Goal: Task Accomplishment & Management: Use online tool/utility

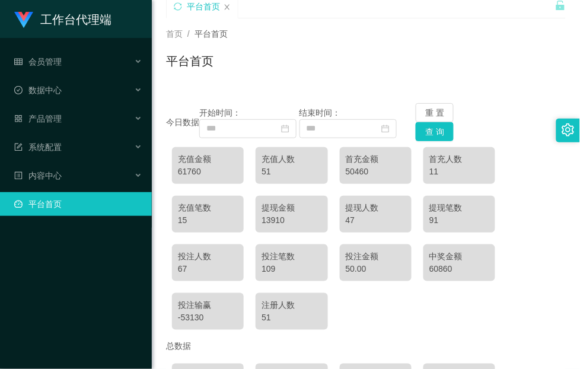
scroll to position [74, 0]
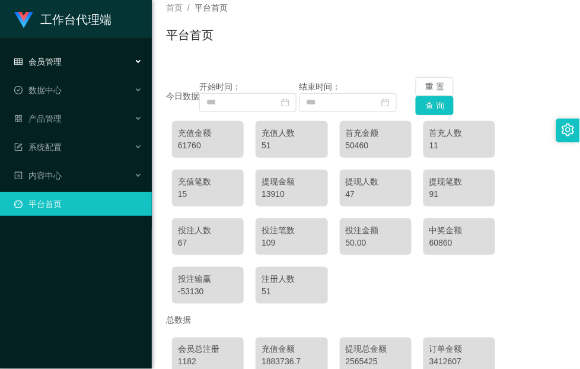
click at [64, 57] on div "会员管理" at bounding box center [76, 62] width 152 height 24
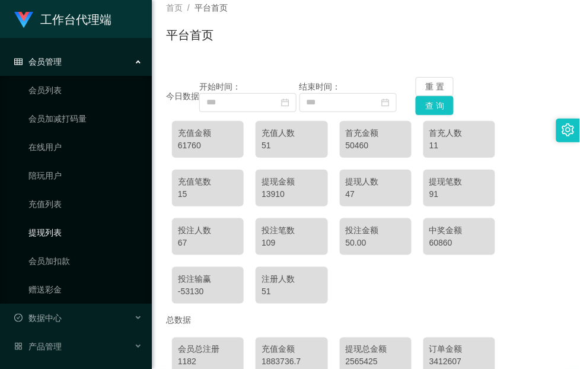
click at [72, 235] on link "提现列表" at bounding box center [85, 232] width 114 height 24
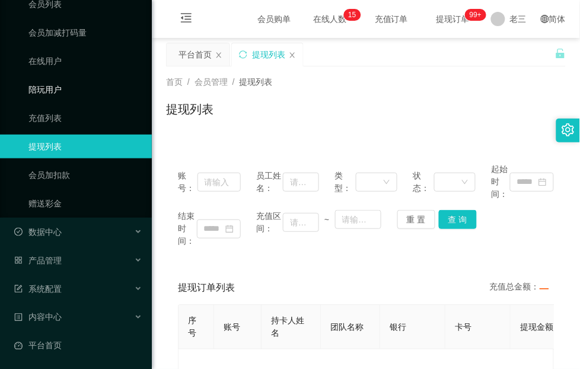
scroll to position [12, 0]
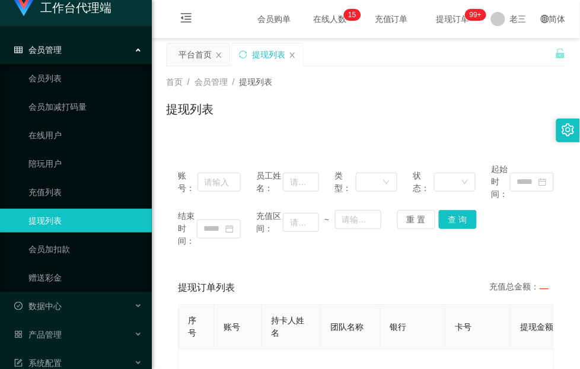
click at [66, 52] on div "会员管理" at bounding box center [76, 50] width 152 height 24
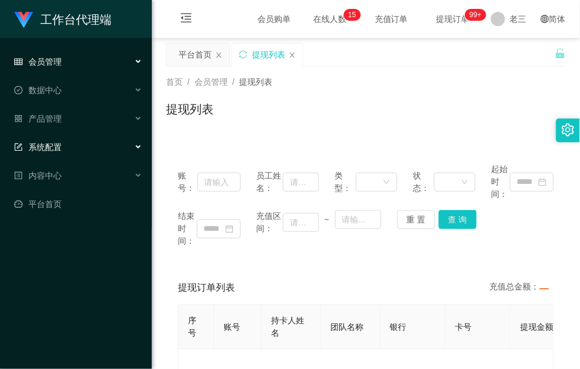
click at [63, 146] on div "系统配置" at bounding box center [76, 147] width 152 height 24
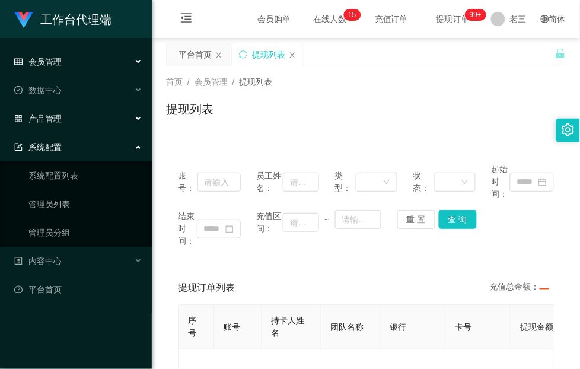
click at [71, 120] on div "产品管理" at bounding box center [76, 119] width 152 height 24
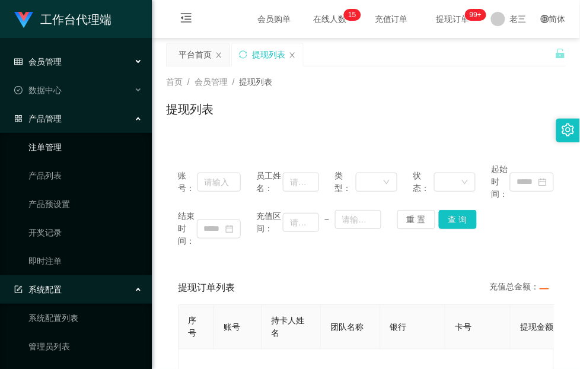
drag, startPoint x: 67, startPoint y: 116, endPoint x: 85, endPoint y: 153, distance: 40.8
click at [67, 116] on div "产品管理" at bounding box center [76, 119] width 152 height 24
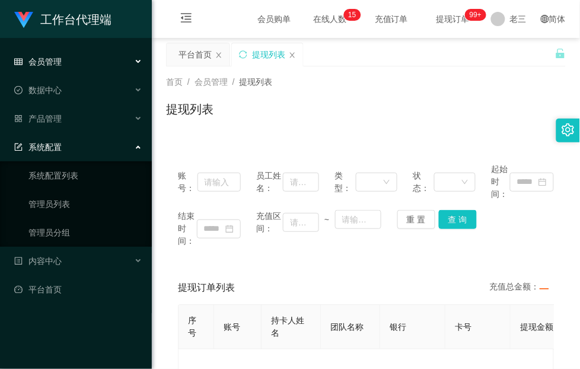
click at [92, 145] on div "系统配置" at bounding box center [76, 147] width 152 height 24
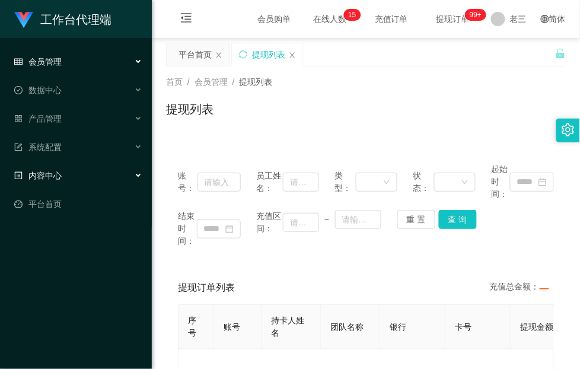
click at [69, 178] on div "内容中心" at bounding box center [76, 176] width 152 height 24
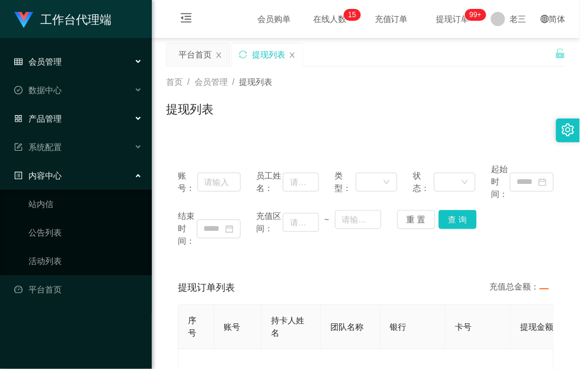
click at [65, 121] on div "产品管理" at bounding box center [76, 119] width 152 height 24
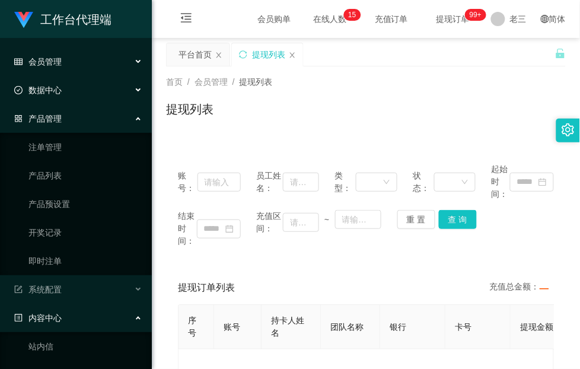
click at [66, 87] on div "数据中心" at bounding box center [76, 90] width 152 height 24
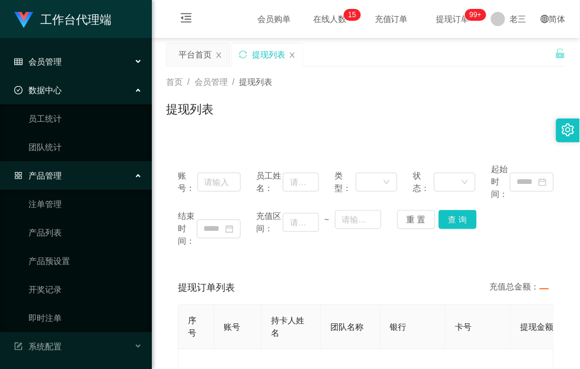
click at [85, 61] on div "会员管理" at bounding box center [76, 62] width 152 height 24
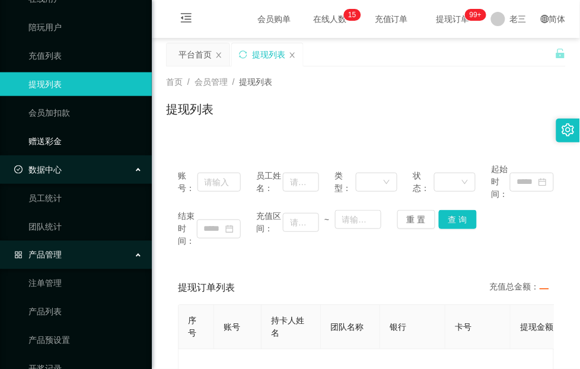
click at [73, 137] on link "赠送彩金" at bounding box center [85, 141] width 114 height 24
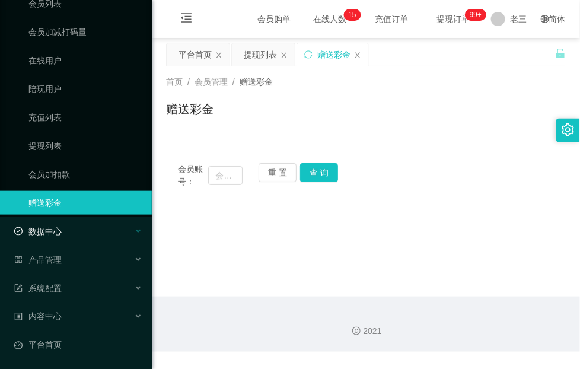
scroll to position [86, 0]
click at [444, 231] on main "关闭左侧 关闭右侧 关闭其它 刷新页面 平台首页 提现列表 赠送彩金 首页 / 会员管理 / 赠送彩金 / 赠送彩金 会员账号： 重 置 查 询 会员账号 会…" at bounding box center [366, 167] width 428 height 258
click at [188, 52] on div "平台首页" at bounding box center [194, 54] width 33 height 23
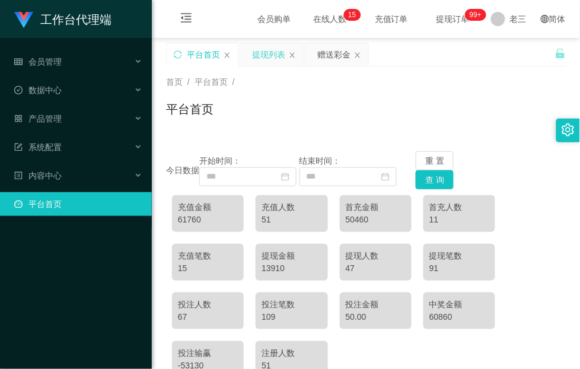
click at [258, 51] on div "提现列表" at bounding box center [268, 54] width 33 height 23
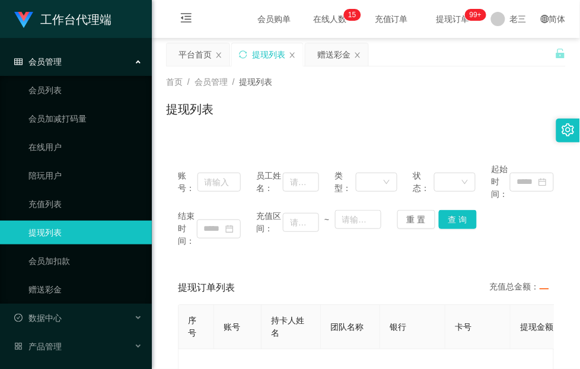
click at [330, 56] on div "赠送彩金" at bounding box center [333, 54] width 33 height 23
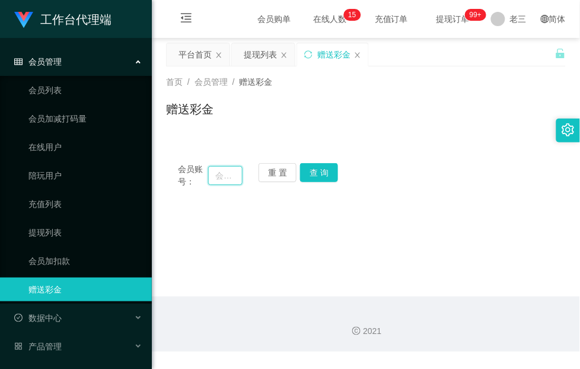
click at [223, 172] on input "text" at bounding box center [225, 175] width 34 height 19
type input "chan"
drag, startPoint x: 321, startPoint y: 172, endPoint x: 336, endPoint y: 252, distance: 80.8
click at [321, 172] on button "查 询" at bounding box center [319, 172] width 38 height 19
click at [184, 139] on div "会员账号： chan 重 置 查 询 会员账号 会员姓名 账号余额 操作类型 彩金加款 彩金扣款 金额 确 定" at bounding box center [365, 168] width 399 height 63
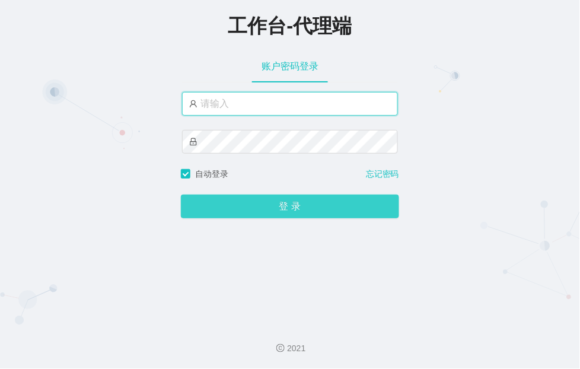
type input "laosan"
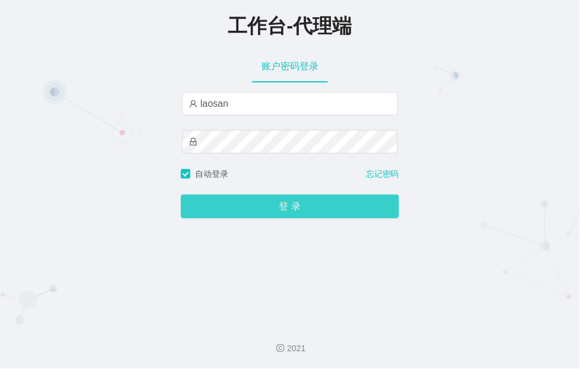
click at [309, 217] on button "登 录" at bounding box center [290, 206] width 218 height 24
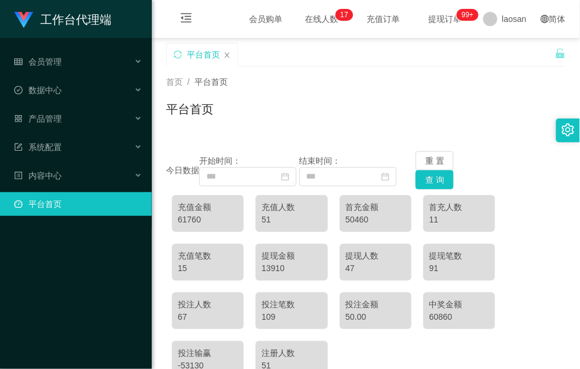
click at [356, 120] on div "平台首页" at bounding box center [365, 113] width 399 height 27
click at [58, 63] on span "会员管理" at bounding box center [37, 61] width 47 height 9
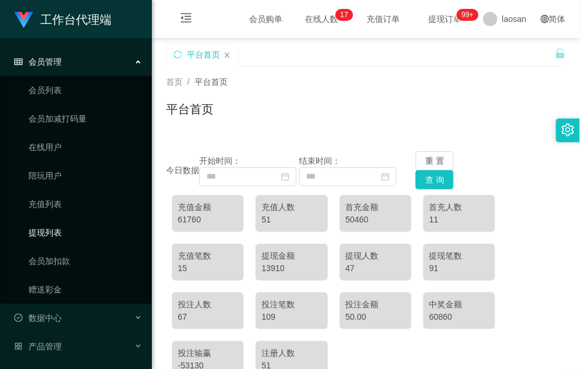
click at [65, 233] on link "提现列表" at bounding box center [85, 232] width 114 height 24
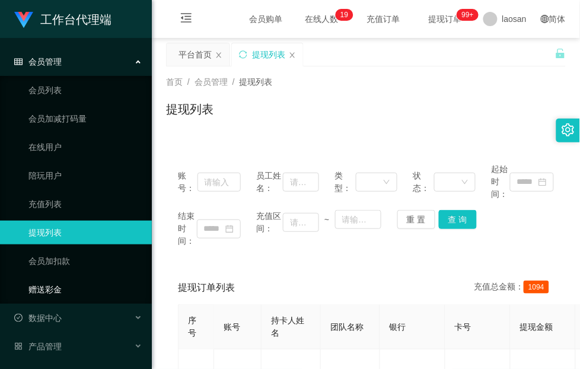
click at [60, 286] on link "赠送彩金" at bounding box center [85, 289] width 114 height 24
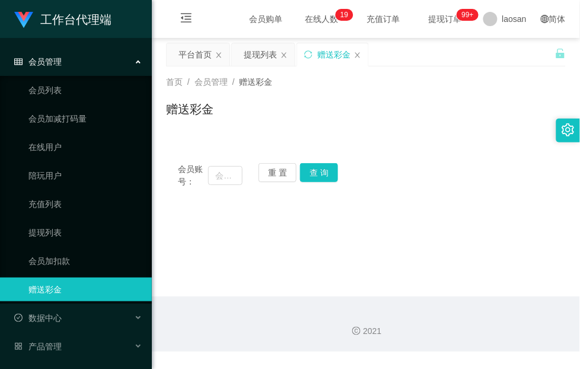
click at [78, 59] on div "会员管理" at bounding box center [76, 62] width 152 height 24
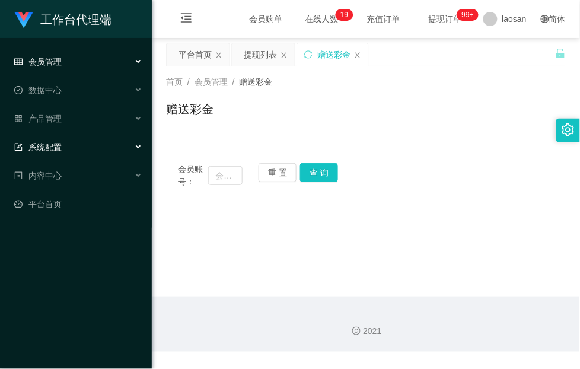
click at [77, 142] on div "系统配置" at bounding box center [76, 147] width 152 height 24
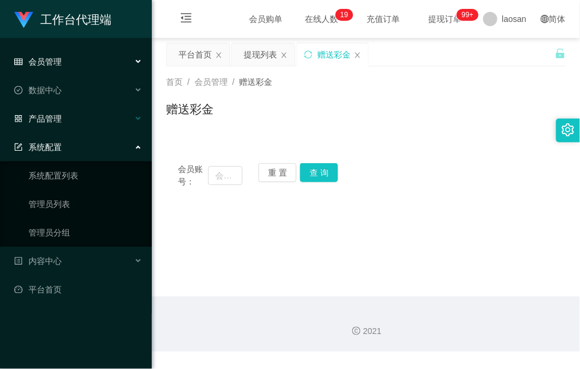
click at [80, 119] on div "产品管理" at bounding box center [76, 119] width 152 height 24
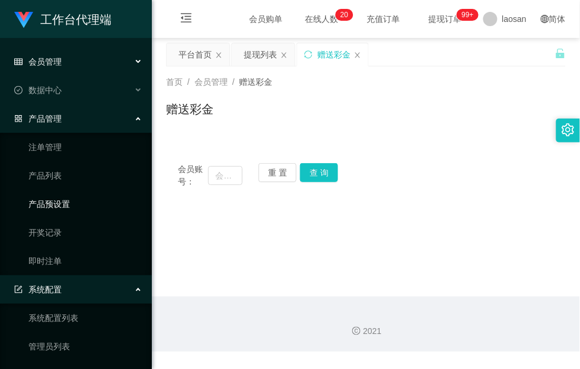
click at [63, 204] on link "产品预设置" at bounding box center [85, 204] width 114 height 24
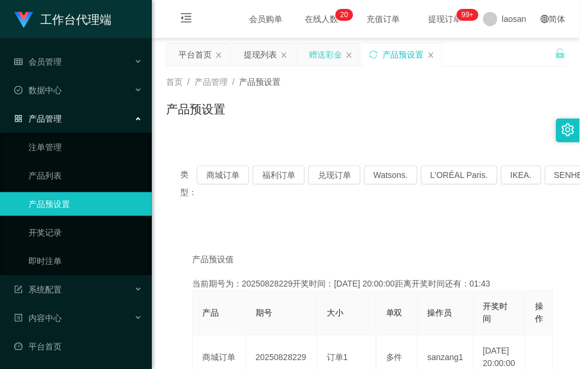
click at [330, 53] on div "赠送彩金" at bounding box center [325, 54] width 33 height 23
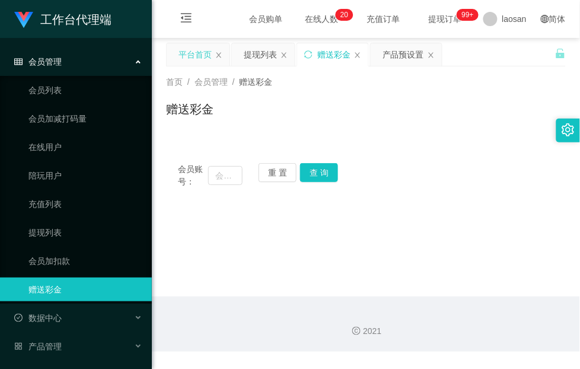
click at [223, 54] on div "平台首页" at bounding box center [198, 54] width 63 height 23
click at [217, 246] on main "关闭左侧 关闭右侧 关闭其它 刷新页面 平台首页 提现列表 赠送彩金 产品预设置 首页 / 会员管理 / 赠送彩金 / 赠送彩金 会员账号： 重 置 查 询 …" at bounding box center [366, 167] width 428 height 258
drag, startPoint x: 201, startPoint y: 178, endPoint x: 244, endPoint y: 181, distance: 42.7
click at [190, 178] on div "会员账号：" at bounding box center [210, 175] width 65 height 25
paste input "112288"
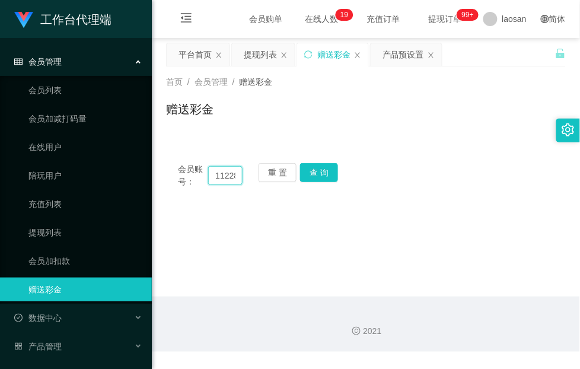
scroll to position [0, 7]
type input "112288"
click at [325, 167] on button "查 询" at bounding box center [319, 172] width 38 height 19
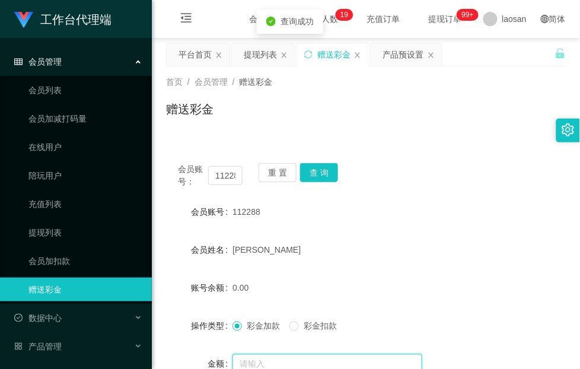
click at [256, 360] on input "text" at bounding box center [327, 363] width 190 height 19
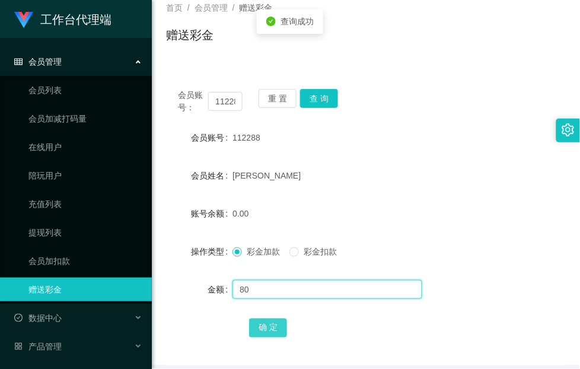
type input "80"
click at [270, 325] on button "确 定" at bounding box center [268, 327] width 38 height 19
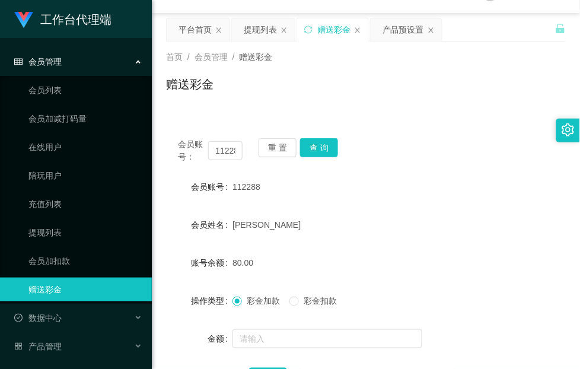
scroll to position [0, 0]
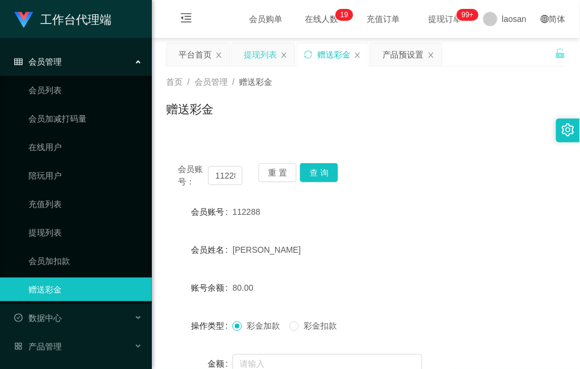
drag, startPoint x: 265, startPoint y: 51, endPoint x: 264, endPoint y: 57, distance: 6.0
click at [265, 51] on div "提现列表" at bounding box center [260, 54] width 33 height 23
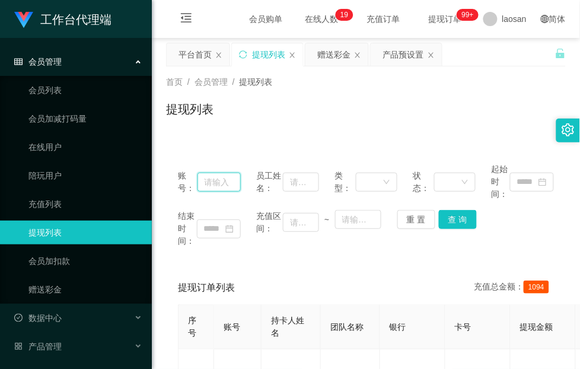
click at [226, 181] on input "text" at bounding box center [218, 181] width 43 height 19
paste input "SHEKHAR0108"
type input "SHEKHAR0108"
click at [457, 221] on button "查 询" at bounding box center [458, 219] width 38 height 19
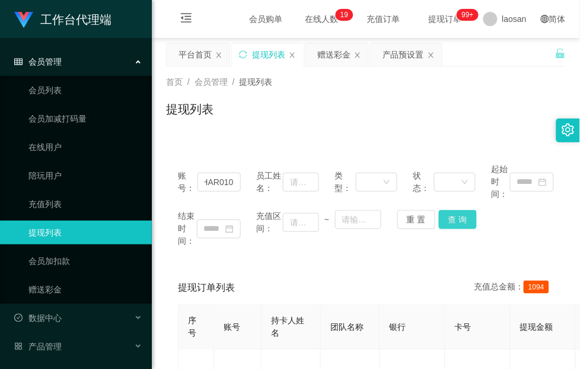
scroll to position [0, 0]
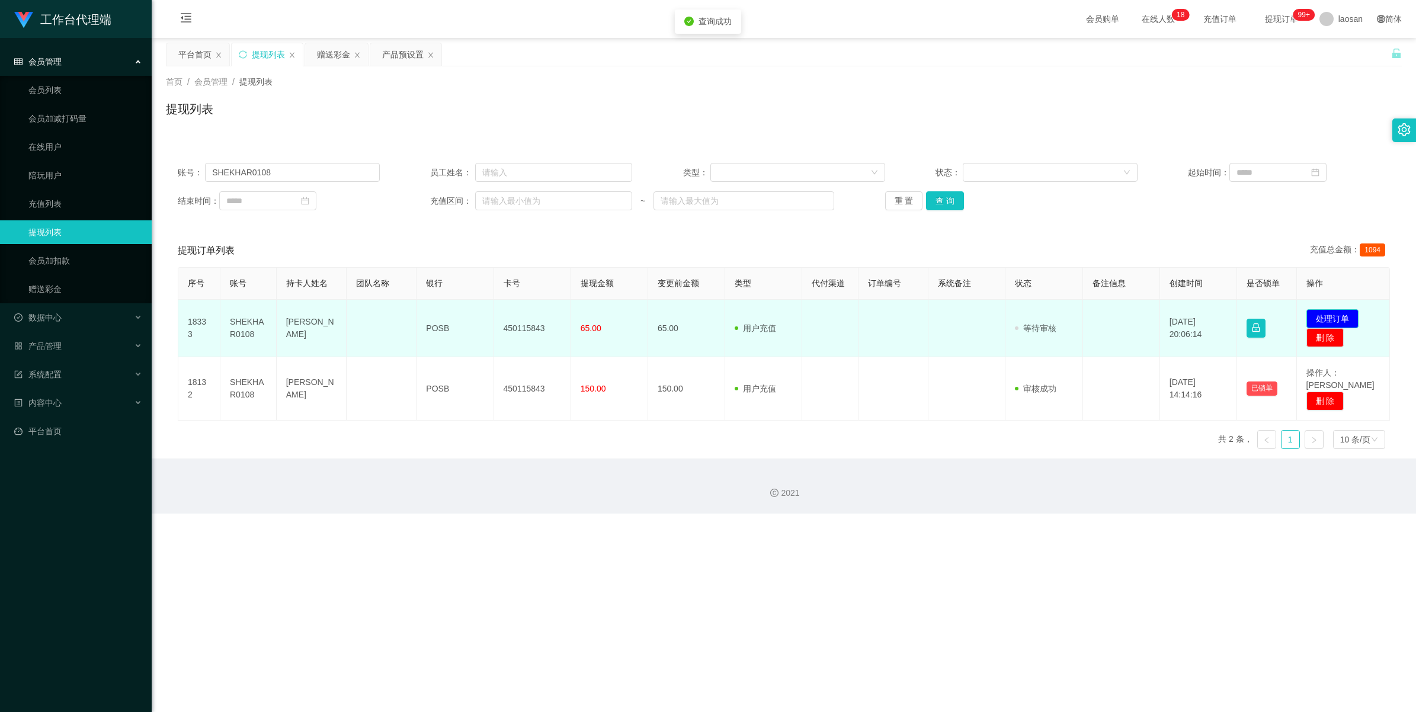
click at [579, 321] on button "处理订单" at bounding box center [1333, 318] width 52 height 19
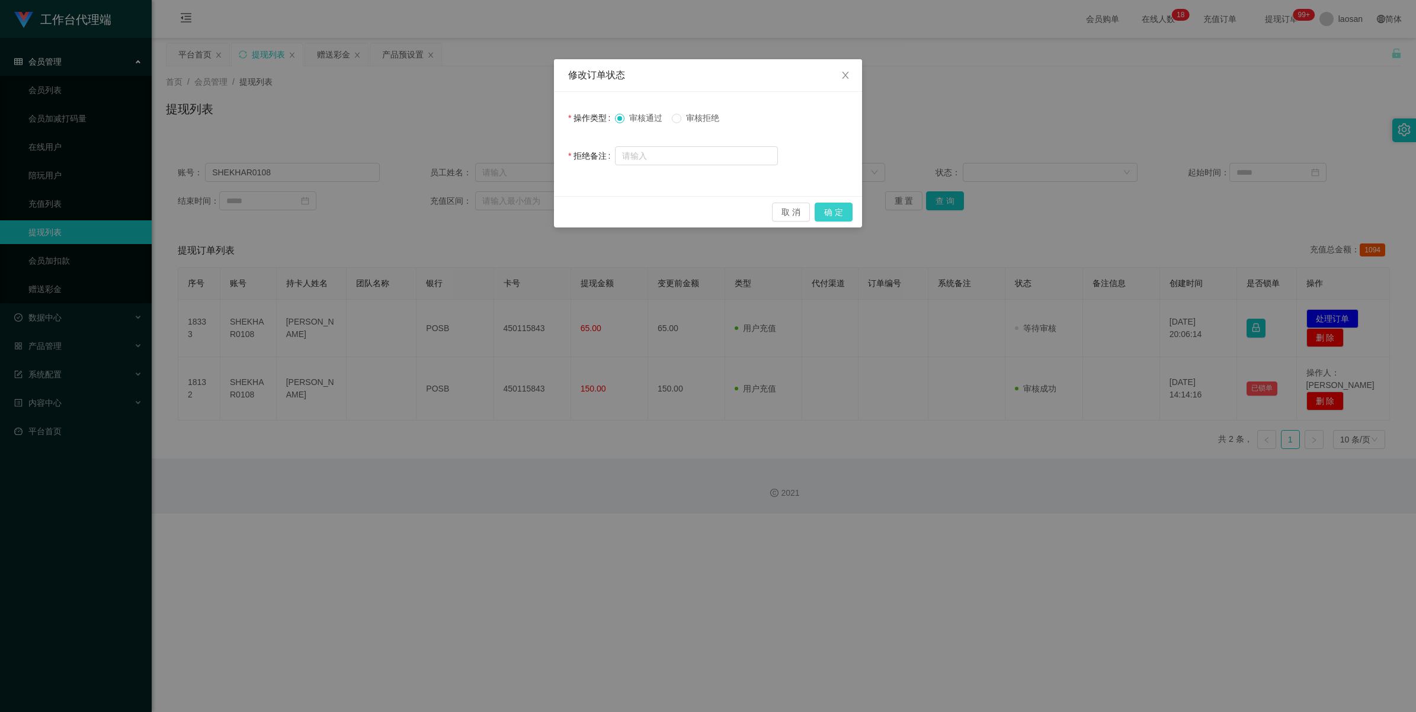
click at [579, 214] on button "确 定" at bounding box center [834, 212] width 38 height 19
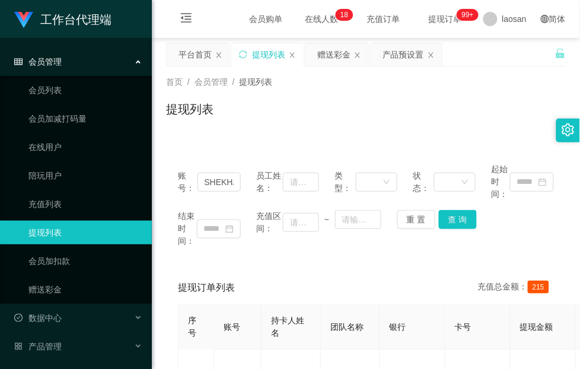
click at [216, 252] on div "账号： SHEKHAR0108 员工姓名： 类型： 状态： 起始时间： 结束时间： 充值区间： ~ 重 置 查 询" at bounding box center [365, 205] width 399 height 108
drag, startPoint x: 201, startPoint y: 132, endPoint x: 208, endPoint y: 133, distance: 6.8
click at [201, 132] on div "首页 / 会员管理 / 提现列表 / 提现列表" at bounding box center [366, 101] width 428 height 71
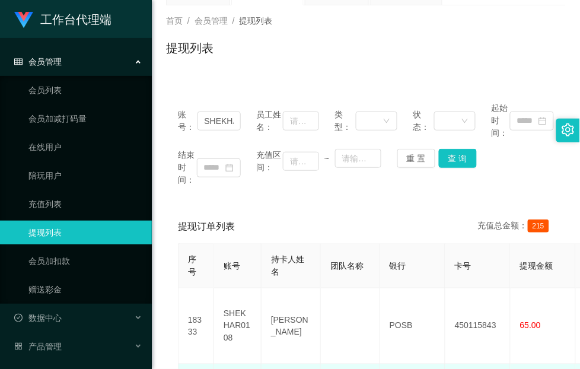
scroll to position [148, 0]
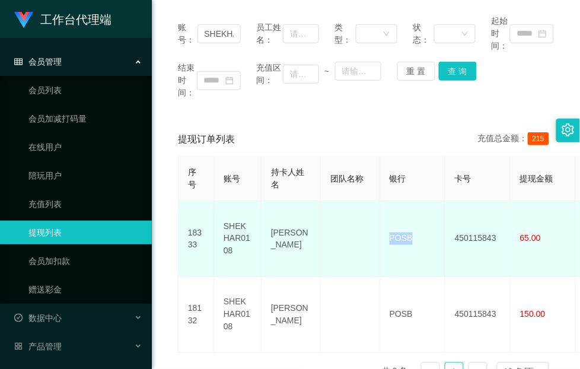
drag, startPoint x: 421, startPoint y: 235, endPoint x: 387, endPoint y: 238, distance: 33.9
click at [387, 238] on td "POSB" at bounding box center [412, 239] width 65 height 76
copy td "POSB"
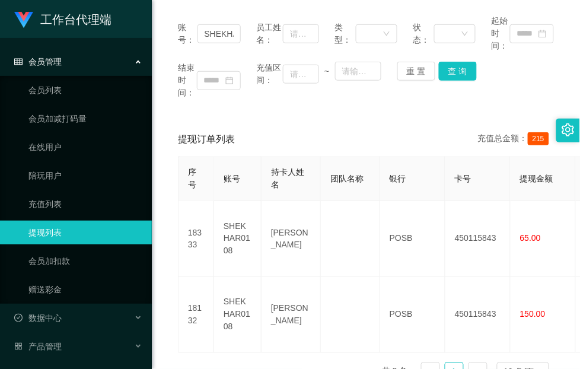
click at [200, 354] on div "序号 账号 持卡人姓名 团队名称 银行 卡号 提现金额 变更前金额 类型 代付渠道 订单编号 系统备注 状态 备注信息 创建时间 是否锁单 操作 18333 …" at bounding box center [366, 273] width 376 height 235
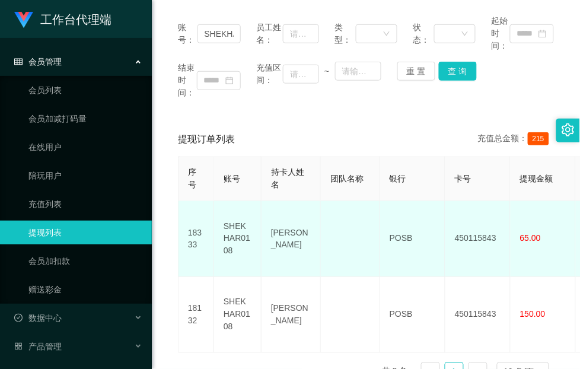
drag, startPoint x: 306, startPoint y: 247, endPoint x: 270, endPoint y: 220, distance: 45.4
click at [270, 220] on td "GOTTIMUKKULA SHEKHAR" at bounding box center [290, 239] width 59 height 76
copy td "GOTTIMUKKULA SHEKHAR"
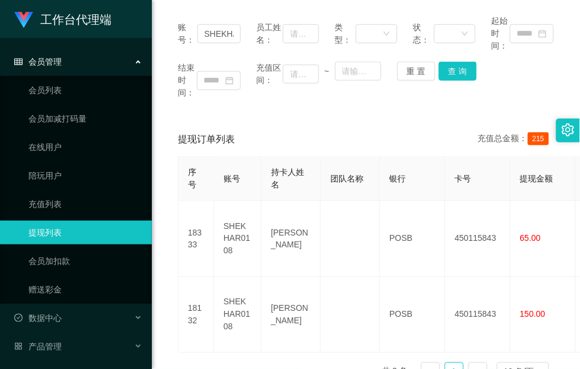
click at [202, 343] on div "序号 账号 持卡人姓名 团队名称 银行 卡号 提现金额 变更前金额 类型 代付渠道 订单编号 系统备注 状态 备注信息 创建时间 是否锁单 操作 18333 …" at bounding box center [366, 273] width 376 height 235
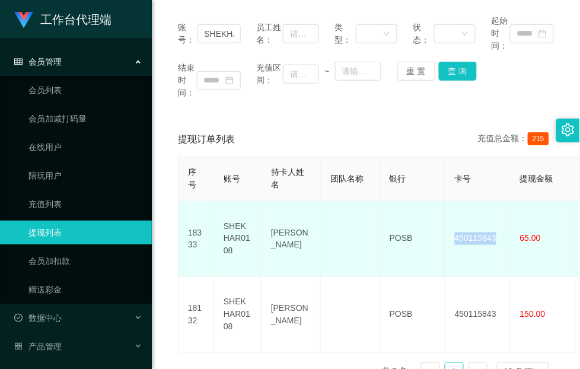
drag, startPoint x: 496, startPoint y: 235, endPoint x: 451, endPoint y: 235, distance: 45.0
click at [451, 235] on td "450115843" at bounding box center [477, 239] width 65 height 76
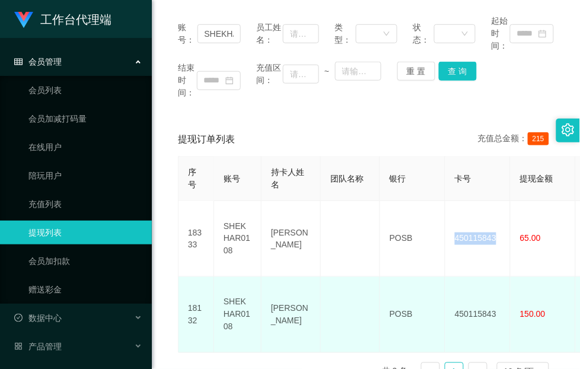
copy td "450115843"
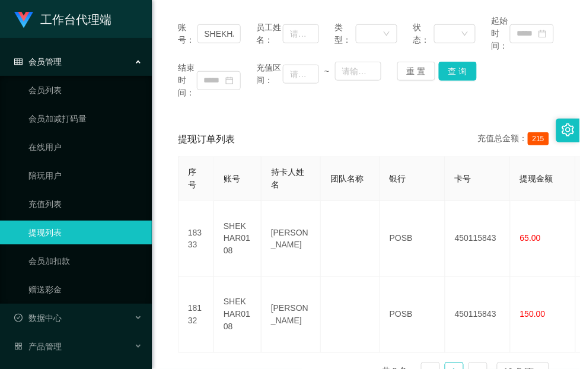
click at [185, 111] on div "账号： SHEKHAR0108 员工姓名： 类型： 状态： 起始时间： 结束时间： 充值区间： ~ 重 置 查 询 提现订单列表 充值总金额： 215 序号 …" at bounding box center [365, 197] width 399 height 388
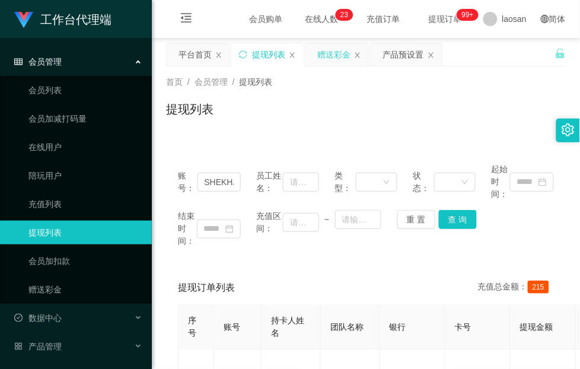
click at [338, 56] on div "赠送彩金" at bounding box center [333, 54] width 33 height 23
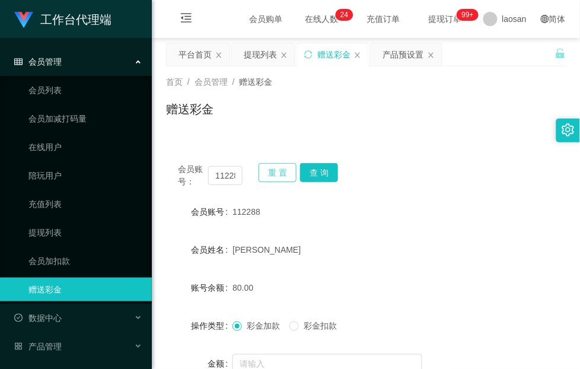
drag, startPoint x: 282, startPoint y: 169, endPoint x: 249, endPoint y: 178, distance: 33.8
click at [280, 167] on button "重 置" at bounding box center [277, 172] width 38 height 19
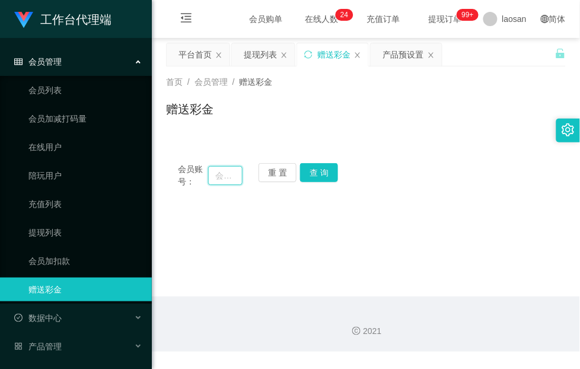
click at [228, 178] on input "text" at bounding box center [225, 175] width 34 height 19
paste input "Shakib"
type input "Shakib"
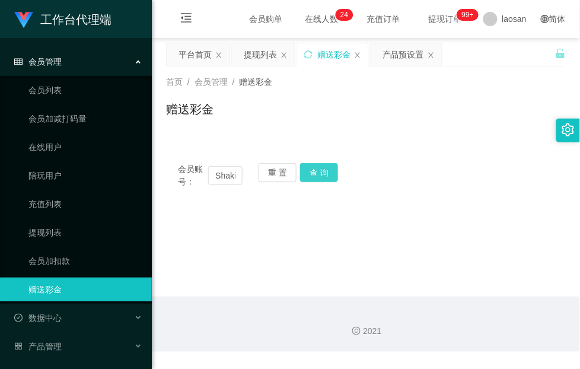
click at [329, 172] on button "查 询" at bounding box center [319, 172] width 38 height 19
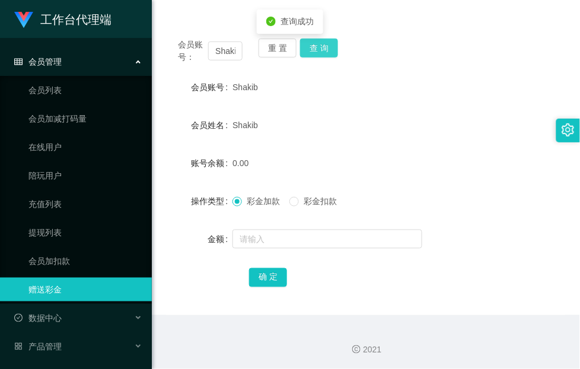
scroll to position [125, 0]
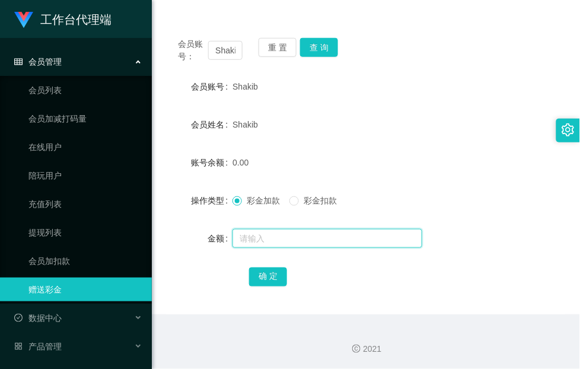
click at [292, 232] on input "text" at bounding box center [327, 238] width 190 height 19
type input "56"
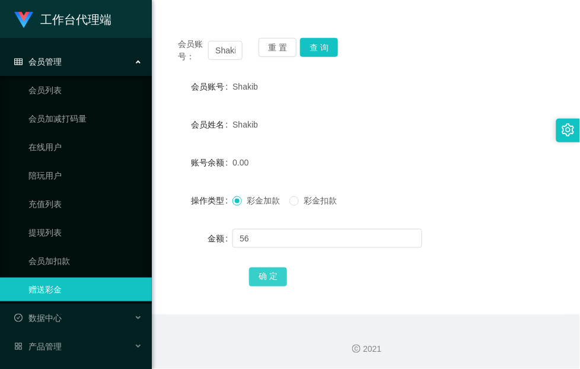
click at [276, 277] on button "确 定" at bounding box center [268, 276] width 38 height 19
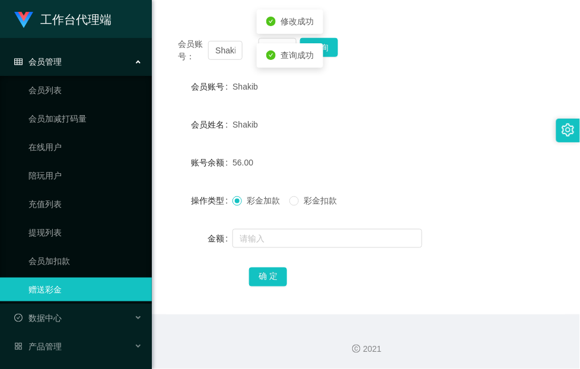
click at [376, 143] on form "会员账号 Shakib 会员姓名 Shakib 账号余额 56.00 操作类型 彩金加款 彩金扣款 金额 确 定" at bounding box center [365, 181] width 399 height 213
click at [286, 42] on button "重 置" at bounding box center [277, 47] width 38 height 19
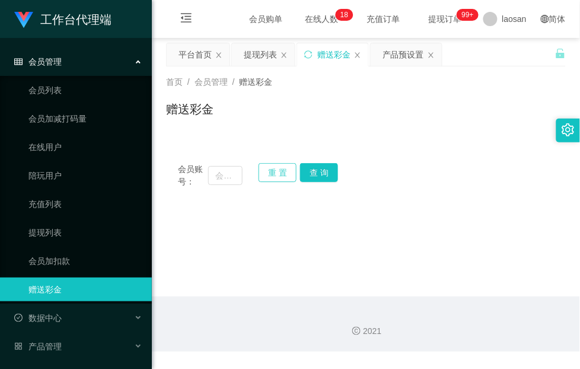
scroll to position [0, 0]
click at [218, 173] on input "text" at bounding box center [225, 175] width 34 height 19
paste input "SHEKHAR0108"
type input "SHEKHAR0108"
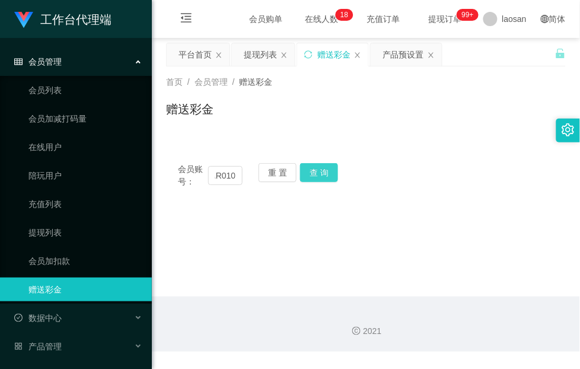
click at [315, 172] on button "查 询" at bounding box center [319, 172] width 38 height 19
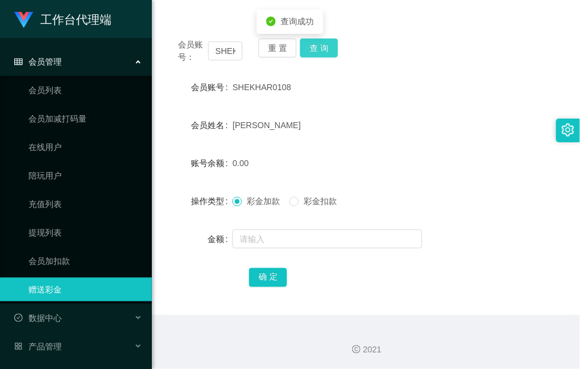
scroll to position [125, 0]
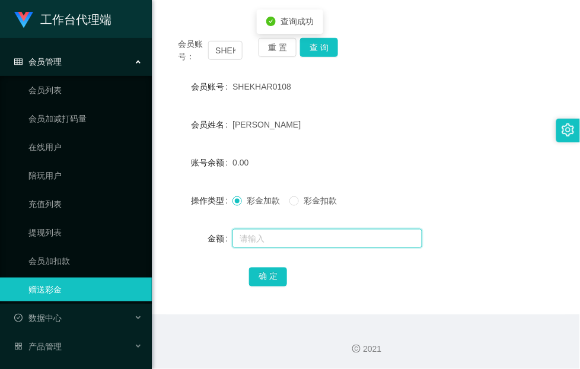
click at [279, 237] on input "text" at bounding box center [327, 238] width 190 height 19
type input "64"
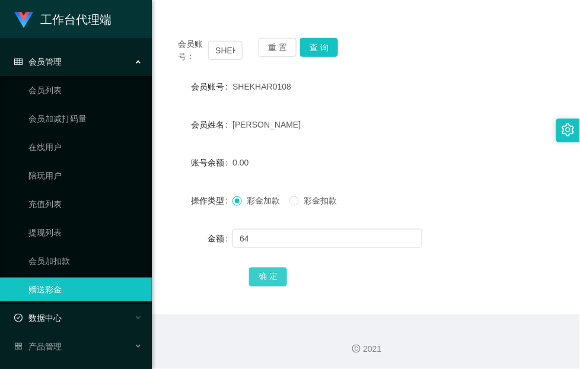
drag, startPoint x: 273, startPoint y: 276, endPoint x: 142, endPoint y: 309, distance: 134.7
click at [273, 276] on button "确 定" at bounding box center [268, 276] width 38 height 19
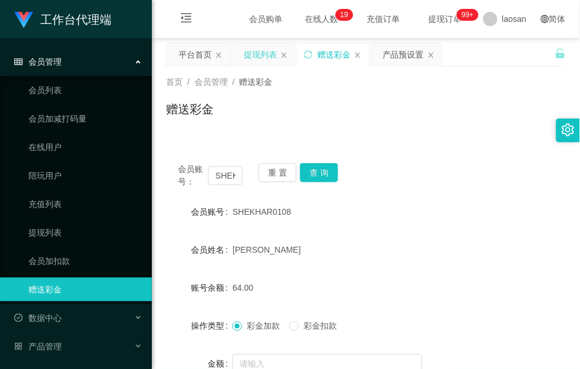
click at [261, 55] on div "提现列表" at bounding box center [260, 54] width 33 height 23
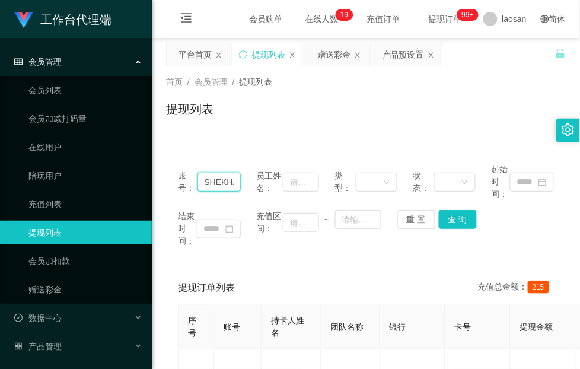
drag, startPoint x: 232, startPoint y: 182, endPoint x: 196, endPoint y: 190, distance: 37.5
click at [157, 187] on main "关闭左侧 关闭右侧 关闭其它 刷新页面 平台首页 提现列表 赠送彩金 产品预设置 首页 / 会员管理 / 提现列表 / 提现列表 账号： SHEKHAR010…" at bounding box center [366, 288] width 428 height 501
paste input "hakib"
type input "ShakibR0108"
drag, startPoint x: 454, startPoint y: 219, endPoint x: 452, endPoint y: 231, distance: 12.1
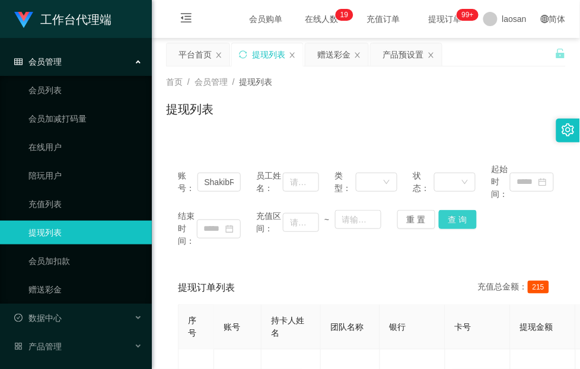
click at [454, 219] on button "查 询" at bounding box center [458, 219] width 38 height 19
click at [211, 182] on input "ShakibR0108" at bounding box center [218, 181] width 43 height 19
paste input "Shakib"
type input "Shakib"
click at [455, 223] on button "查 询" at bounding box center [458, 219] width 38 height 19
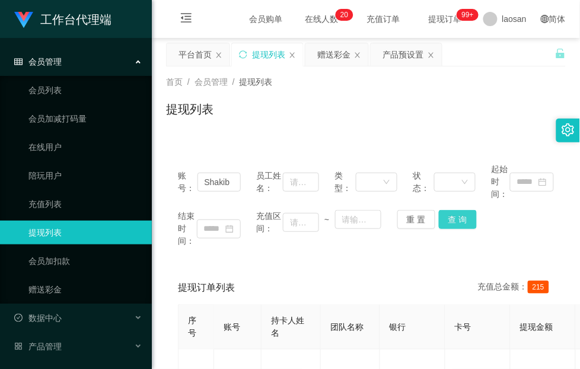
click at [455, 222] on button "查 询" at bounding box center [458, 219] width 38 height 19
drag, startPoint x: 199, startPoint y: 177, endPoint x: 341, endPoint y: 199, distance: 143.3
click at [346, 199] on div "账号： Shakib 员工姓名： 类型： 状态： 起始时间：" at bounding box center [366, 181] width 376 height 37
paste input "SHEKHAR0108"
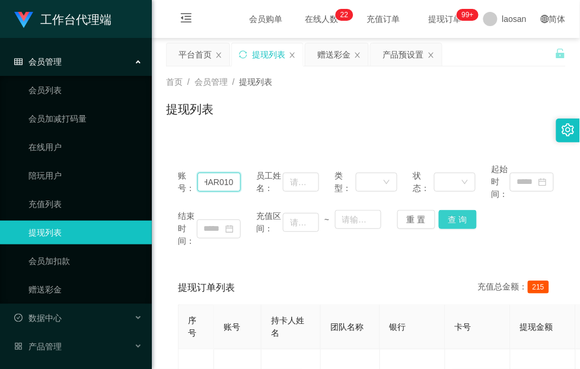
type input "SHEKHAR0108"
click at [463, 217] on button "查 询" at bounding box center [458, 219] width 38 height 19
click at [453, 219] on button "查 询" at bounding box center [458, 219] width 38 height 19
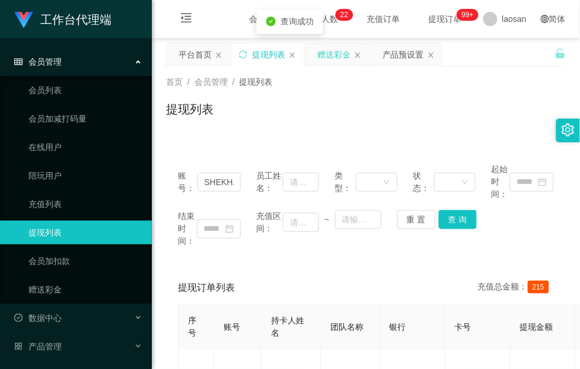
click at [327, 60] on div "赠送彩金" at bounding box center [333, 54] width 33 height 23
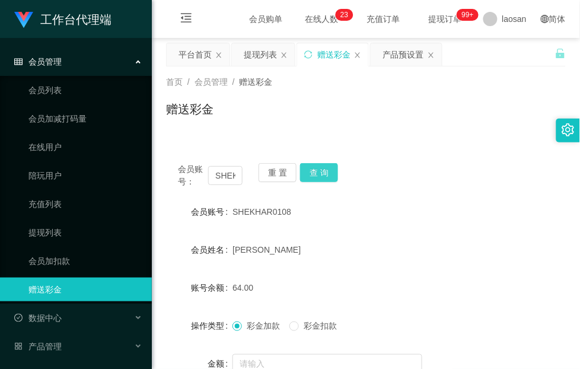
click at [323, 170] on button "查 询" at bounding box center [319, 172] width 38 height 19
drag, startPoint x: 163, startPoint y: 27, endPoint x: 169, endPoint y: 36, distance: 11.5
click at [163, 27] on div "会员购单 在线人数 0 1 2 3 4 5 6 7 8 9 0 1 2 3 4 5 6 7 8 9 0 1 2 3 4 5 6 7 8 9 0 1 2 3 4…" at bounding box center [366, 19] width 428 height 39
click at [274, 170] on button "重 置" at bounding box center [277, 172] width 38 height 19
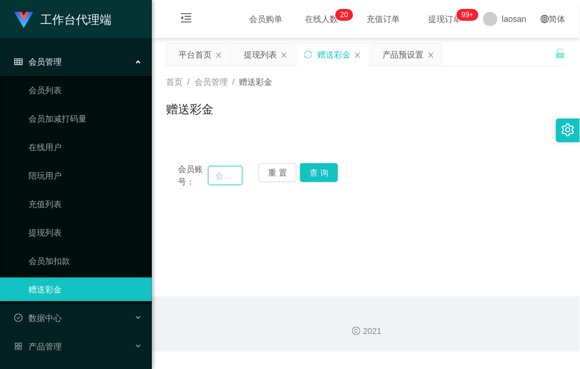
click at [217, 177] on input "text" at bounding box center [225, 175] width 34 height 19
paste input "Shakib"
type input "Shakib"
click at [322, 174] on button "查 询" at bounding box center [319, 172] width 38 height 19
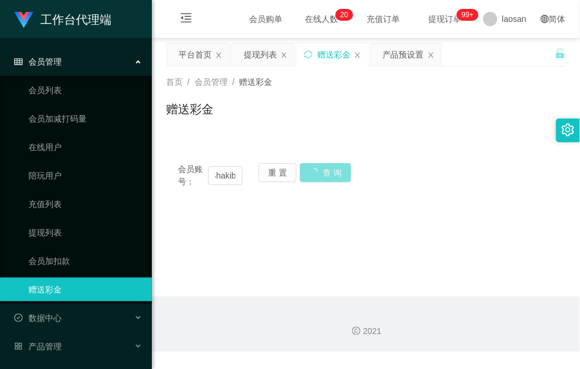
scroll to position [0, 0]
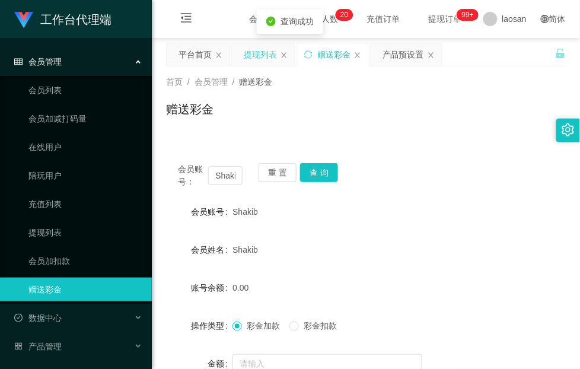
click at [264, 57] on div "提现列表" at bounding box center [260, 54] width 33 height 23
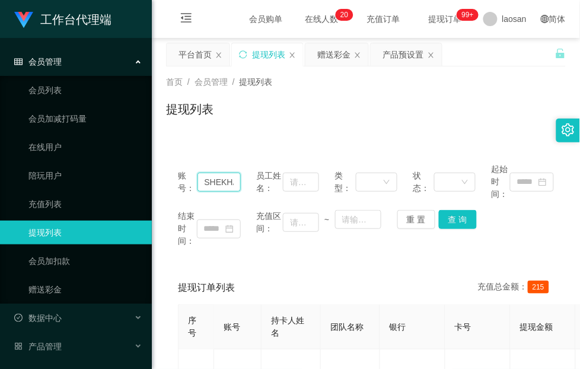
drag, startPoint x: 200, startPoint y: 177, endPoint x: 318, endPoint y: 184, distance: 118.2
click at [318, 184] on div "账号： SHEKHAR0108 员工姓名： 类型： 状态： 起始时间：" at bounding box center [366, 181] width 376 height 37
paste input "hakib"
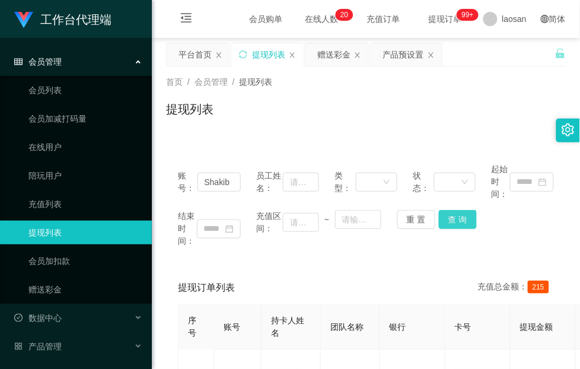
click at [462, 215] on button "查 询" at bounding box center [458, 219] width 38 height 19
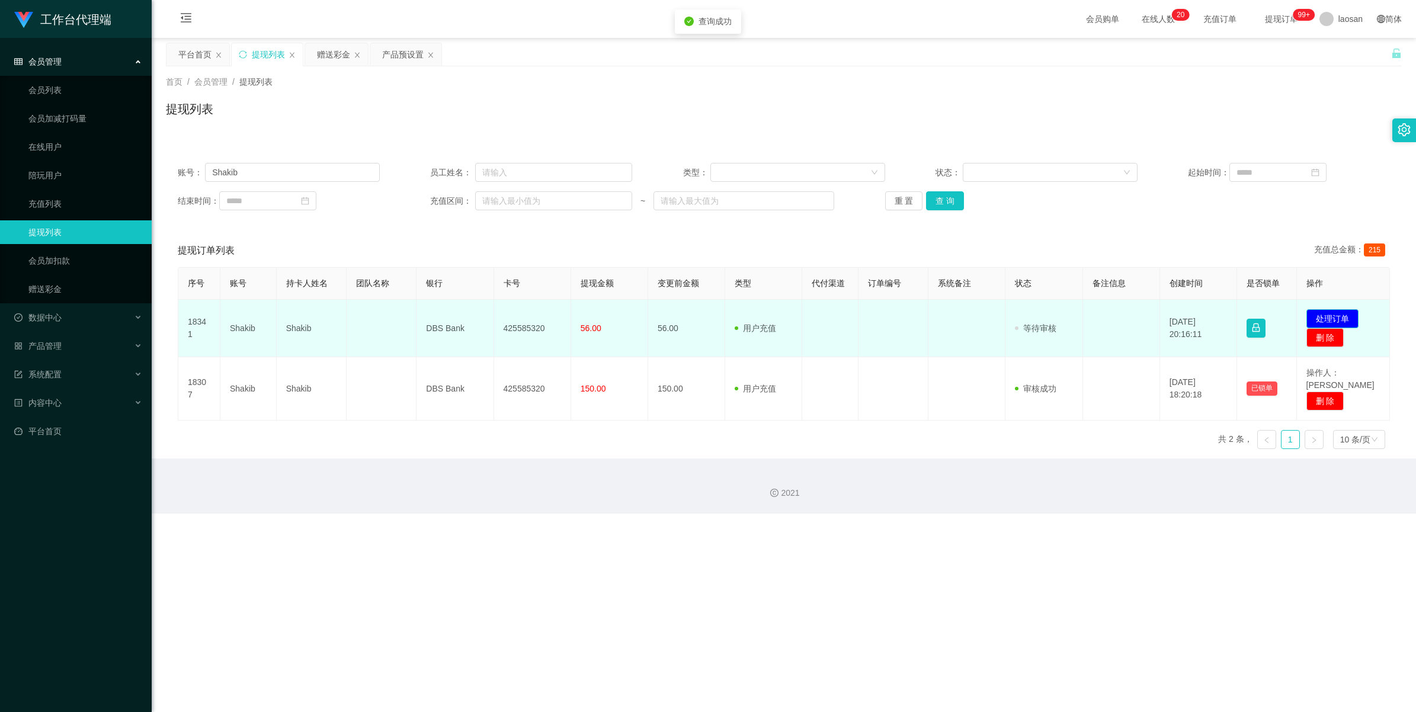
click at [579, 317] on button "处理订单" at bounding box center [1333, 318] width 52 height 19
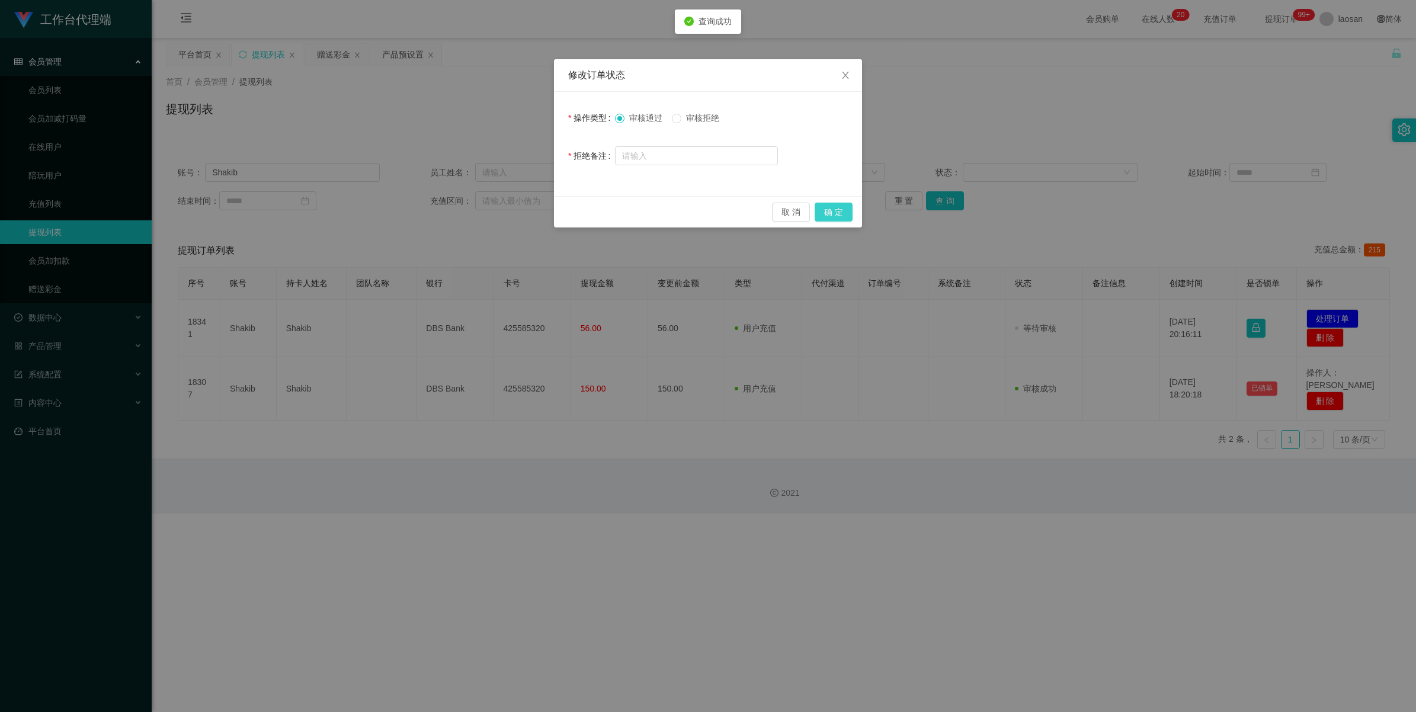
click at [579, 204] on button "确 定" at bounding box center [834, 212] width 38 height 19
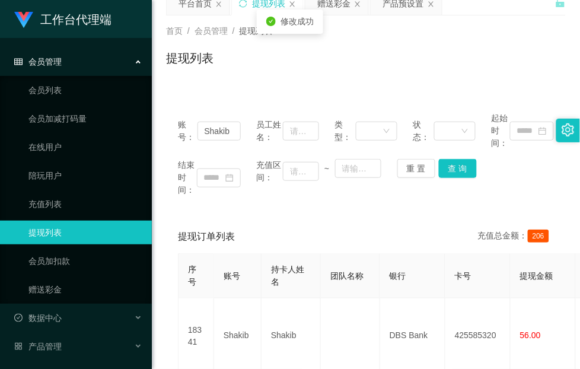
scroll to position [74, 0]
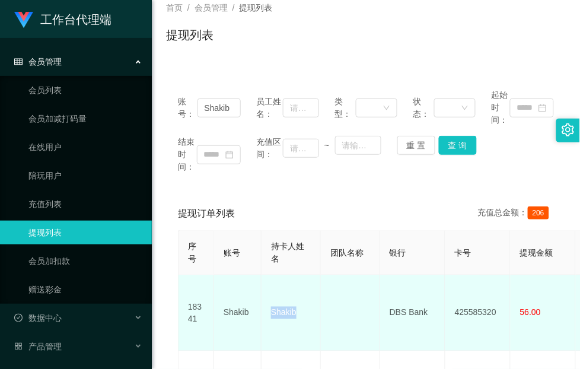
drag, startPoint x: 309, startPoint y: 303, endPoint x: 270, endPoint y: 309, distance: 39.6
click at [270, 309] on td "Shakib" at bounding box center [290, 313] width 59 height 76
copy td "Shakib"
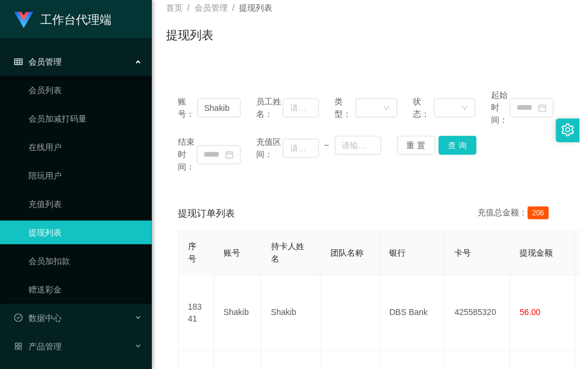
click at [224, 190] on div "账号： Shakib 员工姓名： 类型： 状态： 起始时间： 结束时间： 充值区间： ~ 重 置 查 询 提现订单列表 充值总金额： 206 序号 账号 持卡…" at bounding box center [365, 271] width 399 height 388
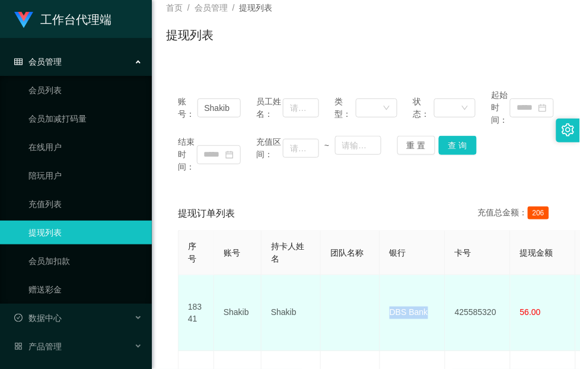
drag, startPoint x: 430, startPoint y: 306, endPoint x: 389, endPoint y: 305, distance: 41.5
click at [389, 305] on td "DBS Bank" at bounding box center [412, 313] width 65 height 76
copy td "DBS Bank"
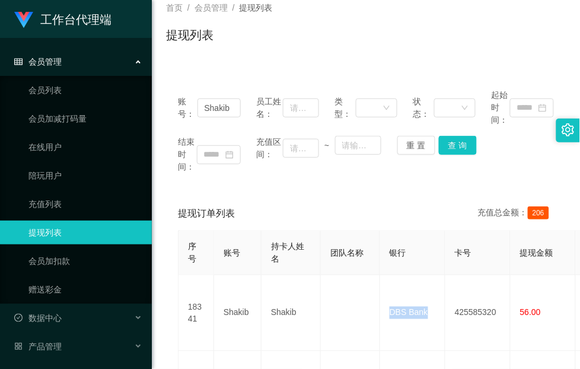
click at [201, 183] on div "账号： Shakib 员工姓名： 类型： 状态： 起始时间： 结束时间： 充值区间： ~ 重 置 查 询" at bounding box center [365, 131] width 399 height 108
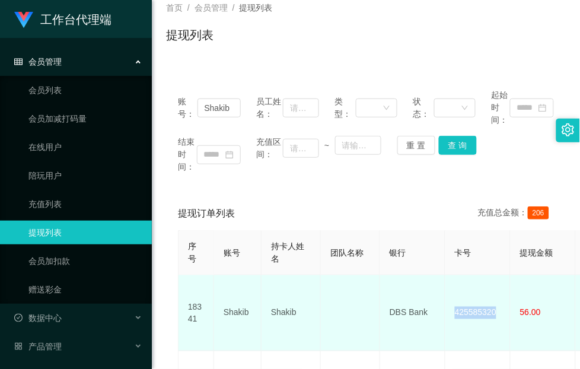
drag, startPoint x: 500, startPoint y: 304, endPoint x: 451, endPoint y: 309, distance: 48.8
click at [451, 309] on td "425585320" at bounding box center [477, 313] width 65 height 76
copy td "425585320"
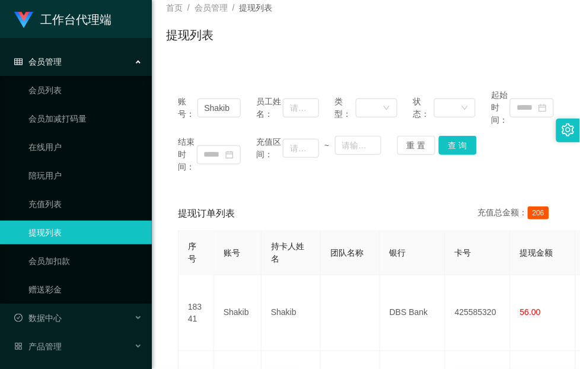
click at [205, 191] on div "账号： Shakib 员工姓名： 类型： 状态： 起始时间： 结束时间： 充值区间： ~ 重 置 查 询 提现订单列表 充值总金额： 206 序号 账号 持卡…" at bounding box center [365, 271] width 399 height 388
drag, startPoint x: 203, startPoint y: 107, endPoint x: 395, endPoint y: 123, distance: 193.3
click at [394, 123] on div "账号： Shakib 员工姓名： 类型： 状态： 起始时间：" at bounding box center [366, 107] width 376 height 37
paste input "HEKHAR0108"
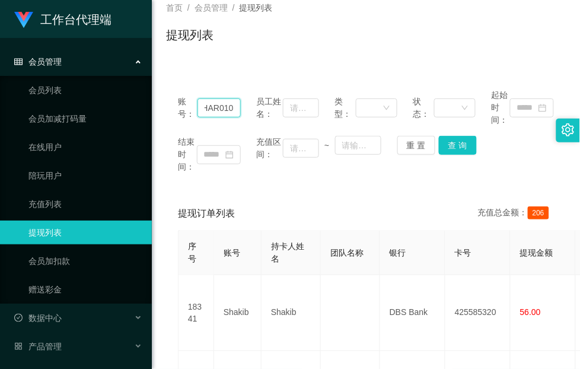
type input "SHEKHAR0108"
click at [452, 141] on button "查 询" at bounding box center [458, 145] width 38 height 19
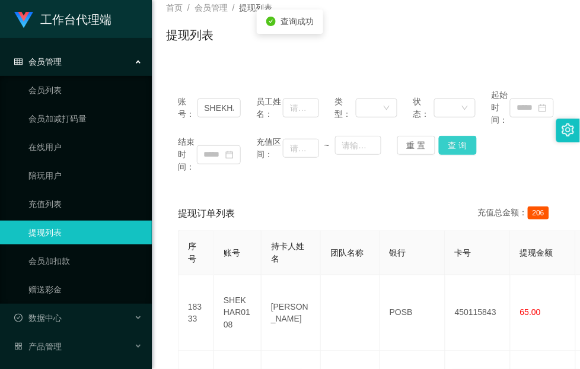
scroll to position [0, 0]
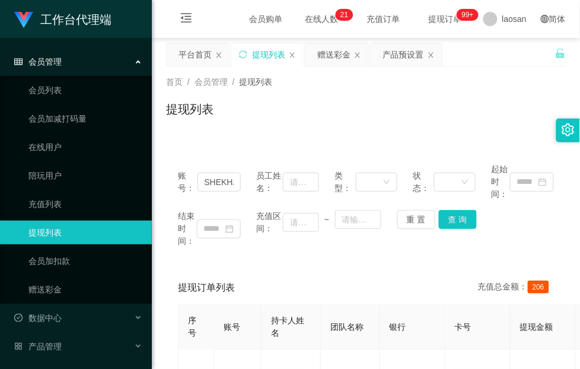
drag, startPoint x: 219, startPoint y: 57, endPoint x: 201, endPoint y: 152, distance: 96.5
click at [218, 57] on icon "图标: close" at bounding box center [218, 55] width 7 height 7
click at [263, 58] on div "赠送彩金" at bounding box center [268, 54] width 33 height 23
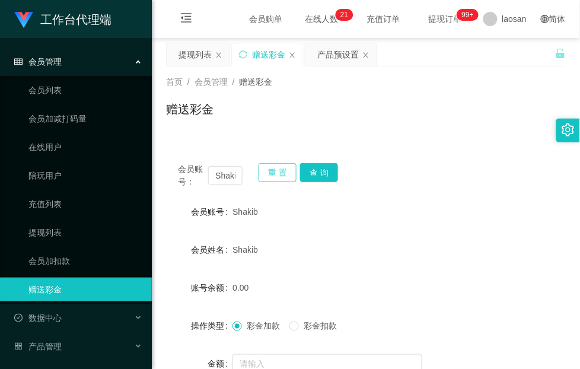
click at [273, 172] on button "重 置" at bounding box center [277, 172] width 38 height 19
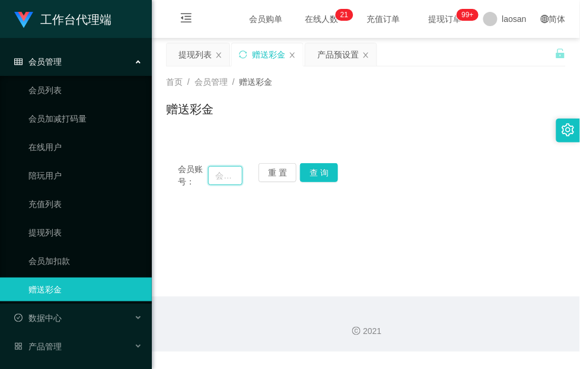
click at [225, 179] on input "text" at bounding box center [225, 175] width 34 height 19
paste input "SHEKHAR0108"
type input "SHEKHAR0108"
click at [321, 173] on button "查 询" at bounding box center [319, 172] width 38 height 19
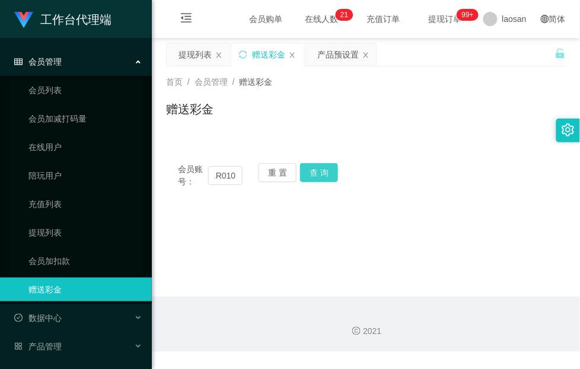
scroll to position [0, 0]
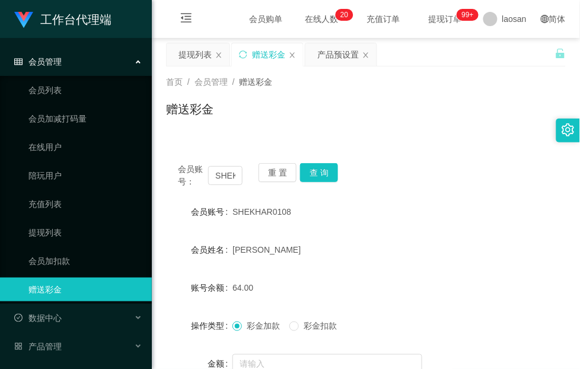
drag, startPoint x: 251, startPoint y: 110, endPoint x: 287, endPoint y: 119, distance: 37.8
click at [251, 110] on div "赠送彩金" at bounding box center [365, 113] width 399 height 27
click at [178, 50] on div "提现列表" at bounding box center [194, 54] width 33 height 23
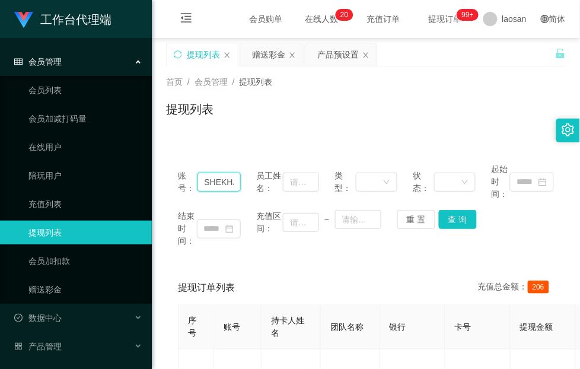
drag, startPoint x: 215, startPoint y: 183, endPoint x: 420, endPoint y: 188, distance: 205.1
click at [422, 188] on div "账号： SHEKHAR0108 员工姓名： 类型： 状态： 起始时间：" at bounding box center [366, 181] width 376 height 37
paste input "hakib"
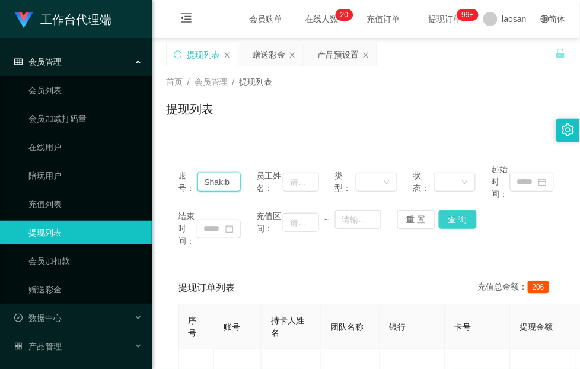
type input "Shakib"
drag, startPoint x: 455, startPoint y: 219, endPoint x: 468, endPoint y: 218, distance: 13.1
click at [455, 219] on button "查 询" at bounding box center [458, 219] width 38 height 19
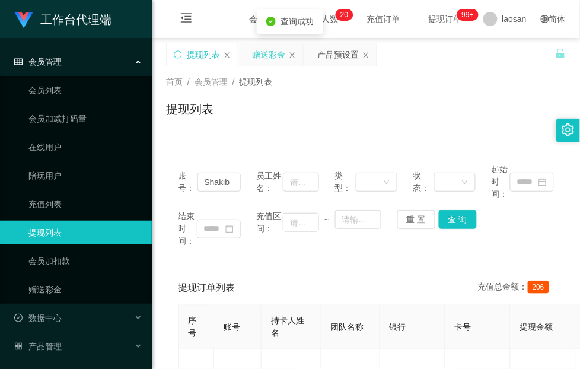
click at [279, 49] on div "赠送彩金" at bounding box center [268, 54] width 33 height 23
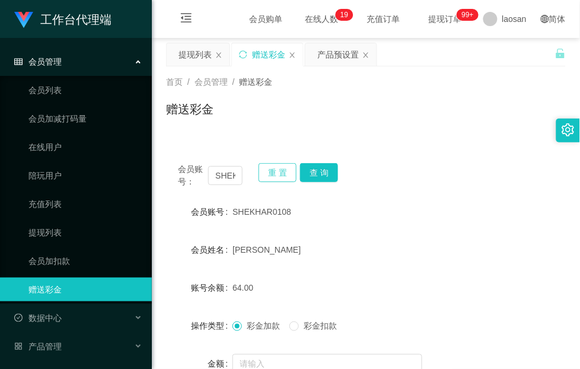
click at [274, 175] on button "重 置" at bounding box center [277, 172] width 38 height 19
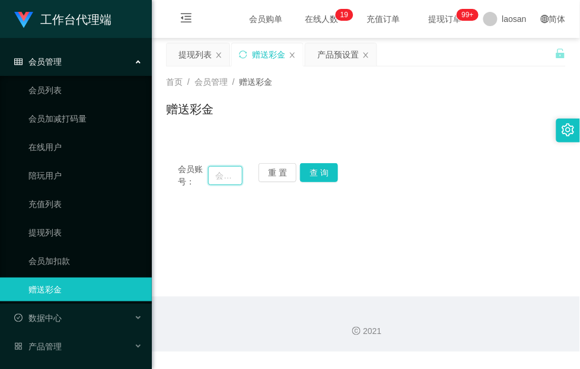
click at [217, 176] on input "text" at bounding box center [225, 175] width 34 height 19
paste input "Shakib"
type input "Shakib"
click at [326, 169] on button "查 询" at bounding box center [319, 172] width 38 height 19
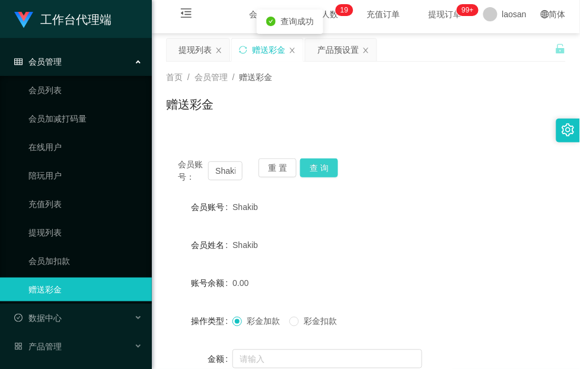
scroll to position [0, 0]
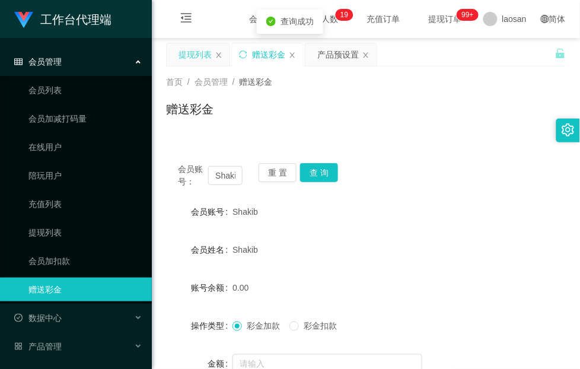
click at [190, 46] on div "提现列表" at bounding box center [194, 54] width 33 height 23
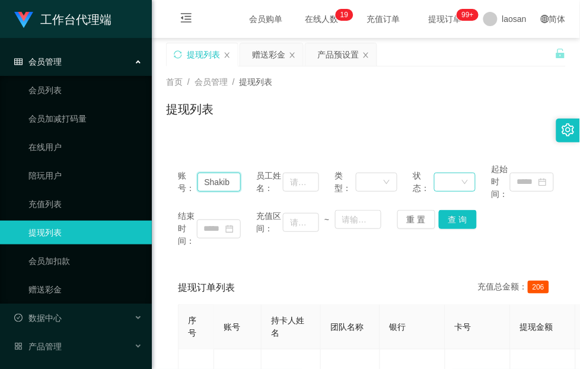
drag, startPoint x: 196, startPoint y: 181, endPoint x: 465, endPoint y: 184, distance: 269.1
click at [463, 184] on div "账号： Shakib 员工姓名： 类型： 状态： 起始时间：" at bounding box center [366, 181] width 376 height 37
click at [452, 218] on button "查 询" at bounding box center [458, 219] width 38 height 19
drag, startPoint x: 200, startPoint y: 137, endPoint x: 202, endPoint y: 148, distance: 10.8
click at [200, 137] on div "账号： Shakib 员工姓名： 类型： 状态： 起始时间： 结束时间： 充值区间： ~ 重 置 查 询 提现订单列表 充值总金额： 206 序号 账号 持卡…" at bounding box center [365, 338] width 399 height 402
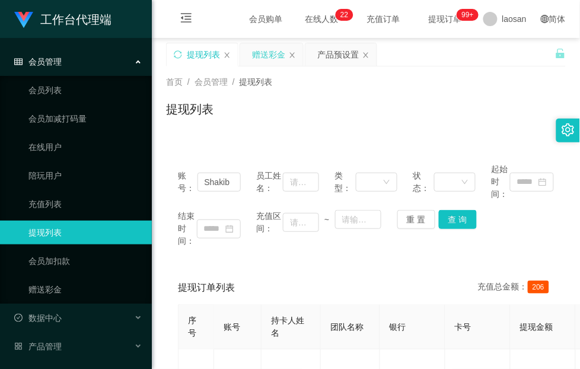
click at [259, 54] on div "赠送彩金" at bounding box center [268, 54] width 33 height 23
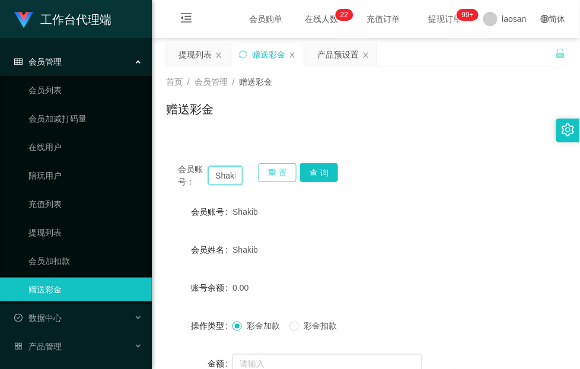
drag, startPoint x: 212, startPoint y: 174, endPoint x: 288, endPoint y: 170, distance: 76.5
click at [288, 170] on div "会员账号： Shakib 重 置 查 询" at bounding box center [365, 175] width 399 height 25
click at [282, 168] on button "重 置" at bounding box center [277, 172] width 38 height 19
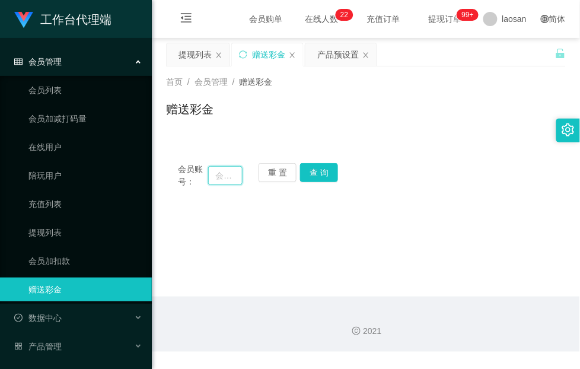
click at [225, 174] on input "text" at bounding box center [225, 175] width 34 height 19
paste input "TanjiroDS"
type input "TanjiroDS"
drag, startPoint x: 318, startPoint y: 171, endPoint x: 321, endPoint y: 178, distance: 8.3
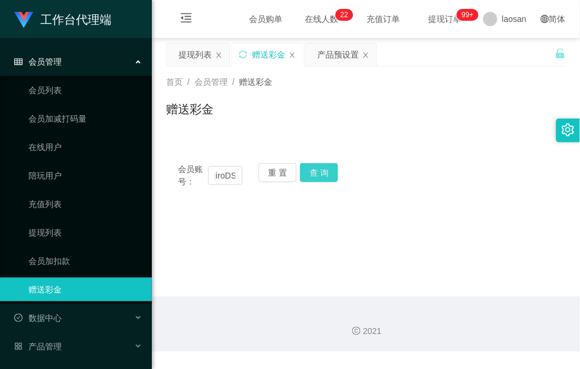
click at [318, 171] on button "查 询" at bounding box center [319, 172] width 38 height 19
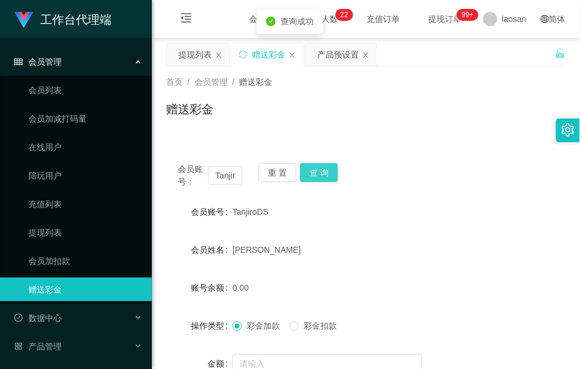
scroll to position [74, 0]
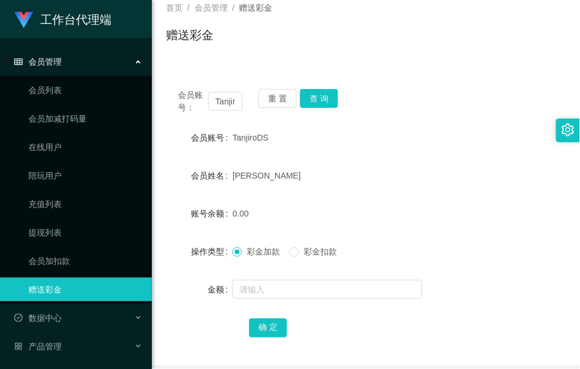
click at [308, 149] on form "会员账号 TanjiroDS 会员姓名 Wei Xien 账号余额 0.00 操作类型 彩金加款 彩金扣款 金额 确 定" at bounding box center [365, 232] width 399 height 213
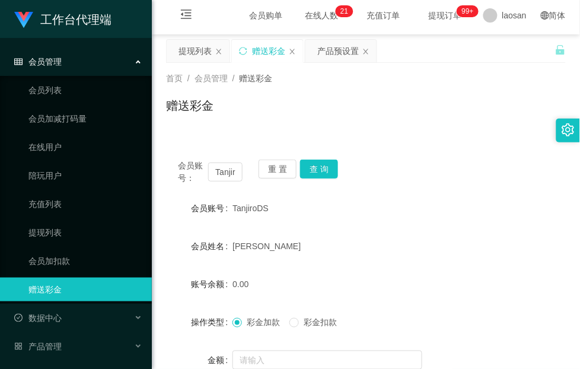
scroll to position [0, 0]
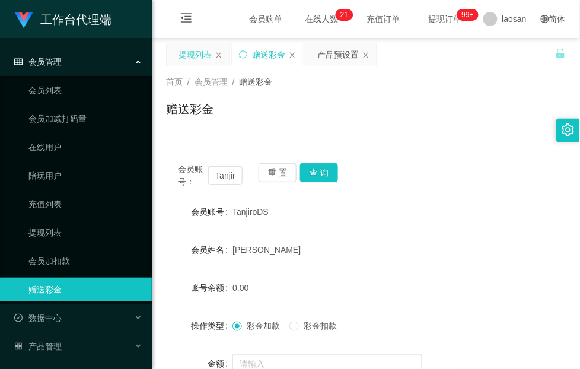
drag, startPoint x: 196, startPoint y: 53, endPoint x: 199, endPoint y: 62, distance: 9.6
click at [194, 53] on div "提现列表" at bounding box center [194, 54] width 33 height 23
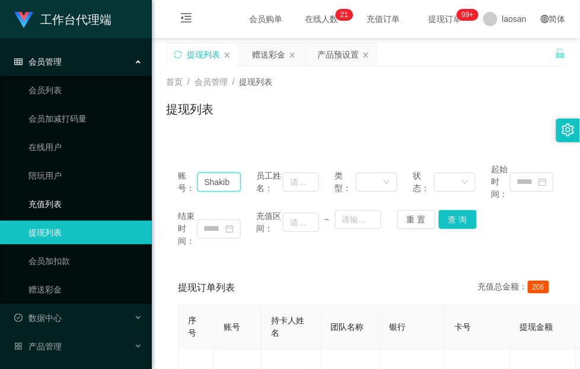
drag, startPoint x: 234, startPoint y: 181, endPoint x: 15, endPoint y: 197, distance: 219.9
click at [12, 197] on section "工作台代理端 会员管理 会员列表 会员加减打码量 在线用户 陪玩用户 充值列表 提现列表 会员加扣款 赠送彩金 数据中心 产品管理 注单管理 产品列表 产品预…" at bounding box center [290, 297] width 580 height 594
paste input "HEKHAR0108"
type input "SHEKHAR0108"
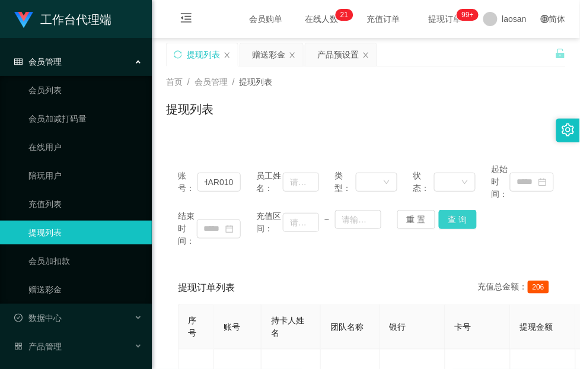
drag, startPoint x: 451, startPoint y: 218, endPoint x: 475, endPoint y: 243, distance: 34.8
click at [451, 218] on button "查 询" at bounding box center [458, 219] width 38 height 19
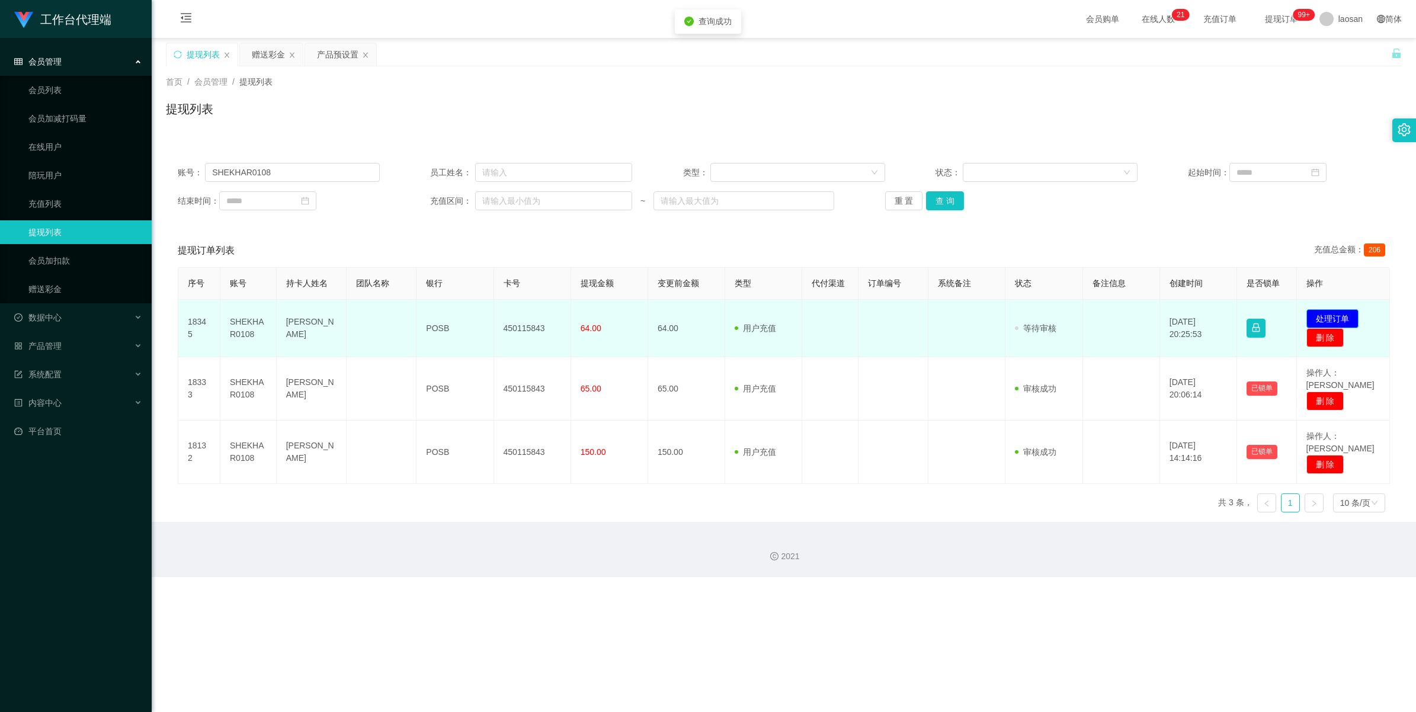
click at [579, 320] on button "处理订单" at bounding box center [1333, 318] width 52 height 19
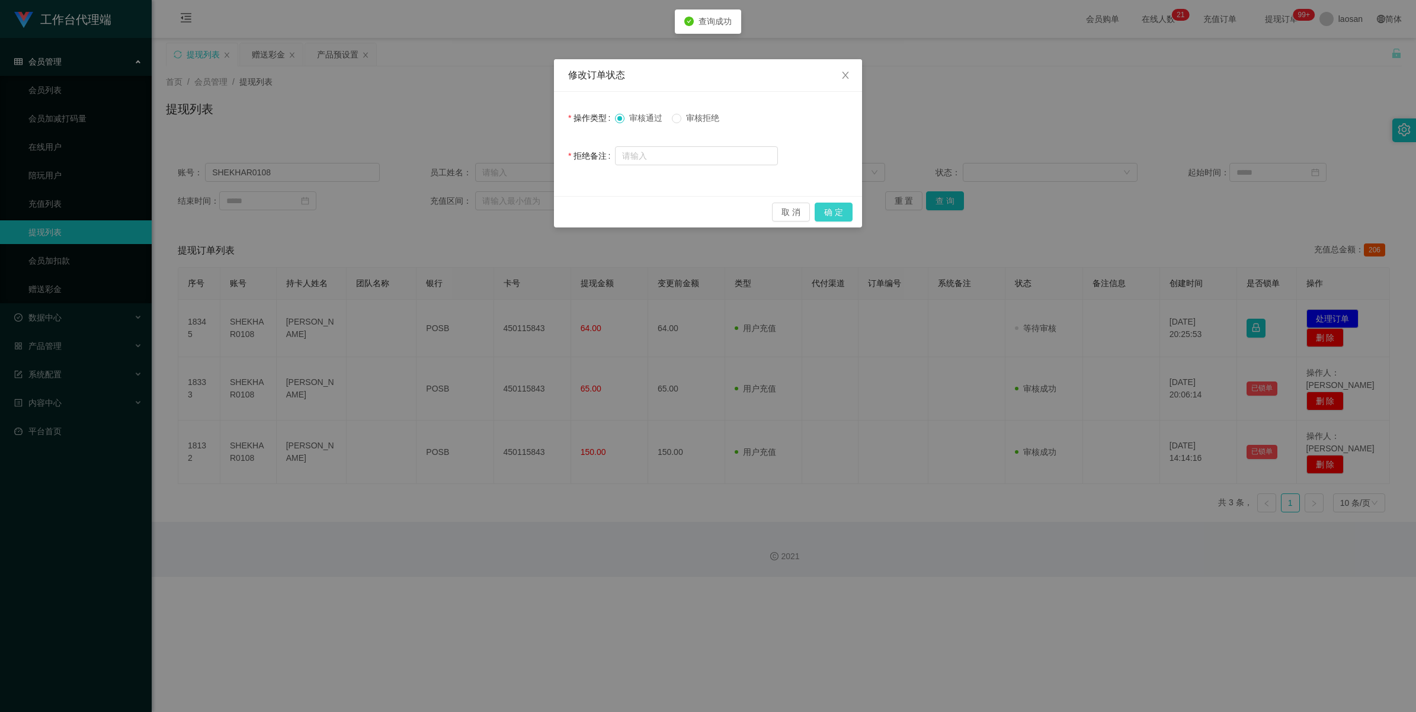
click at [579, 210] on button "确 定" at bounding box center [834, 212] width 38 height 19
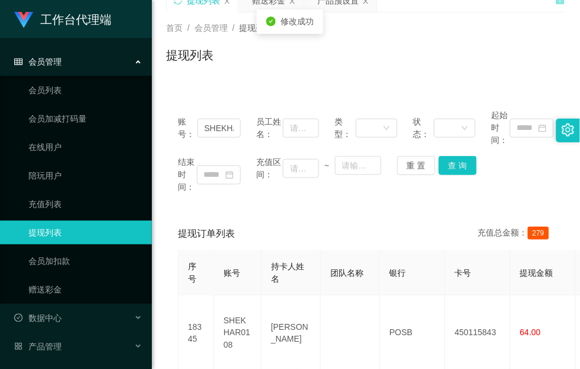
scroll to position [74, 0]
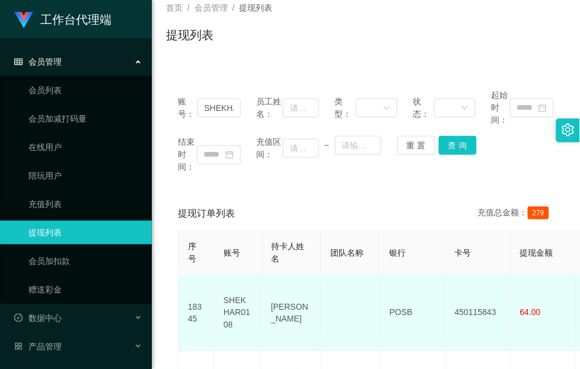
drag, startPoint x: 312, startPoint y: 324, endPoint x: 270, endPoint y: 291, distance: 53.1
click at [270, 291] on td "GOTTIMUKKULA SHEKHAR" at bounding box center [290, 313] width 59 height 76
copy td "GOTTIMUKKULA SHEKHAR"
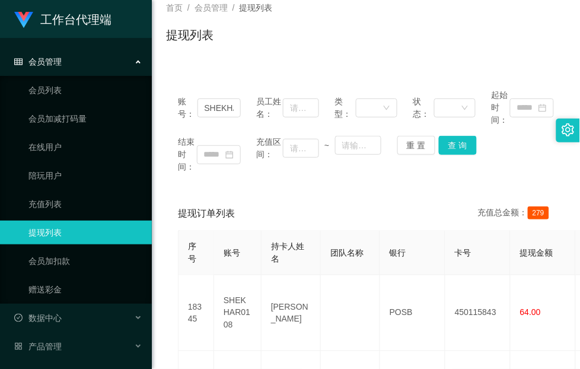
drag, startPoint x: 218, startPoint y: 190, endPoint x: 291, endPoint y: 262, distance: 103.1
click at [218, 190] on div "账号： SHEKHAR0108 员工姓名： 类型： 状态： 起始时间： 结束时间： 充值区间： ~ 重 置 查 询 提现订单列表 充值总金额： 279 序号 …" at bounding box center [365, 308] width 399 height 463
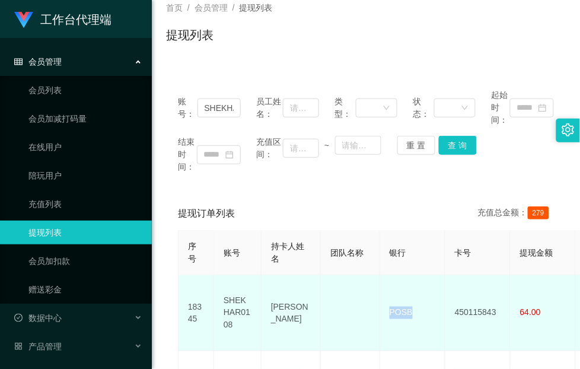
drag, startPoint x: 424, startPoint y: 307, endPoint x: 388, endPoint y: 306, distance: 35.6
click at [390, 307] on td "POSB" at bounding box center [412, 313] width 65 height 76
copy td "POSB"
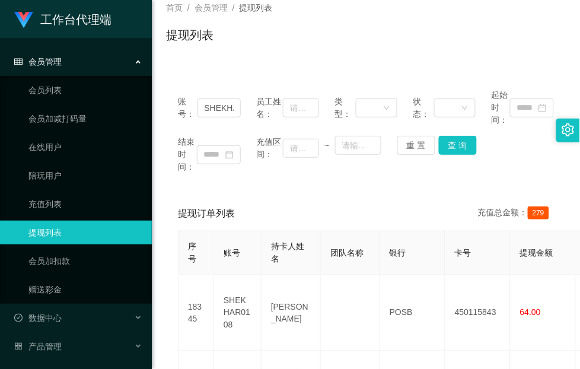
drag, startPoint x: 221, startPoint y: 175, endPoint x: 238, endPoint y: 197, distance: 28.0
click at [221, 175] on div "账号： SHEKHAR0108 员工姓名： 类型： 状态： 起始时间： 结束时间： 充值区间： ~ 重 置 查 询" at bounding box center [365, 131] width 399 height 108
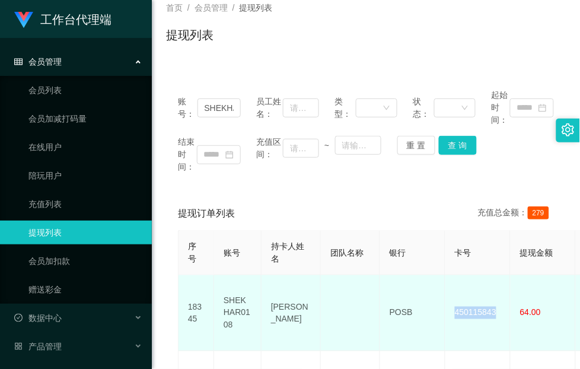
drag, startPoint x: 498, startPoint y: 309, endPoint x: 450, endPoint y: 309, distance: 47.4
click at [450, 309] on td "450115843" at bounding box center [477, 313] width 65 height 76
copy td "450115843"
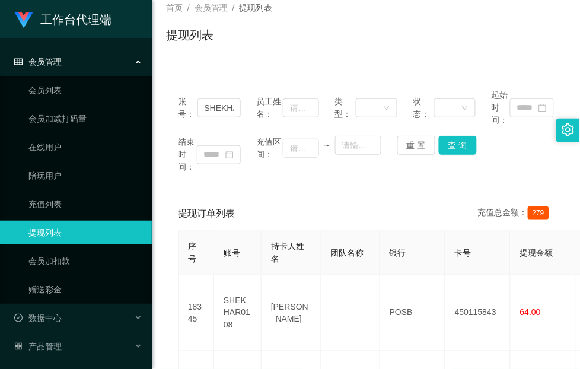
click at [199, 190] on div "账号： SHEKHAR0108 员工姓名： 类型： 状态： 起始时间： 结束时间： 充值区间： ~ 重 置 查 询 提现订单列表 充值总金额： 279 序号 …" at bounding box center [365, 308] width 399 height 463
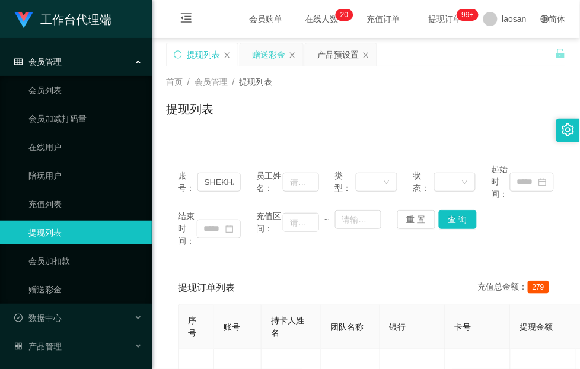
click at [270, 55] on div "赠送彩金" at bounding box center [268, 54] width 33 height 23
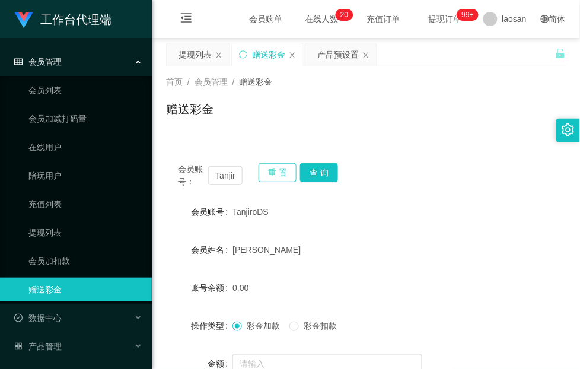
click at [279, 169] on button "重 置" at bounding box center [277, 172] width 38 height 19
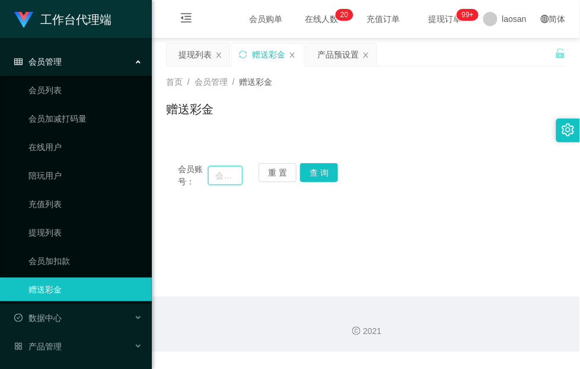
click at [235, 176] on input "text" at bounding box center [225, 175] width 34 height 19
paste input "Singlim97"
type input "Singlim97"
click at [321, 170] on button "查 询" at bounding box center [319, 172] width 38 height 19
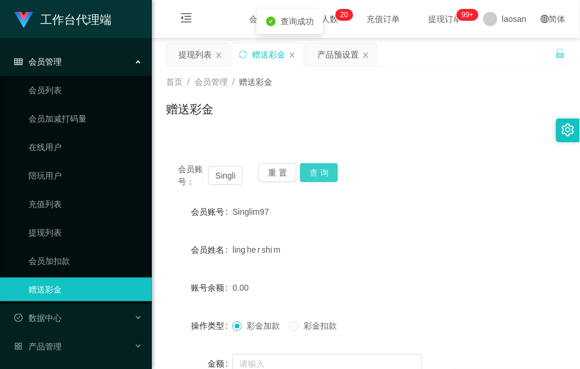
scroll to position [125, 0]
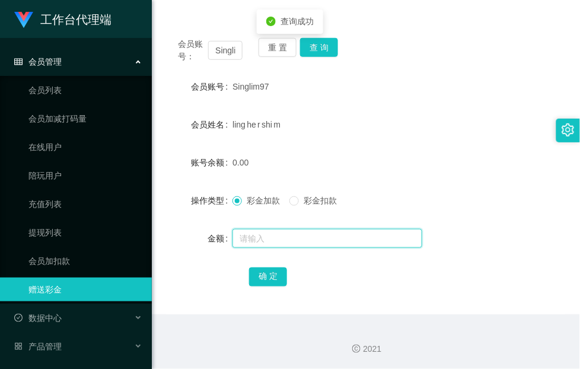
click at [271, 235] on input "text" at bounding box center [327, 238] width 190 height 19
type input "100"
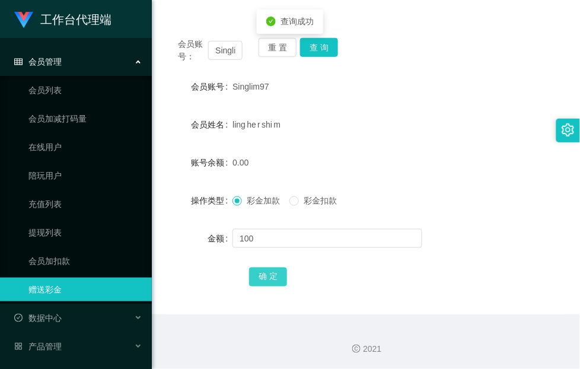
click at [258, 277] on button "确 定" at bounding box center [268, 276] width 38 height 19
drag, startPoint x: 173, startPoint y: 143, endPoint x: 205, endPoint y: 87, distance: 64.2
click at [173, 143] on form "会员账号 Singlim97 会员姓名 ling he r shi m 账号余额 100.00 操作类型 彩金加款 彩金扣款 金额 确 定" at bounding box center [365, 181] width 399 height 213
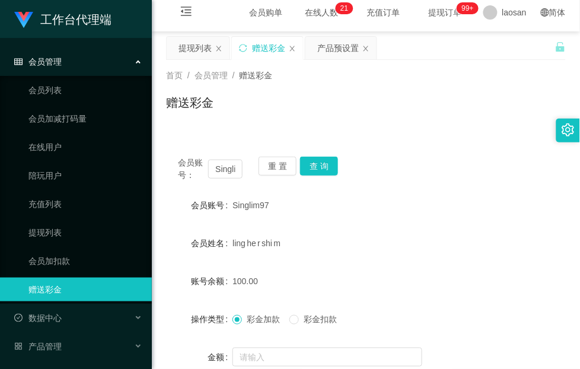
scroll to position [0, 0]
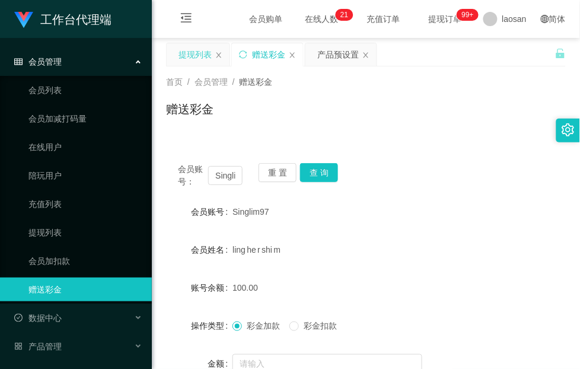
click at [193, 50] on div "提现列表" at bounding box center [194, 54] width 33 height 23
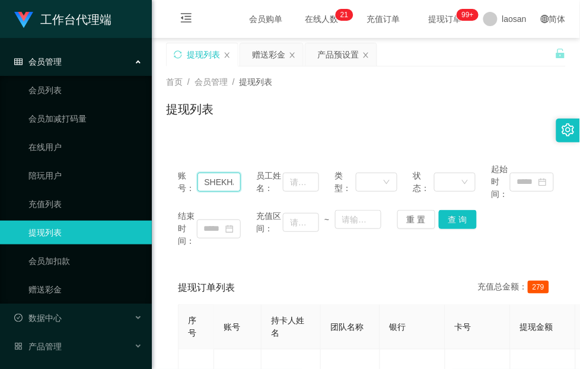
drag, startPoint x: 233, startPoint y: 181, endPoint x: 184, endPoint y: 182, distance: 49.2
click at [184, 182] on div "账号： SHEKHAR0108" at bounding box center [209, 181] width 63 height 37
type input "R"
paste input "112288"
type input "112288"
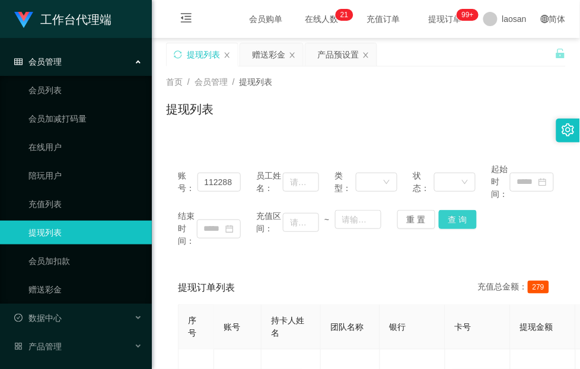
click at [453, 211] on button "查 询" at bounding box center [458, 219] width 38 height 19
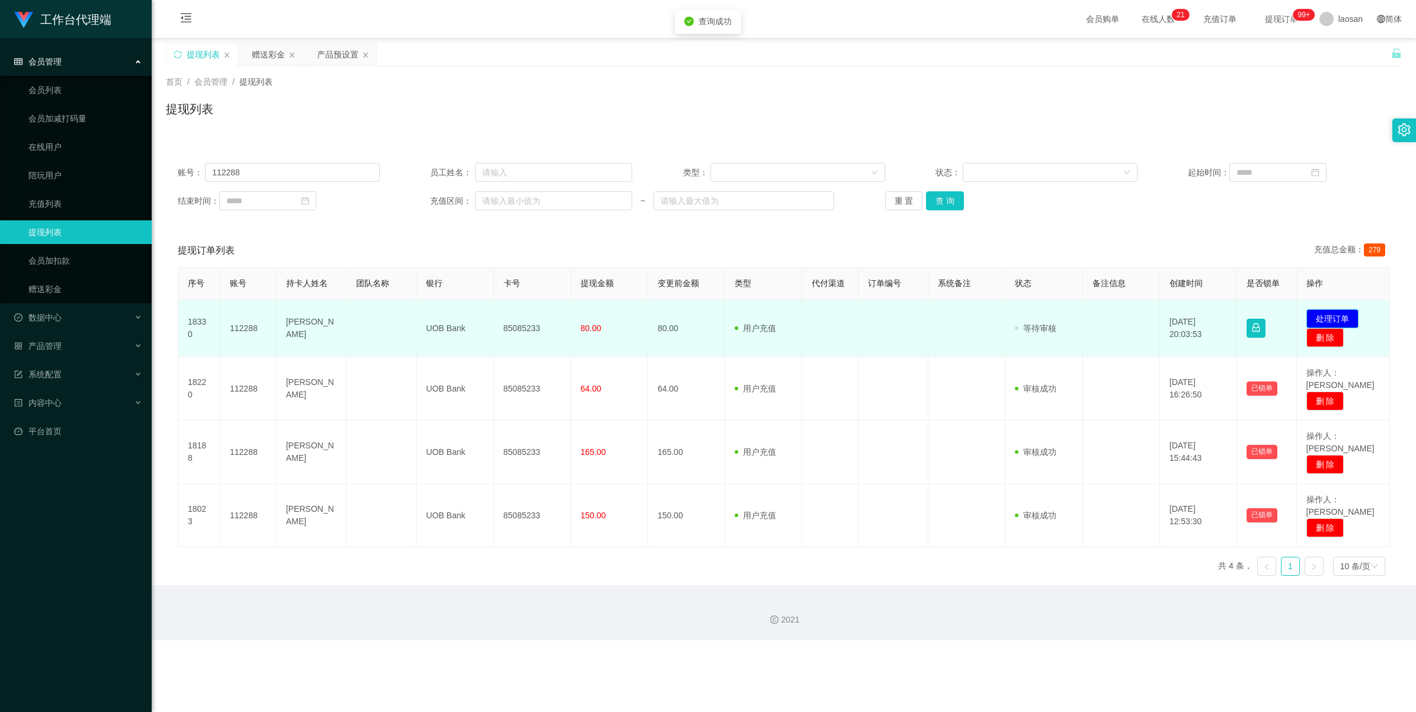
click at [579, 318] on button "处理订单" at bounding box center [1333, 318] width 52 height 19
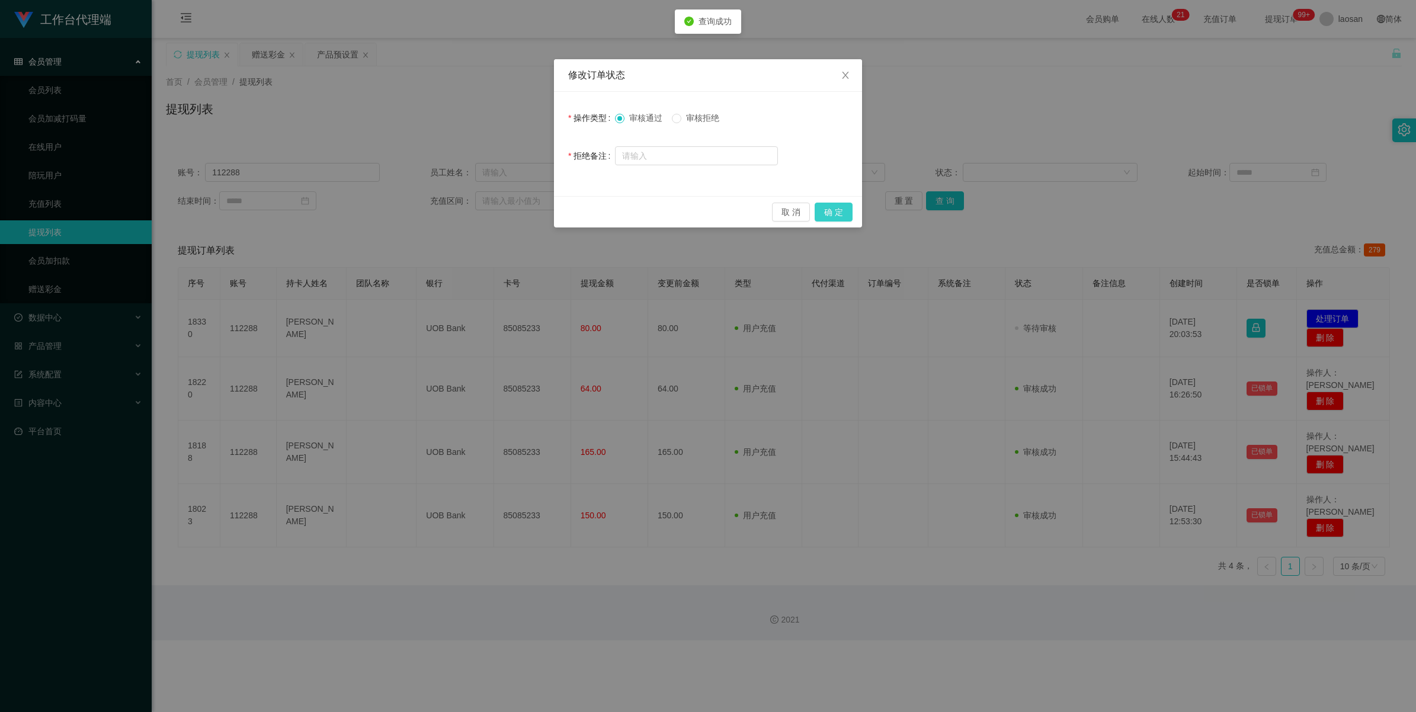
click at [579, 215] on button "确 定" at bounding box center [834, 212] width 38 height 19
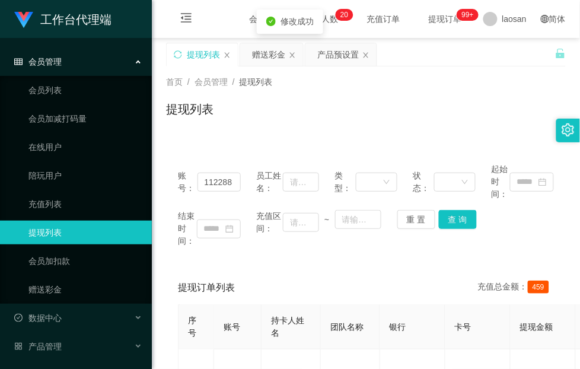
scroll to position [148, 0]
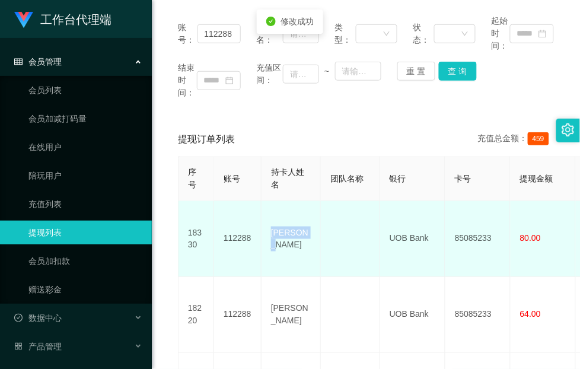
drag, startPoint x: 312, startPoint y: 234, endPoint x: 268, endPoint y: 230, distance: 43.5
click at [268, 230] on td "ming wei" at bounding box center [290, 239] width 59 height 76
copy td "ming wei"
drag, startPoint x: 171, startPoint y: 213, endPoint x: 212, endPoint y: 235, distance: 46.9
click at [171, 213] on div "提现订单列表 充值总金额： 459 序号 账号 持卡人姓名 团队名称 银行 卡号 提现金额 变更前金额 类型 代付渠道 订单编号 系统备注 状态 备注信息 创…" at bounding box center [365, 333] width 399 height 420
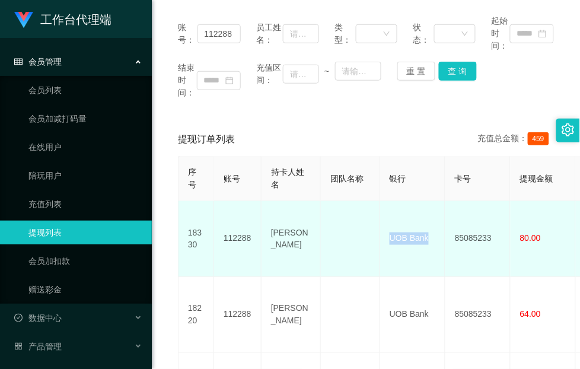
drag, startPoint x: 431, startPoint y: 232, endPoint x: 386, endPoint y: 230, distance: 45.1
click at [386, 230] on td "UOB Bank" at bounding box center [412, 239] width 65 height 76
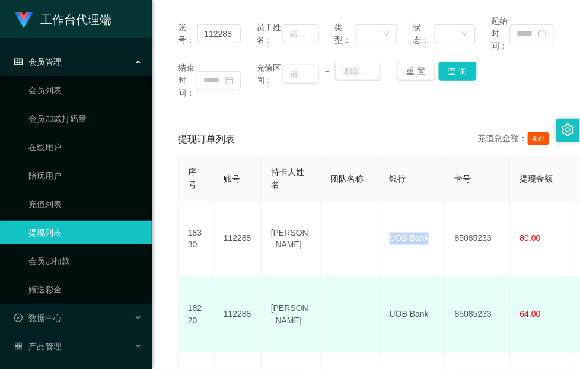
click at [169, 271] on div "提现订单列表 充值总金额： 459 序号 账号 持卡人姓名 团队名称 银行 卡号 提现金额 变更前金额 类型 代付渠道 订单编号 系统备注 状态 备注信息 创…" at bounding box center [365, 333] width 399 height 420
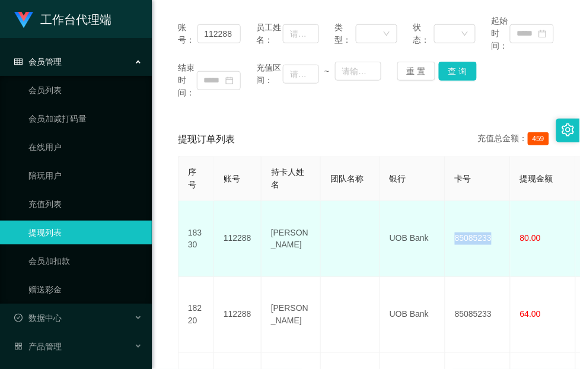
drag, startPoint x: 495, startPoint y: 231, endPoint x: 451, endPoint y: 239, distance: 44.5
click at [451, 239] on td "85085233" at bounding box center [477, 239] width 65 height 76
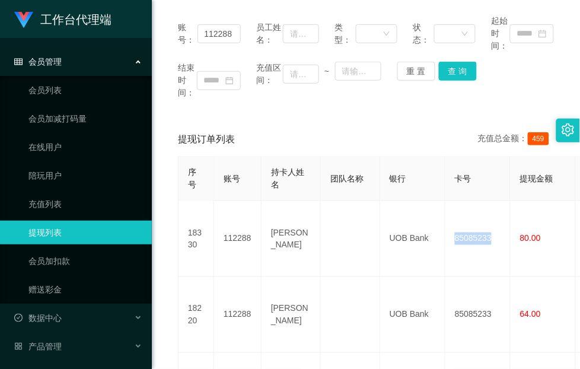
click at [171, 124] on div "提现订单列表 充值总金额： 459 序号 账号 持卡人姓名 团队名称 银行 卡号 提现金额 变更前金额 类型 代付渠道 订单编号 系统备注 状态 备注信息 创…" at bounding box center [365, 333] width 399 height 420
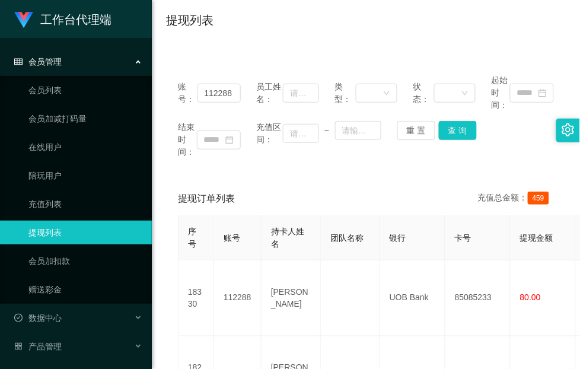
scroll to position [0, 0]
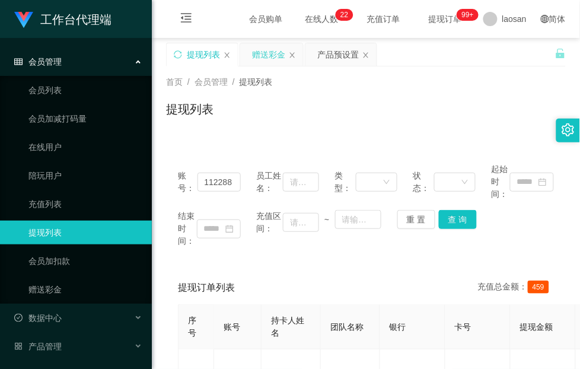
drag, startPoint x: 271, startPoint y: 55, endPoint x: 266, endPoint y: 66, distance: 12.5
click at [270, 55] on div "赠送彩金" at bounding box center [268, 54] width 33 height 23
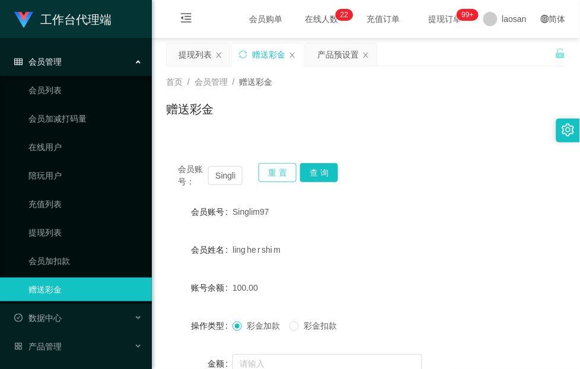
click at [282, 168] on button "重 置" at bounding box center [277, 172] width 38 height 19
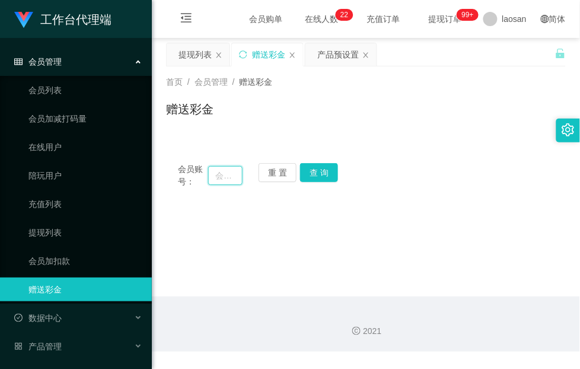
click at [222, 175] on input "text" at bounding box center [225, 175] width 34 height 19
paste input "TanjiroDS"
type input "TanjiroDS"
click at [318, 169] on button "查 询" at bounding box center [319, 172] width 38 height 19
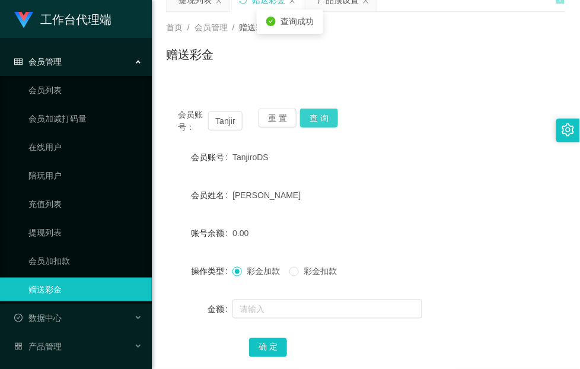
scroll to position [125, 0]
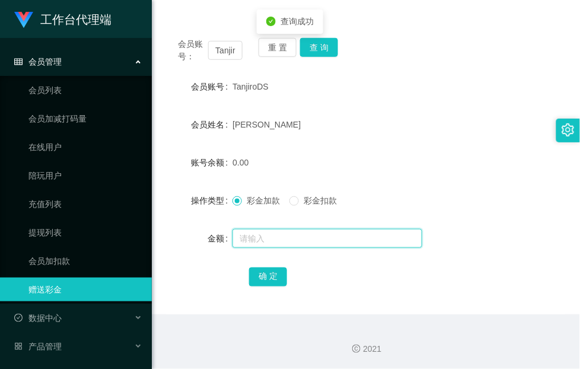
click at [256, 242] on input "text" at bounding box center [327, 238] width 190 height 19
type input "96"
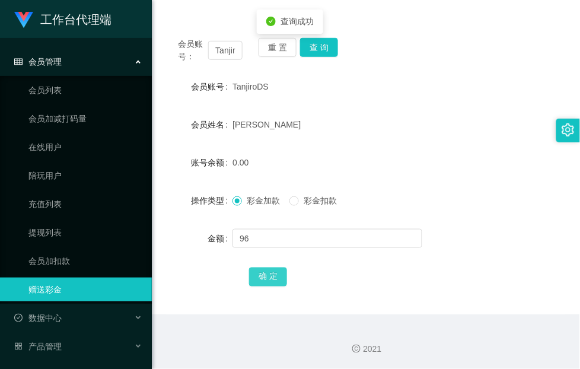
click at [277, 283] on button "确 定" at bounding box center [268, 276] width 38 height 19
click at [286, 48] on button "重 置" at bounding box center [277, 47] width 38 height 19
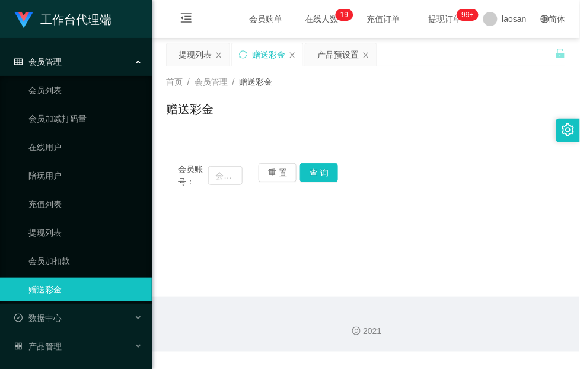
click at [219, 187] on div "会员账号：" at bounding box center [210, 175] width 65 height 25
click at [229, 172] on input "text" at bounding box center [225, 175] width 34 height 19
paste input "zhxeng95"
type input "zhxeng95"
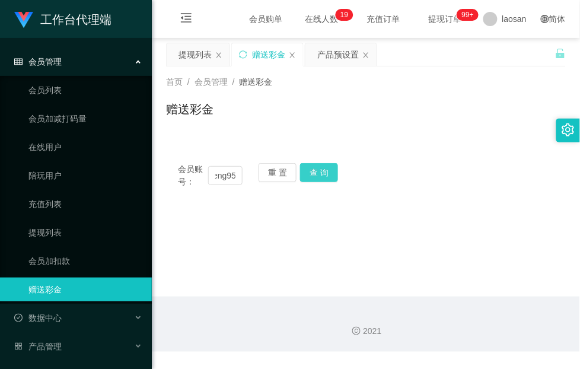
click at [324, 172] on button "查 询" at bounding box center [319, 172] width 38 height 19
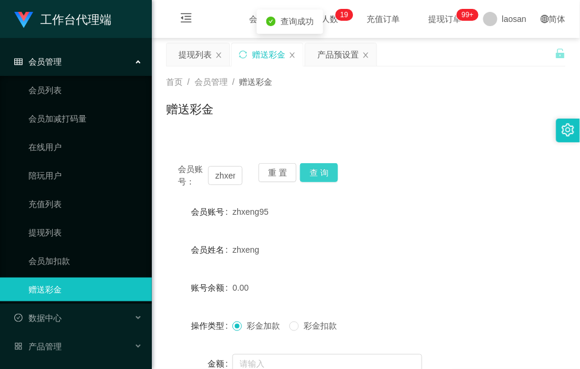
scroll to position [74, 0]
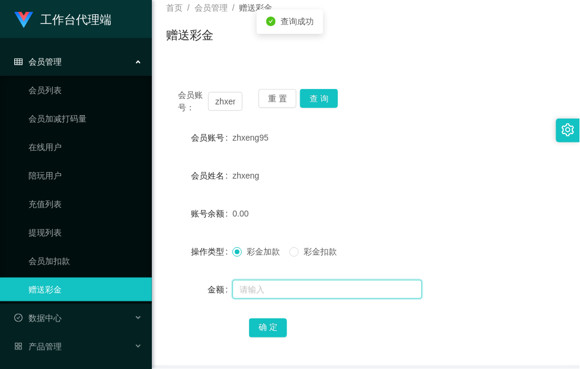
click at [271, 289] on input "text" at bounding box center [327, 289] width 190 height 19
type input "80"
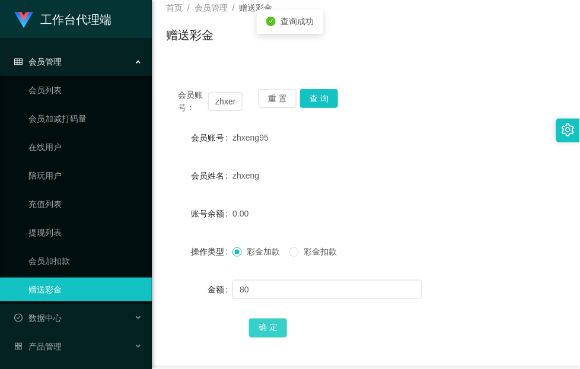
click at [276, 330] on button "确 定" at bounding box center [268, 327] width 38 height 19
click at [279, 102] on button "重 置" at bounding box center [277, 98] width 38 height 19
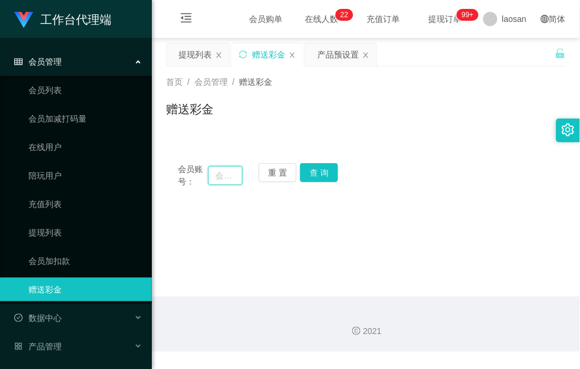
click at [224, 169] on input "text" at bounding box center [225, 175] width 34 height 19
paste input "cs"
type input "cs"
click at [321, 171] on button "查 询" at bounding box center [319, 172] width 38 height 19
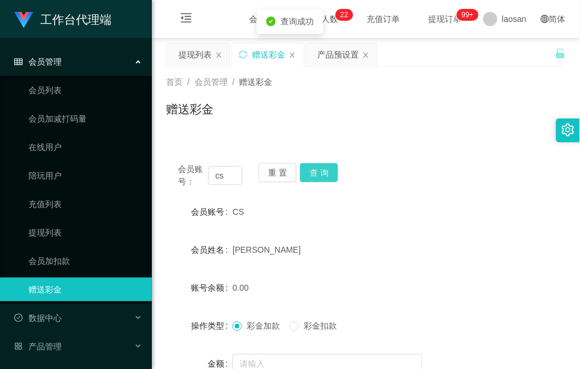
scroll to position [74, 0]
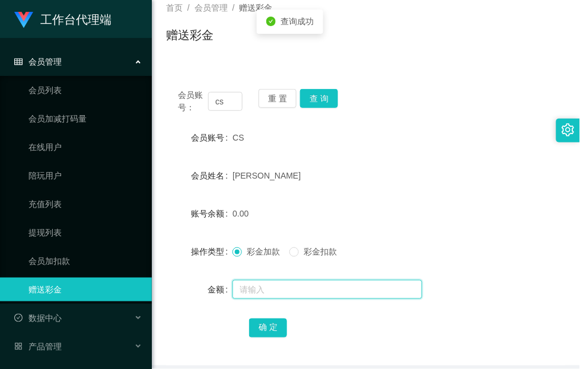
click at [276, 286] on input "text" at bounding box center [327, 289] width 190 height 19
type input "160"
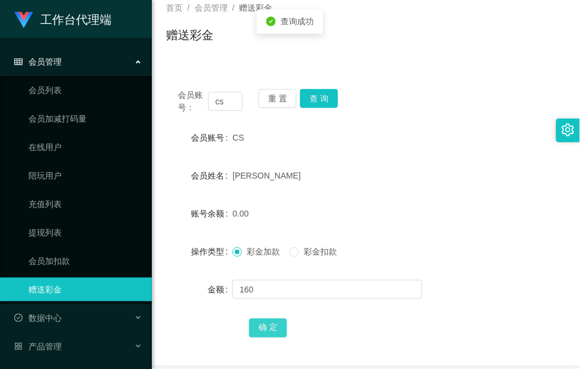
click at [264, 328] on button "确 定" at bounding box center [268, 327] width 38 height 19
drag, startPoint x: 234, startPoint y: 99, endPoint x: 155, endPoint y: 99, distance: 78.8
click at [155, 99] on main "关闭左侧 关闭右侧 关闭其它 刷新页面 提现列表 赠送彩金 产品预设置 首页 / 会员管理 / 赠送彩金 / 赠送彩金 会员账号： cs 重 置 查 询 会员…" at bounding box center [366, 164] width 428 height 401
paste input "112288"
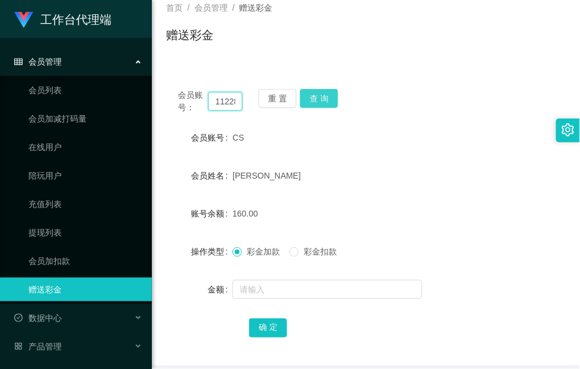
scroll to position [0, 7]
type input "112288"
drag, startPoint x: 323, startPoint y: 104, endPoint x: 315, endPoint y: 133, distance: 30.6
click at [323, 104] on button "查 询" at bounding box center [319, 98] width 38 height 19
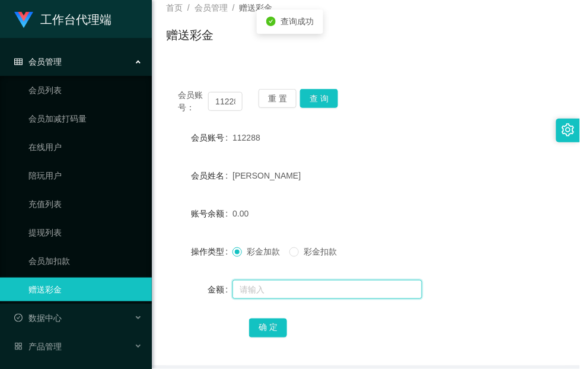
click at [289, 293] on input "text" at bounding box center [327, 289] width 190 height 19
type input "24"
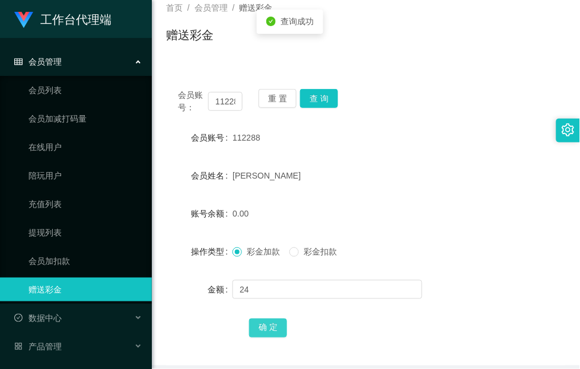
click at [267, 330] on button "确 定" at bounding box center [268, 327] width 38 height 19
click at [363, 196] on form "会员账号 112288 会员姓名 ming wei 账号余额 24.00 操作类型 彩金加款 彩金扣款 金额 确 定" at bounding box center [365, 232] width 399 height 213
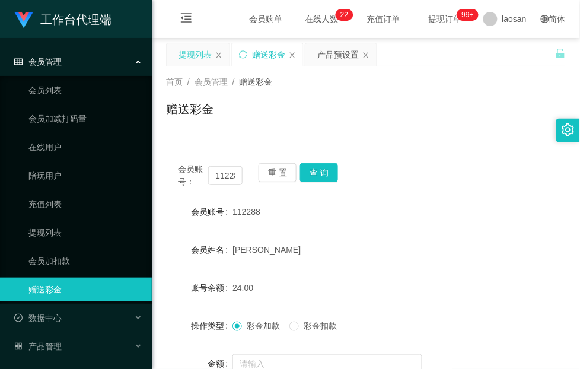
click at [201, 52] on div "提现列表" at bounding box center [194, 54] width 33 height 23
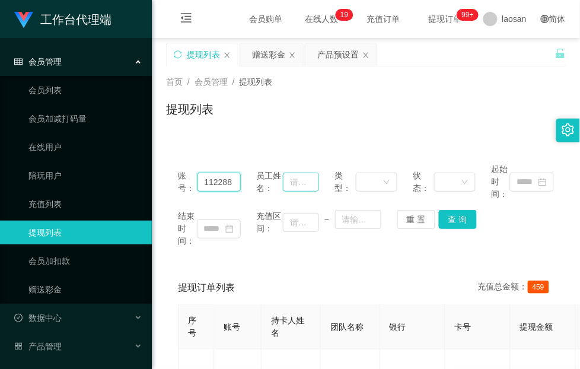
drag, startPoint x: 204, startPoint y: 178, endPoint x: 282, endPoint y: 178, distance: 77.0
click at [282, 178] on div "账号： 112288 员工姓名： 类型： 状态： 起始时间：" at bounding box center [366, 181] width 376 height 37
paste input "zhxeng95"
click at [455, 215] on button "查 询" at bounding box center [458, 219] width 38 height 19
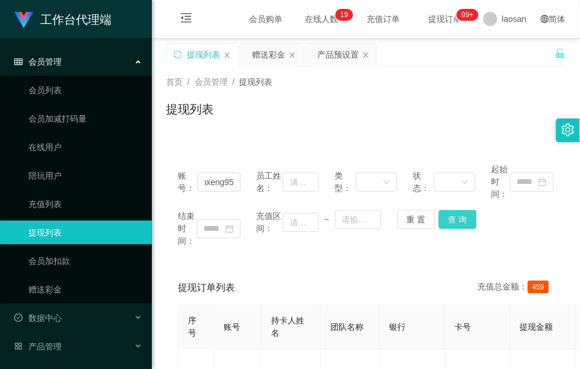
scroll to position [0, 0]
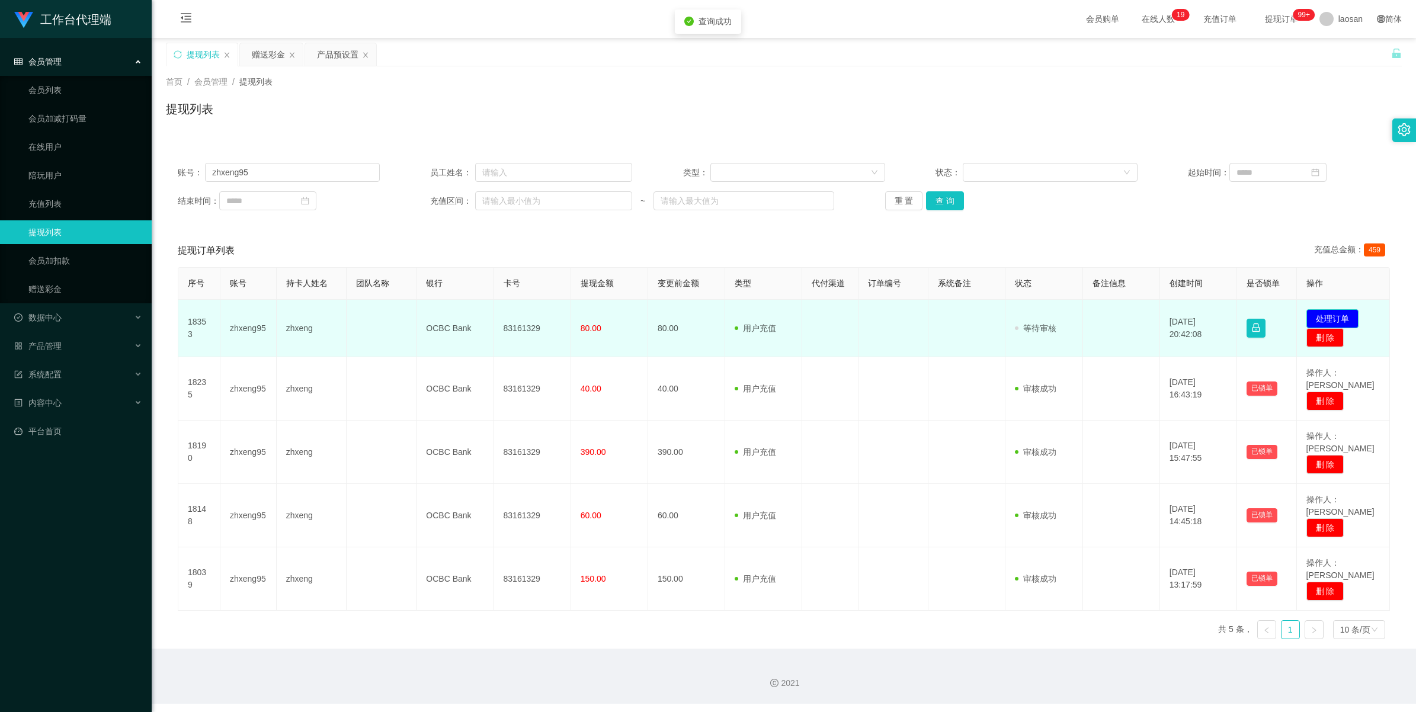
click at [579, 315] on button "处理订单" at bounding box center [1333, 318] width 52 height 19
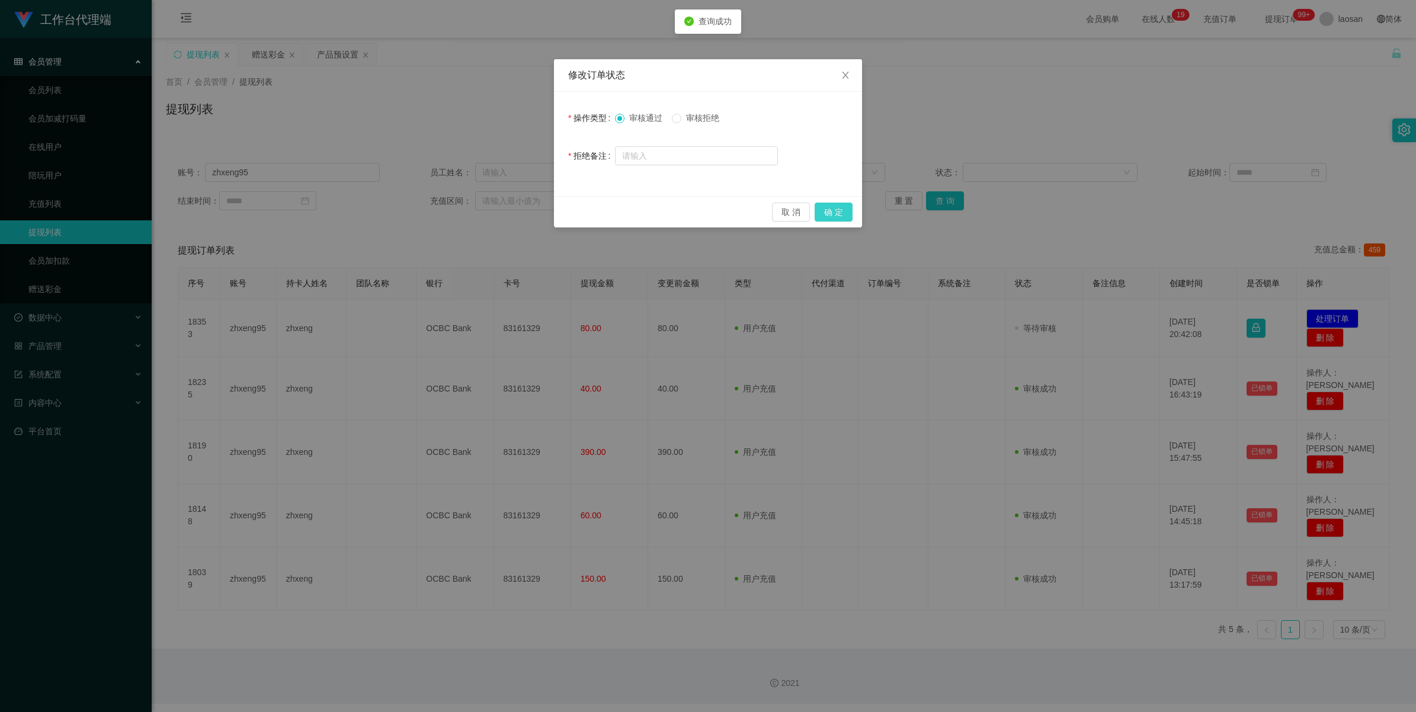
click at [579, 218] on button "确 定" at bounding box center [834, 212] width 38 height 19
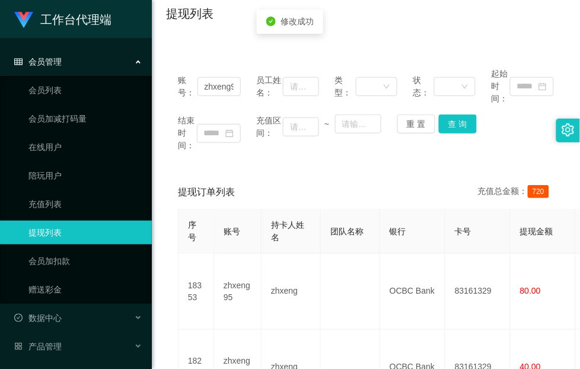
scroll to position [148, 0]
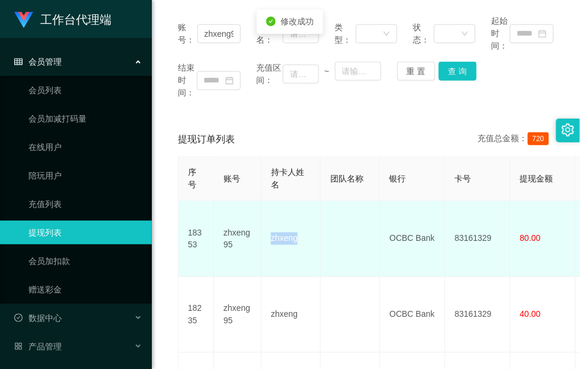
drag, startPoint x: 303, startPoint y: 233, endPoint x: 263, endPoint y: 232, distance: 40.9
click at [263, 232] on td "zhxeng" at bounding box center [290, 239] width 59 height 76
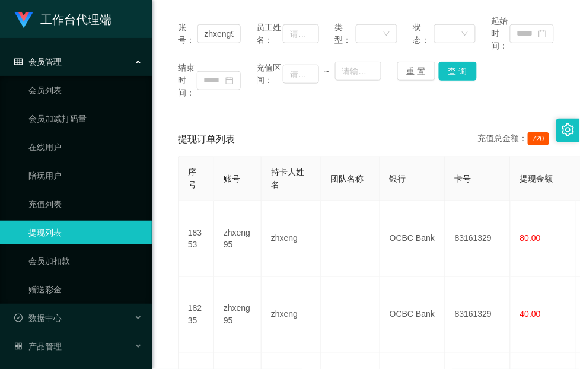
click at [211, 113] on div "账号： zhxeng95 员工姓名： 类型： 状态： 起始时间： 结束时间： 充值区间： ~ 重 置 查 询 提现订单列表 充值总金额： 720 序号 账号 …" at bounding box center [365, 310] width 399 height 615
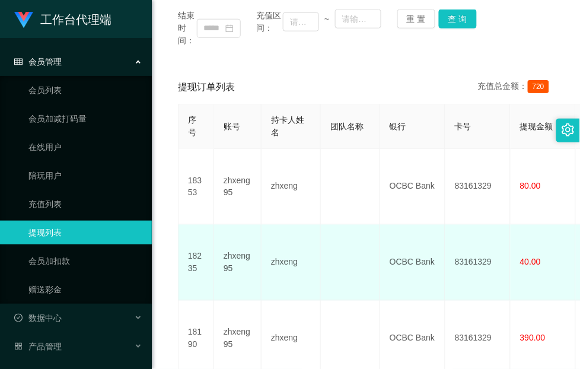
scroll to position [222, 0]
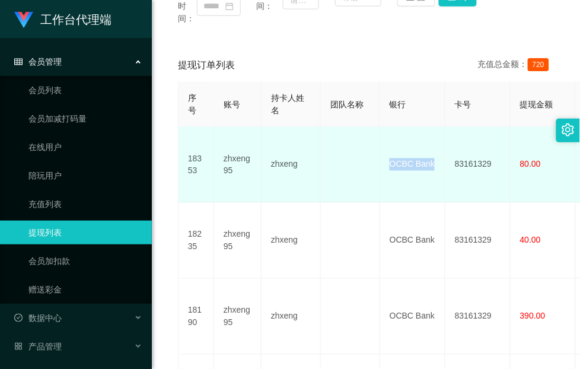
drag, startPoint x: 433, startPoint y: 161, endPoint x: 389, endPoint y: 163, distance: 44.5
click at [389, 163] on td "OCBC Bank" at bounding box center [412, 165] width 65 height 76
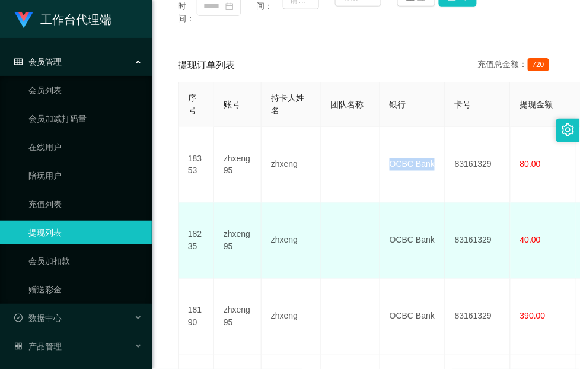
drag, startPoint x: 171, startPoint y: 169, endPoint x: 331, endPoint y: 235, distance: 173.0
click at [170, 168] on div "提现订单列表 充值总金额： 720 序号 账号 持卡人姓名 团队名称 银行 卡号 提现金额 变更前金额 类型 代付渠道 订单编号 系统备注 状态 备注信息 创…" at bounding box center [365, 296] width 399 height 495
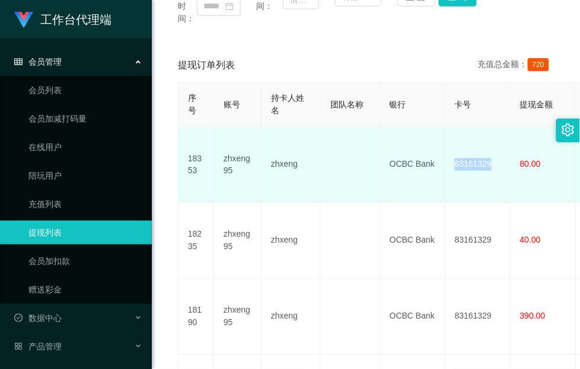
drag, startPoint x: 495, startPoint y: 163, endPoint x: 449, endPoint y: 163, distance: 45.6
click at [449, 163] on td "83161329" at bounding box center [477, 165] width 65 height 76
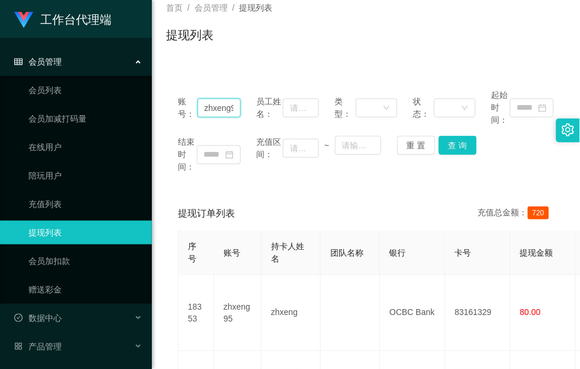
scroll to position [0, 7]
drag, startPoint x: 201, startPoint y: 110, endPoint x: 247, endPoint y: 111, distance: 45.6
click at [247, 111] on div "账号： zhxeng95 员工姓名： 类型： 状态： 起始时间：" at bounding box center [366, 107] width 376 height 37
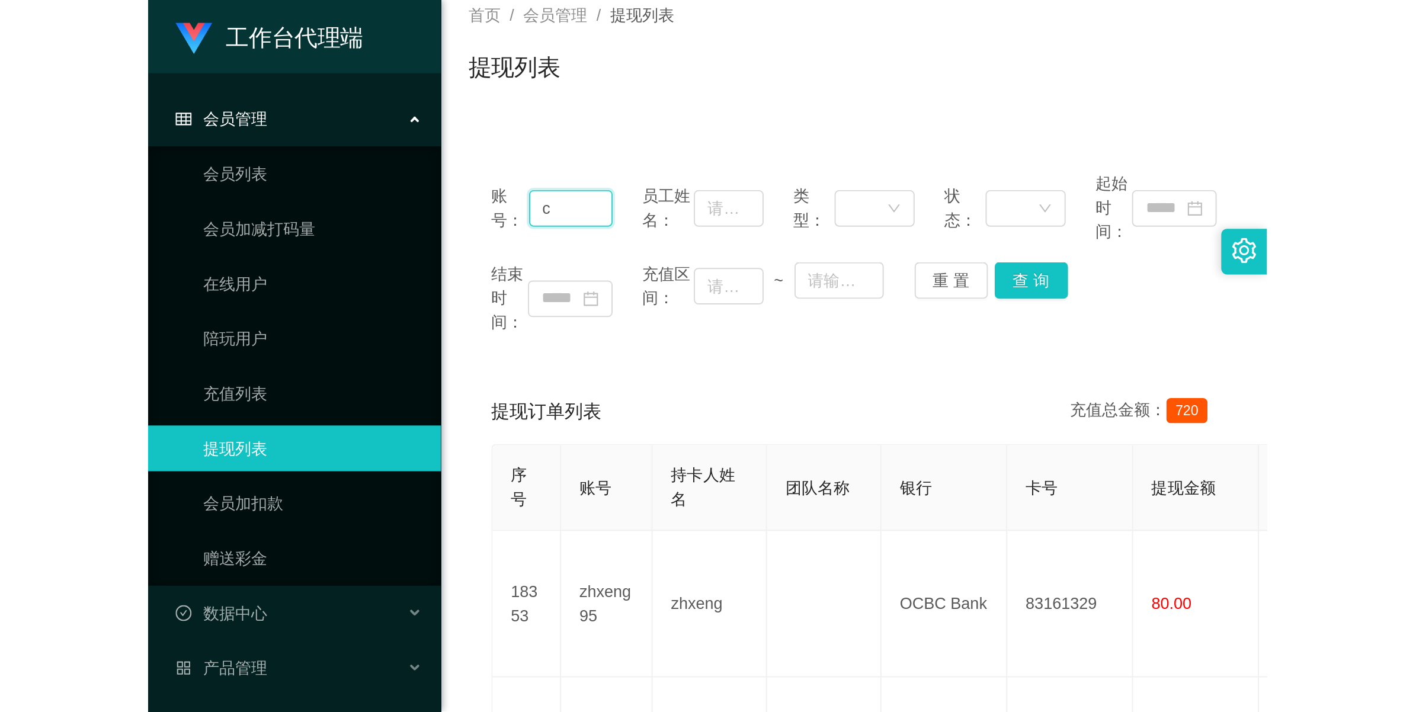
scroll to position [0, 0]
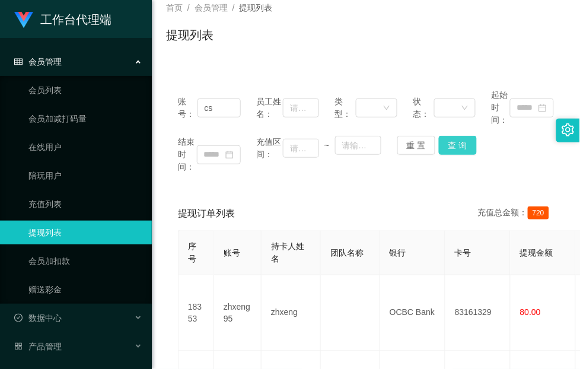
drag, startPoint x: 452, startPoint y: 146, endPoint x: 460, endPoint y: 161, distance: 17.8
click at [452, 146] on button "查 询" at bounding box center [458, 145] width 38 height 19
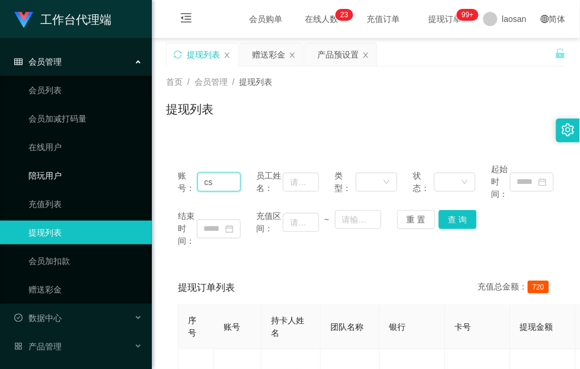
drag, startPoint x: 221, startPoint y: 182, endPoint x: 136, endPoint y: 184, distance: 84.8
click at [104, 181] on section "工作台代理端 会员管理 会员列表 会员加减打码量 在线用户 陪玩用户 充值列表 提现列表 会员加扣款 赠送彩金 数据中心 产品管理 注单管理 产品列表 产品预…" at bounding box center [290, 297] width 580 height 594
paste input "TanjiroDS"
click at [447, 215] on button "查 询" at bounding box center [458, 219] width 38 height 19
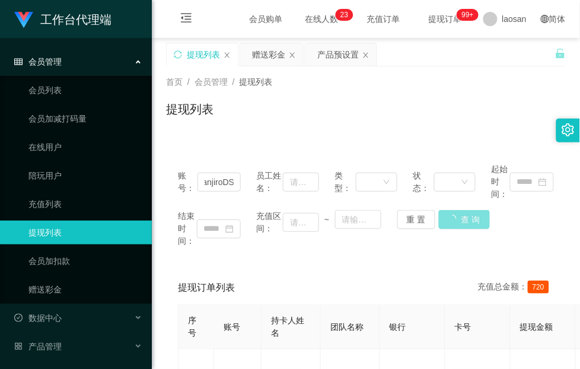
scroll to position [0, 0]
drag, startPoint x: 170, startPoint y: 131, endPoint x: 235, endPoint y: 162, distance: 72.1
click at [170, 131] on div "首页 / 会员管理 / 提现列表 / 提现列表" at bounding box center [366, 101] width 428 height 71
drag, startPoint x: 200, startPoint y: 181, endPoint x: 337, endPoint y: 185, distance: 136.4
click at [332, 185] on div "账号： TanjiroDS 员工姓名： 类型： 状态： 起始时间：" at bounding box center [366, 181] width 376 height 37
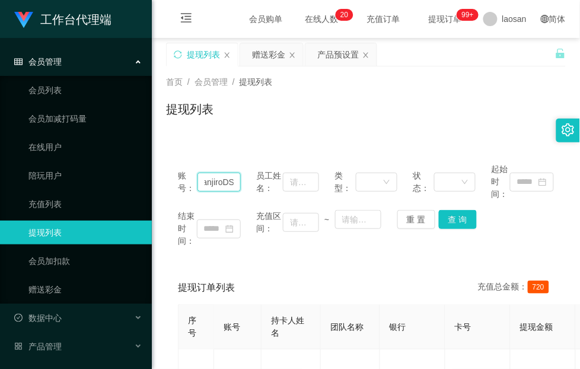
paste input "zhxeng95"
type input "zhxeng95"
drag, startPoint x: 449, startPoint y: 223, endPoint x: 462, endPoint y: 237, distance: 19.3
click at [449, 223] on button "查 询" at bounding box center [458, 219] width 38 height 19
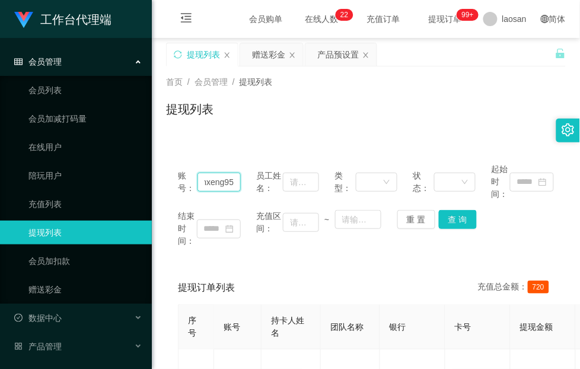
drag, startPoint x: 202, startPoint y: 179, endPoint x: 346, endPoint y: 185, distance: 143.6
click at [346, 185] on div "账号： zhxeng95 员工姓名： 类型： 状态： 起始时间：" at bounding box center [366, 181] width 376 height 37
click at [450, 219] on button "查 询" at bounding box center [458, 219] width 38 height 19
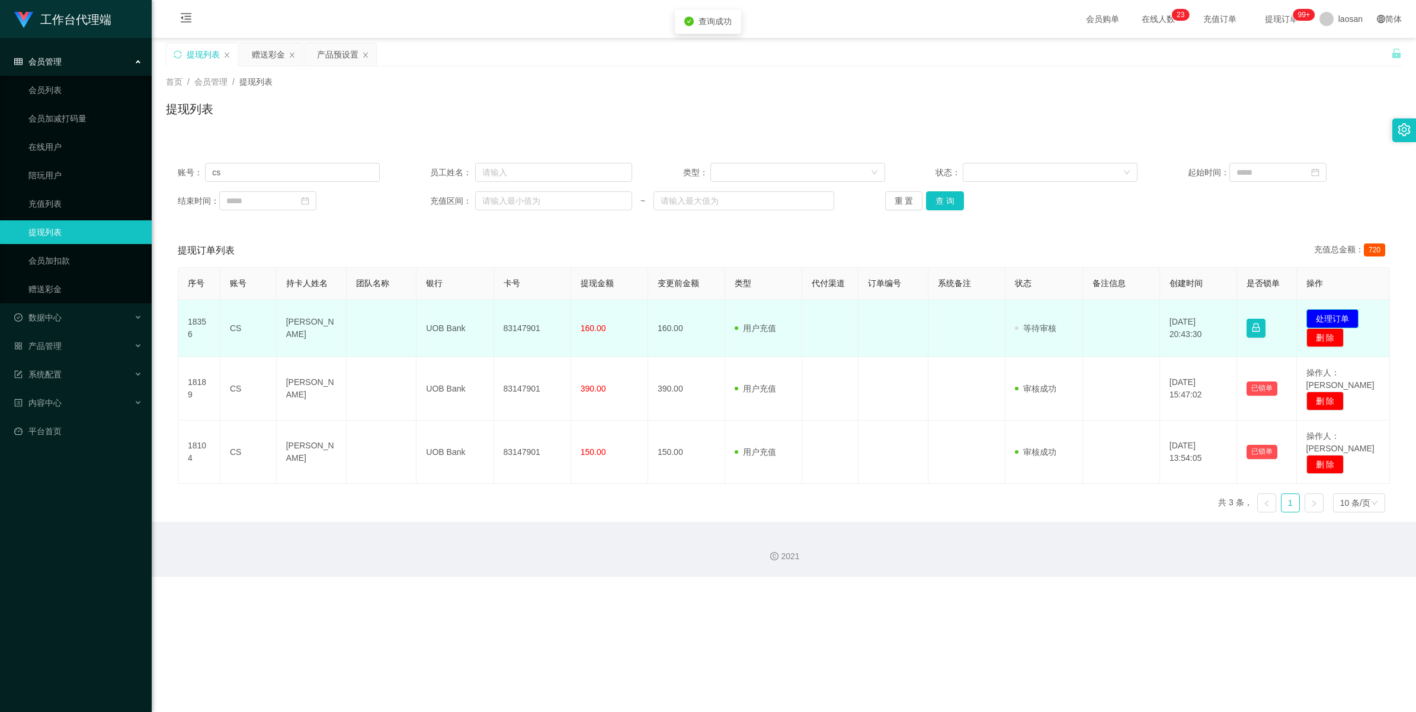
click at [579, 314] on button "处理订单" at bounding box center [1333, 318] width 52 height 19
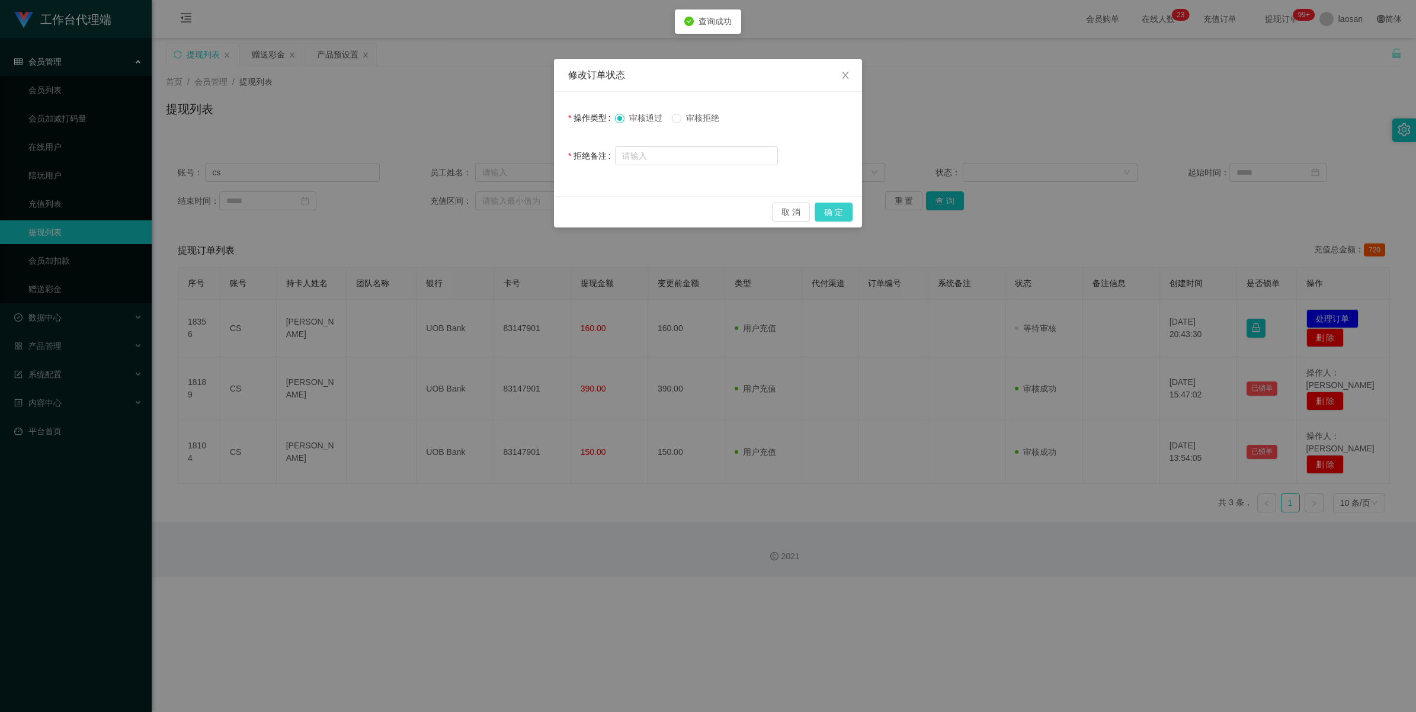
click at [579, 212] on button "确 定" at bounding box center [834, 212] width 38 height 19
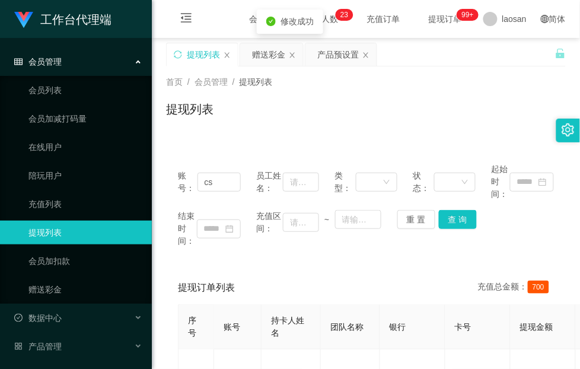
scroll to position [74, 0]
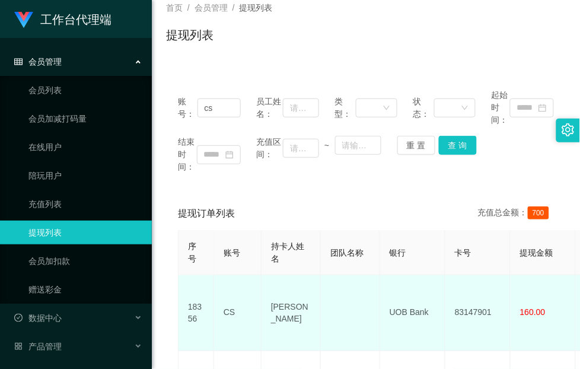
drag, startPoint x: 294, startPoint y: 319, endPoint x: 273, endPoint y: 293, distance: 33.2
click at [273, 293] on td "[PERSON_NAME]" at bounding box center [290, 313] width 59 height 76
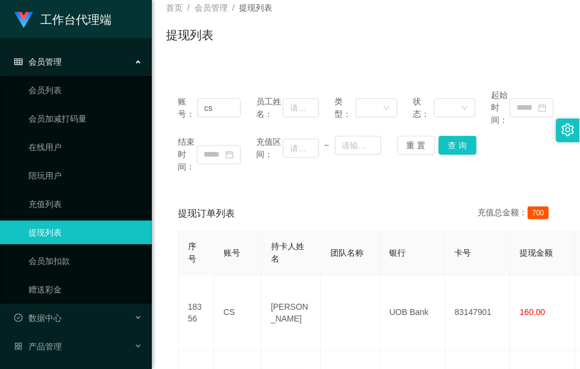
click at [194, 181] on div "账号： cs 员工姓名： 类型： 状态： 起始时间： 结束时间： 充值区间： ~ 重 置 查 询" at bounding box center [365, 131] width 399 height 108
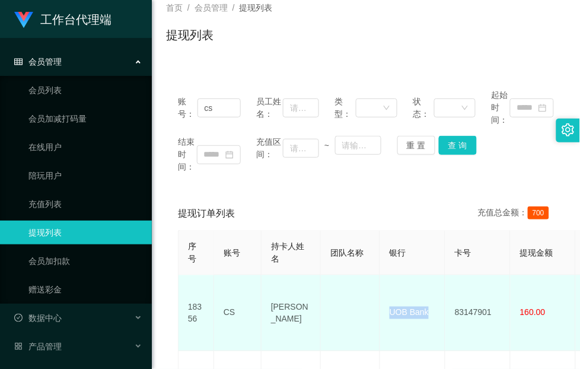
drag, startPoint x: 437, startPoint y: 305, endPoint x: 384, endPoint y: 308, distance: 53.4
click at [384, 308] on td "UOB Bank" at bounding box center [412, 313] width 65 height 76
drag, startPoint x: 152, startPoint y: 290, endPoint x: 213, endPoint y: 299, distance: 62.3
click at [152, 290] on main "关闭左侧 关闭右侧 关闭其它 刷新页面 提现列表 赠送彩金 产品预设置 首页 / 会员管理 / 提现列表 / 提现列表 账号： cs 员工姓名： 类型： 状态…" at bounding box center [366, 252] width 428 height 577
drag, startPoint x: 495, startPoint y: 308, endPoint x: 452, endPoint y: 312, distance: 44.1
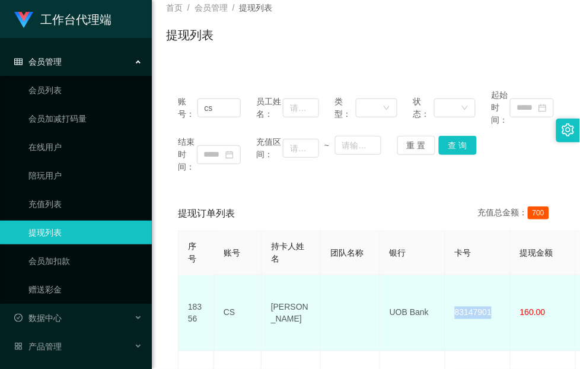
click at [452, 312] on td "83147901" at bounding box center [477, 313] width 65 height 76
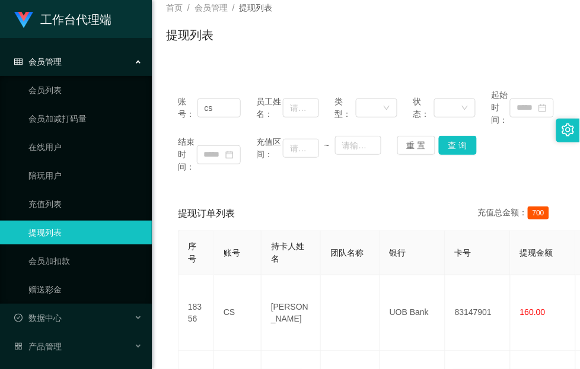
drag, startPoint x: 165, startPoint y: 138, endPoint x: 176, endPoint y: 136, distance: 11.4
click at [166, 138] on div "账号： cs 员工姓名： 类型： 状态： 起始时间： 结束时间： 充值区间： ~ 重 置 查 询" at bounding box center [365, 131] width 399 height 108
drag, startPoint x: 229, startPoint y: 113, endPoint x: 169, endPoint y: 110, distance: 59.3
click at [169, 110] on div "账号： cs 员工姓名： 类型： 状态： 起始时间： 结束时间： 充值区间： ~ 重 置 查 询" at bounding box center [365, 131] width 399 height 108
paste input "TanjiroDS"
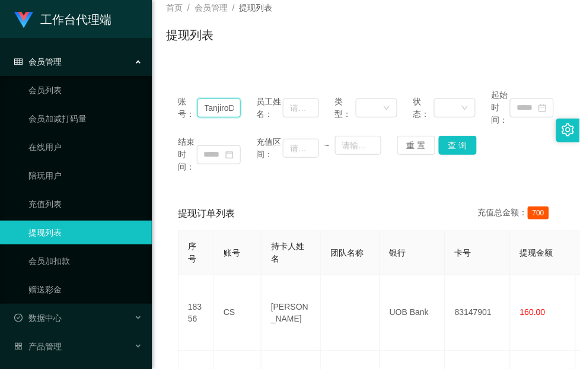
scroll to position [0, 6]
type input "TanjiroDS"
click at [460, 147] on button "查 询" at bounding box center [458, 145] width 38 height 19
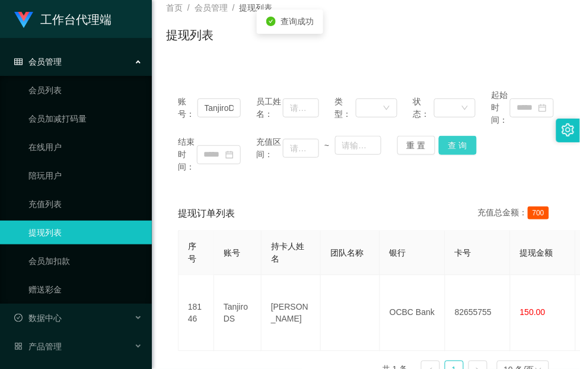
scroll to position [0, 0]
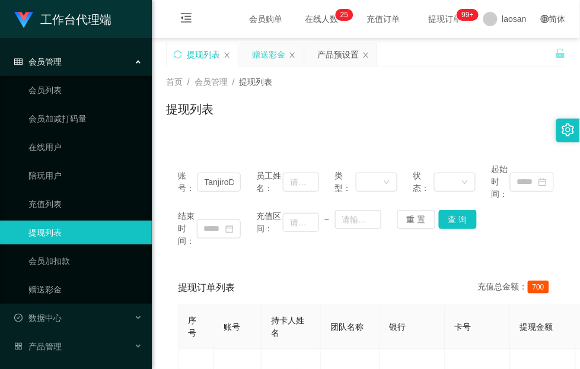
click at [276, 55] on div "赠送彩金" at bounding box center [268, 54] width 33 height 23
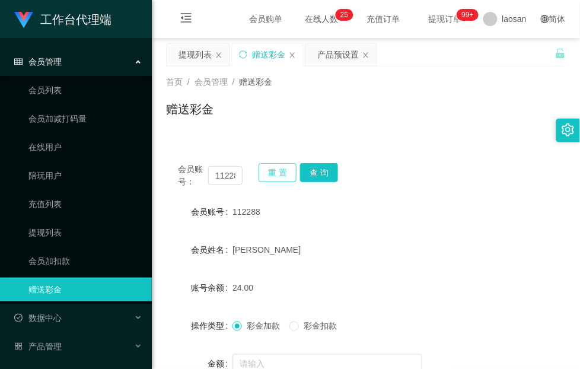
click at [270, 175] on button "重 置" at bounding box center [277, 172] width 38 height 19
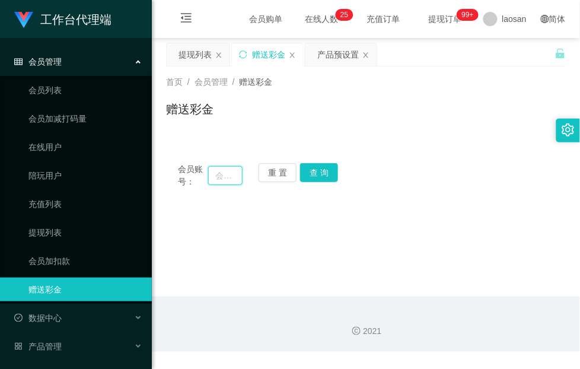
click at [231, 180] on input "text" at bounding box center [225, 175] width 34 height 19
paste input "TanjiroDS"
type input "TanjiroDS"
click at [330, 169] on button "查 询" at bounding box center [319, 172] width 38 height 19
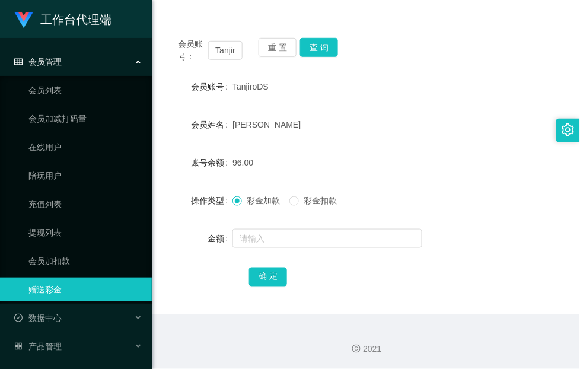
scroll to position [0, 0]
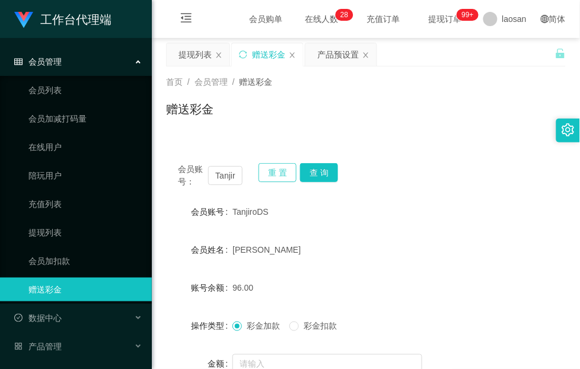
click at [276, 171] on button "重 置" at bounding box center [277, 172] width 38 height 19
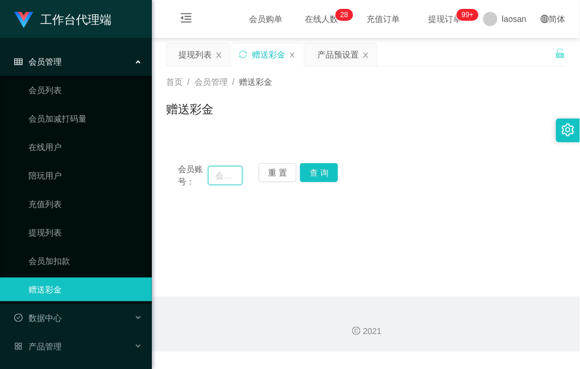
drag, startPoint x: 229, startPoint y: 175, endPoint x: 301, endPoint y: 183, distance: 72.1
click at [229, 175] on input "text" at bounding box center [225, 175] width 34 height 19
paste input "Chen138178"
type input "Chen138178"
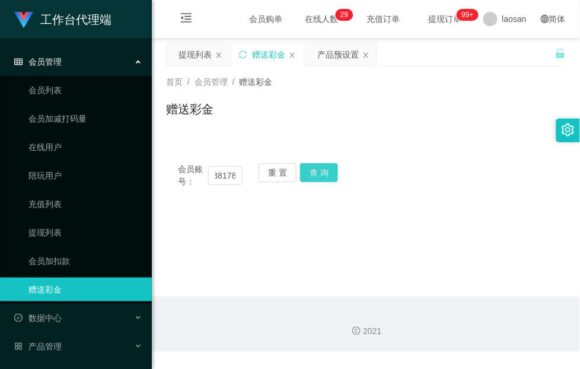
drag, startPoint x: 324, startPoint y: 175, endPoint x: 335, endPoint y: 235, distance: 60.3
click at [324, 175] on button "查 询" at bounding box center [319, 172] width 38 height 19
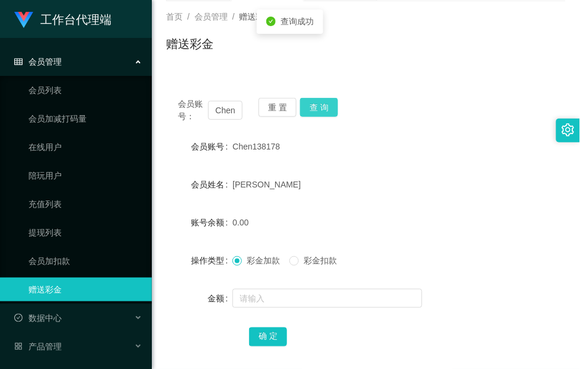
scroll to position [125, 0]
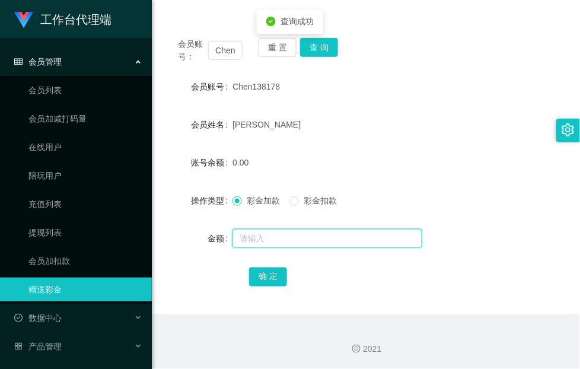
click at [290, 240] on input "text" at bounding box center [327, 238] width 190 height 19
type input "160"
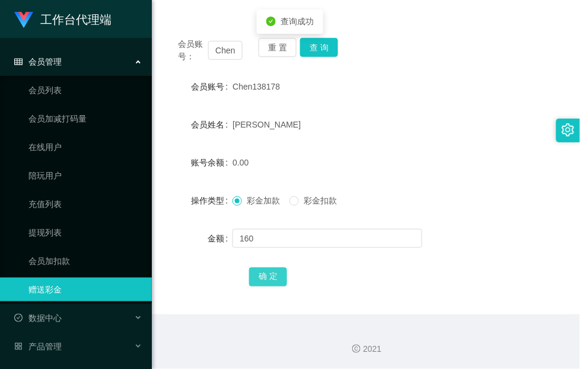
click at [266, 280] on button "确 定" at bounding box center [268, 276] width 38 height 19
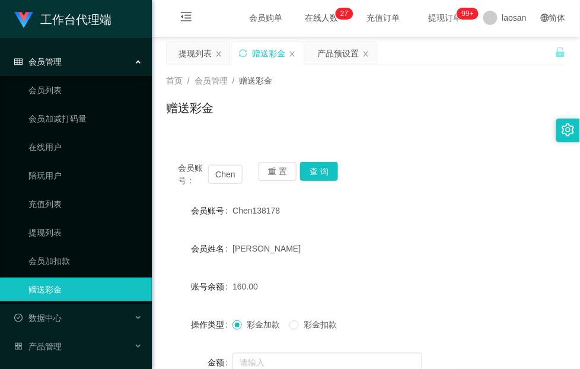
scroll to position [0, 0]
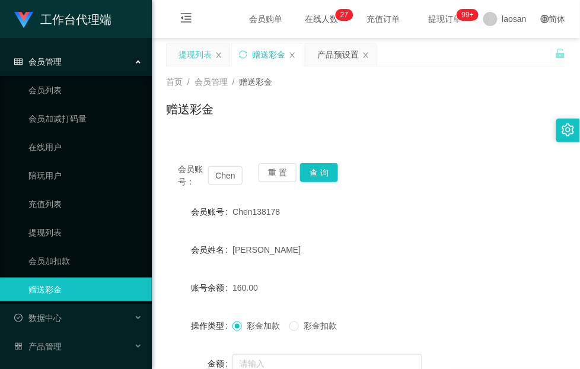
click at [200, 55] on div "提现列表" at bounding box center [194, 54] width 33 height 23
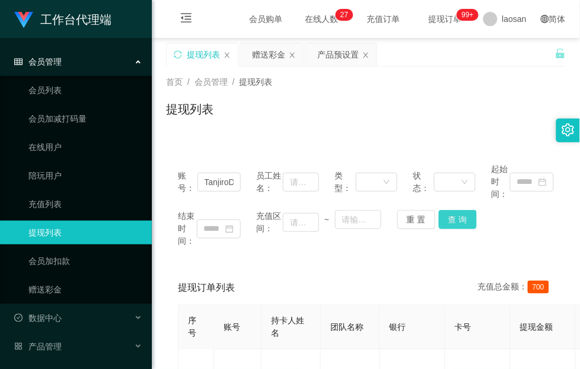
click at [449, 218] on button "查 询" at bounding box center [458, 219] width 38 height 19
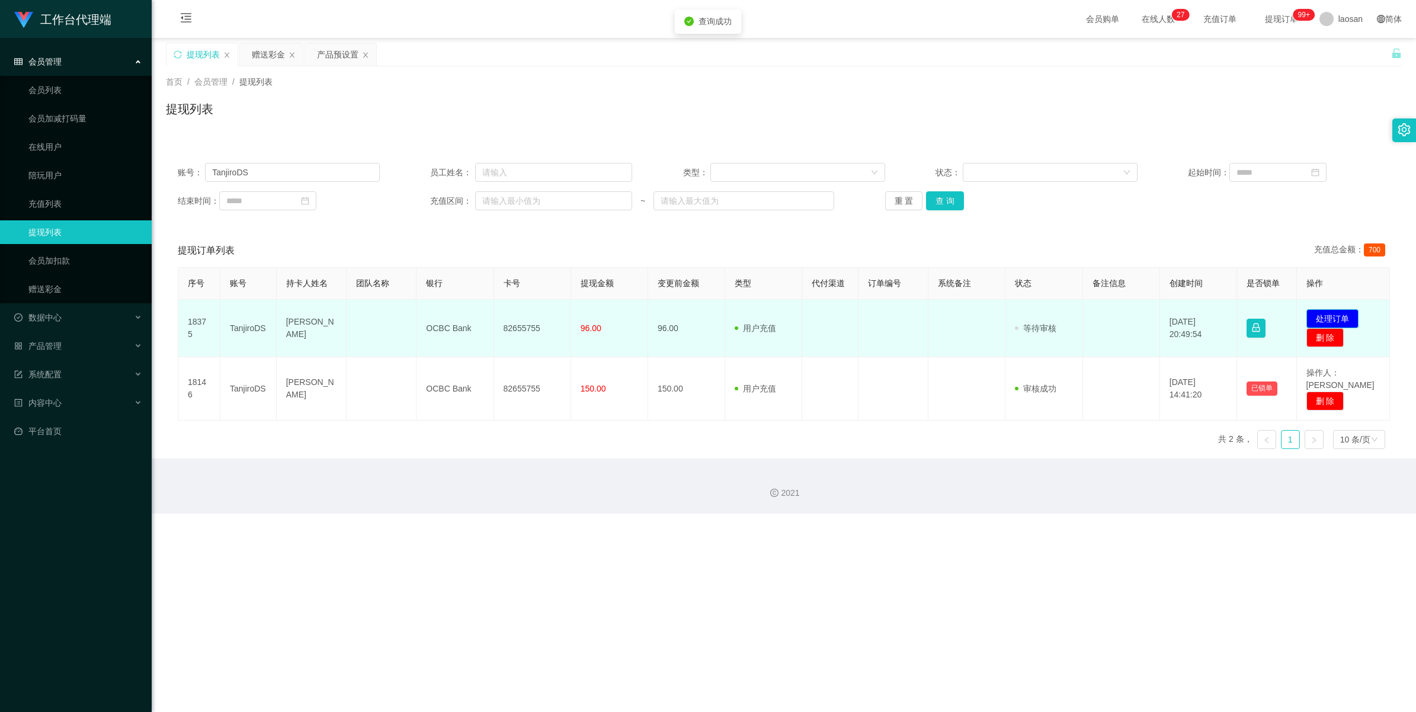
click at [579, 316] on button "处理订单" at bounding box center [1333, 318] width 52 height 19
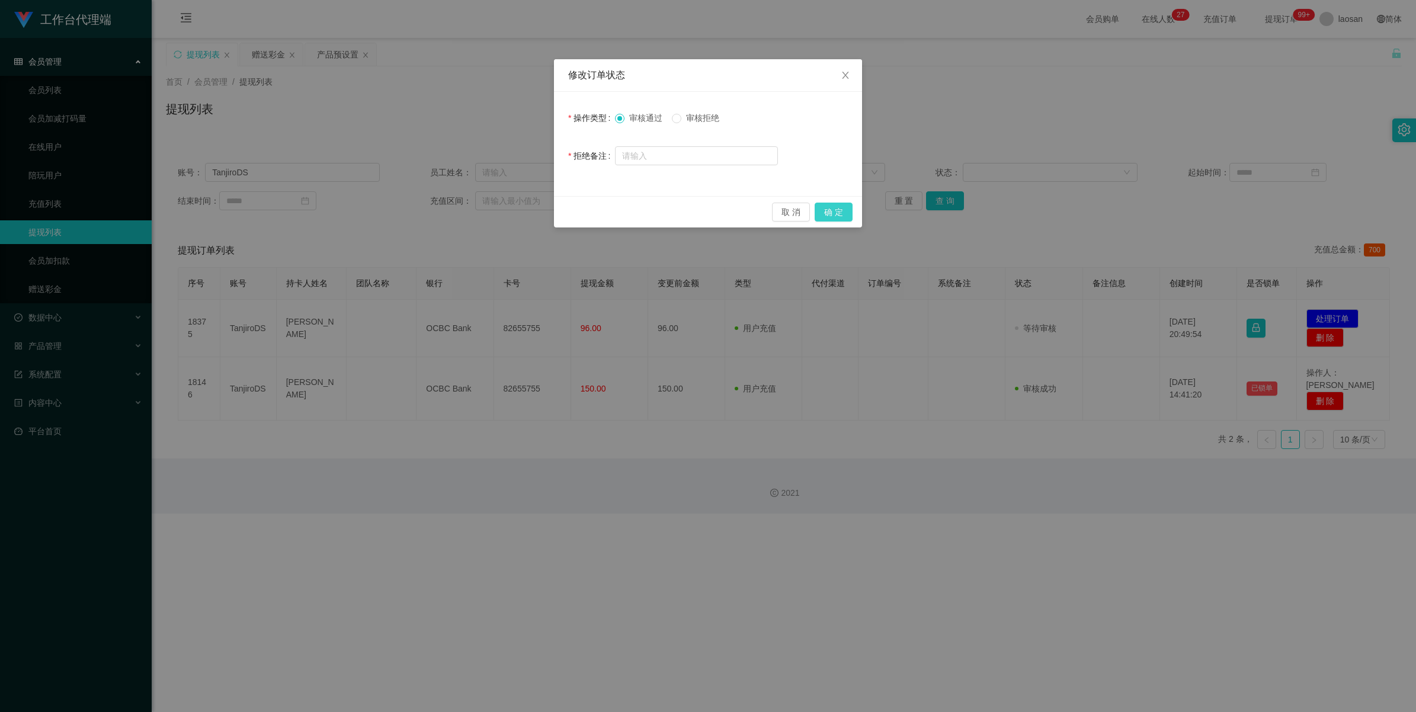
click at [579, 215] on button "确 定" at bounding box center [834, 212] width 38 height 19
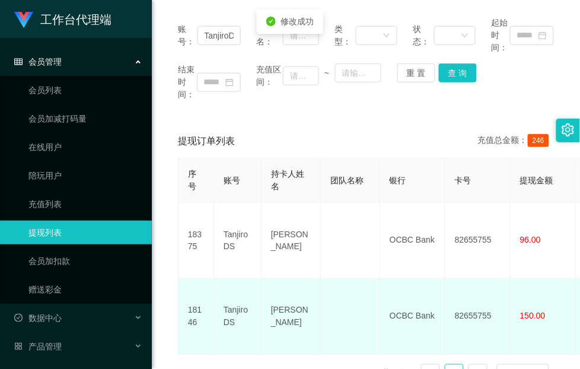
scroll to position [148, 0]
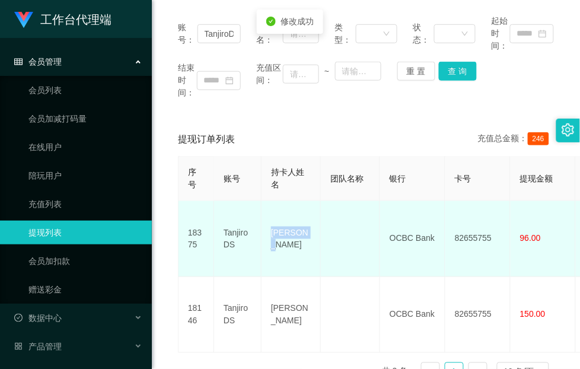
drag, startPoint x: 316, startPoint y: 232, endPoint x: 266, endPoint y: 235, distance: 50.5
click at [266, 235] on td "Wei Xien" at bounding box center [290, 239] width 59 height 76
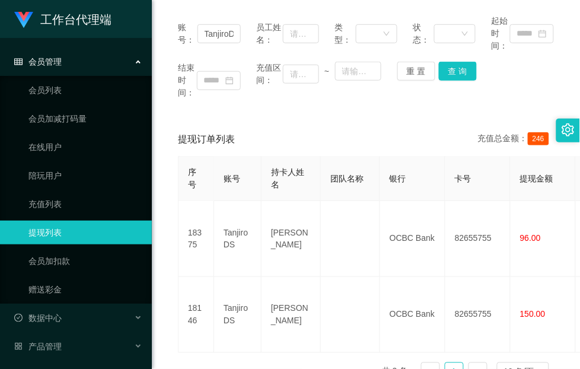
click at [191, 347] on div "序号 账号 持卡人姓名 团队名称 银行 卡号 提现金额 变更前金额 类型 代付渠道 订单编号 系统备注 状态 备注信息 创建时间 是否锁单 操作 18375 …" at bounding box center [366, 273] width 376 height 235
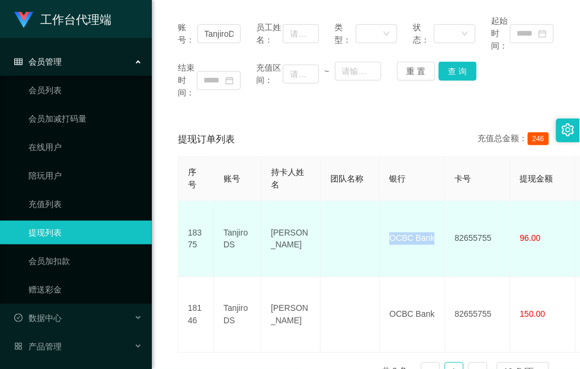
drag, startPoint x: 436, startPoint y: 232, endPoint x: 382, endPoint y: 235, distance: 54.0
click at [382, 235] on td "OCBC Bank" at bounding box center [412, 239] width 65 height 76
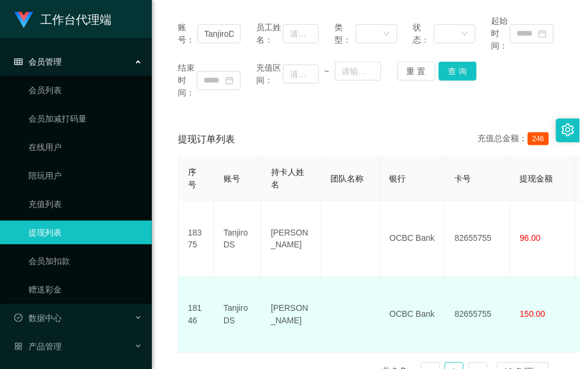
drag, startPoint x: 201, startPoint y: 343, endPoint x: 290, endPoint y: 322, distance: 91.3
click at [201, 343] on div "序号 账号 持卡人姓名 团队名称 银行 卡号 提现金额 变更前金额 类型 代付渠道 订单编号 系统备注 状态 备注信息 创建时间 是否锁单 操作 18375 …" at bounding box center [366, 273] width 376 height 235
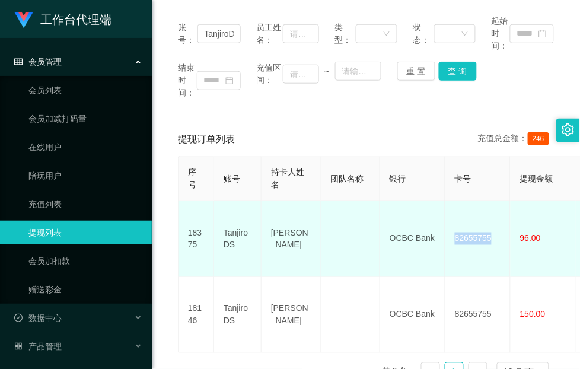
drag, startPoint x: 495, startPoint y: 240, endPoint x: 454, endPoint y: 241, distance: 40.9
click at [454, 241] on td "82655755" at bounding box center [477, 239] width 65 height 76
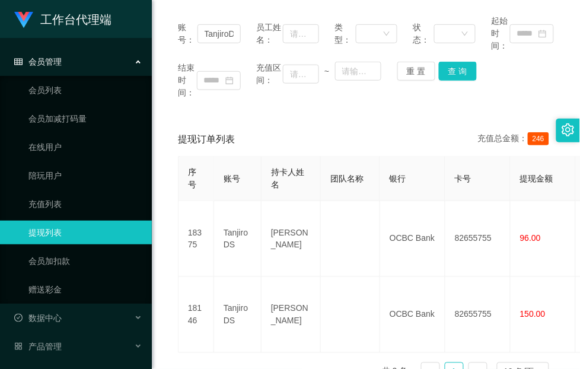
click at [182, 108] on div "账号： TanjiroDS 员工姓名： 类型： 状态： 起始时间： 结束时间： 充值区间： ~ 重 置 查 询" at bounding box center [365, 57] width 399 height 108
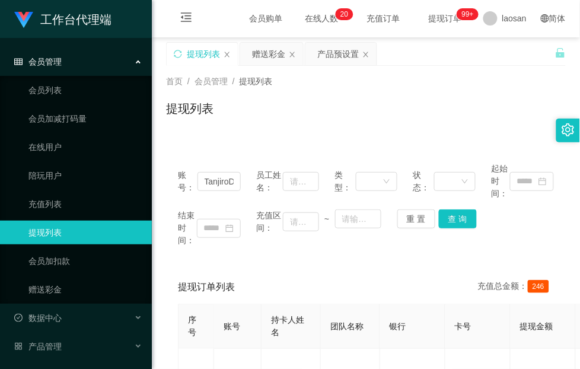
scroll to position [0, 0]
drag, startPoint x: 203, startPoint y: 180, endPoint x: 298, endPoint y: 180, distance: 94.8
click at [298, 180] on div "账号： TanjiroDS 员工姓名： 类型： 状态： 起始时间：" at bounding box center [366, 181] width 376 height 37
paste input "Chen138178"
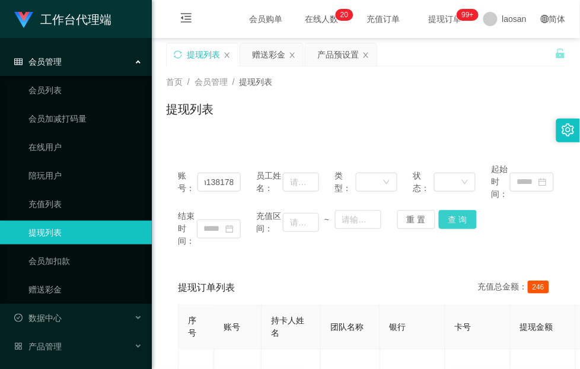
click at [459, 218] on button "查 询" at bounding box center [458, 219] width 38 height 19
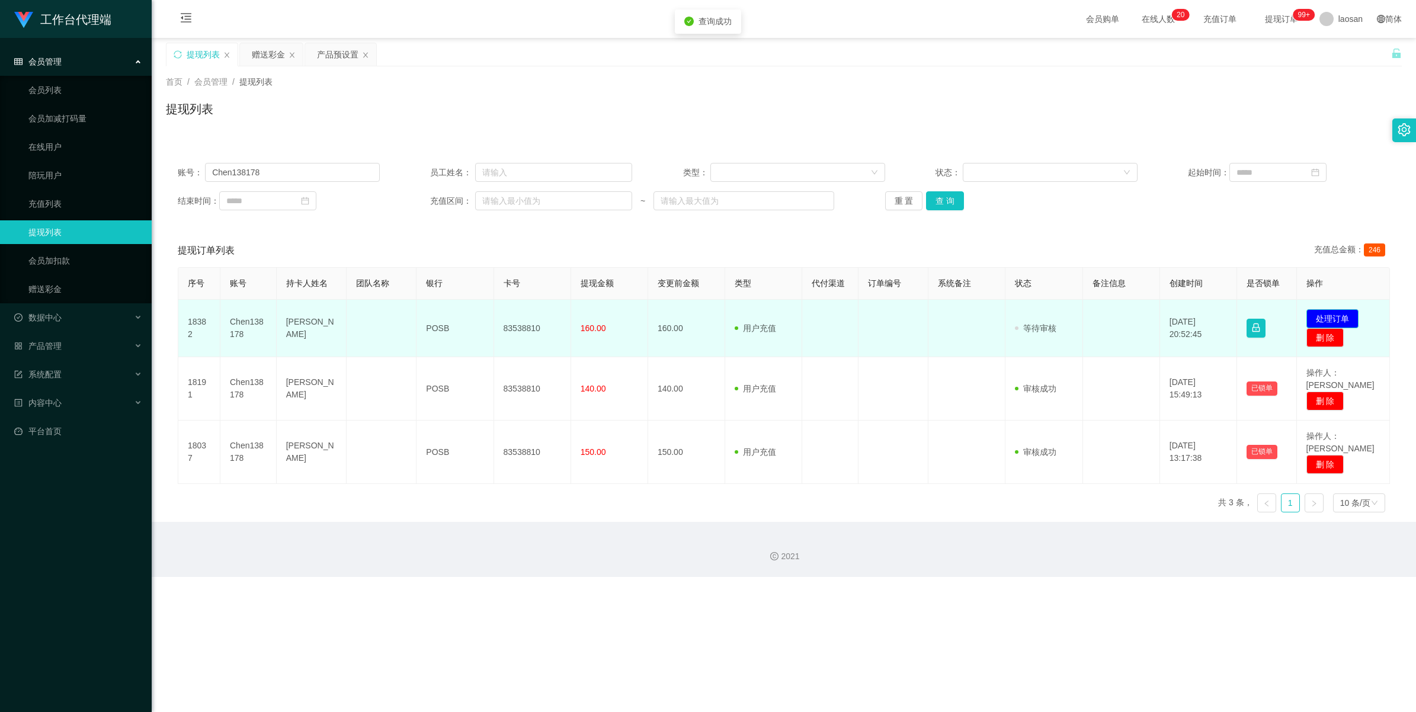
click at [579, 317] on button "处理订单" at bounding box center [1333, 318] width 52 height 19
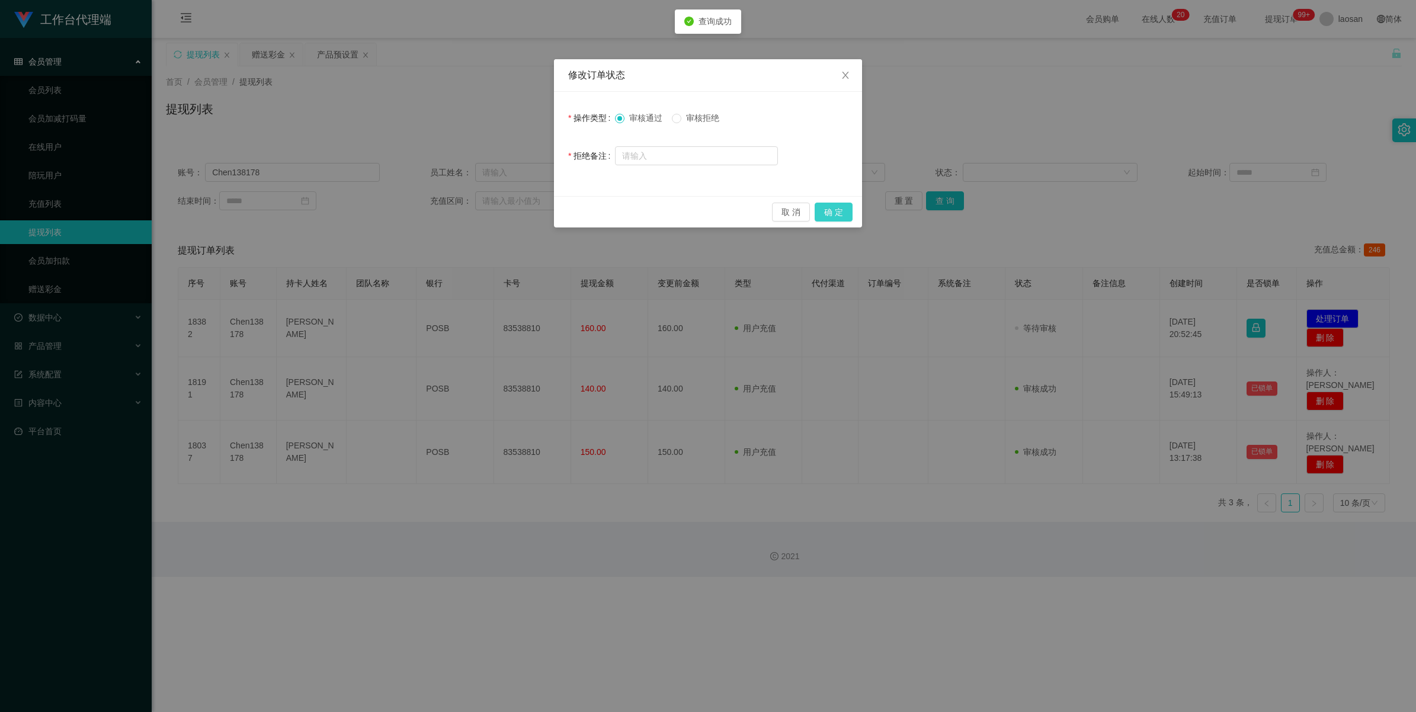
click at [579, 206] on button "确 定" at bounding box center [834, 212] width 38 height 19
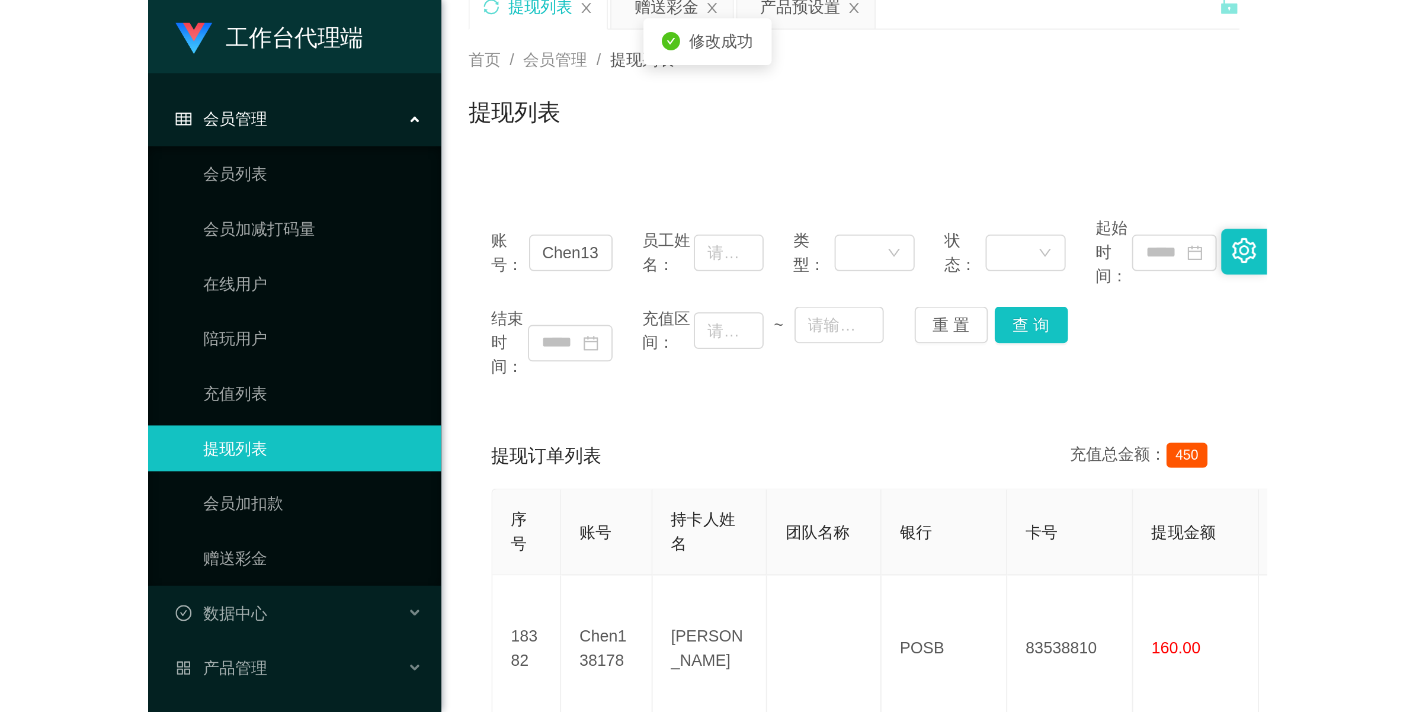
scroll to position [74, 0]
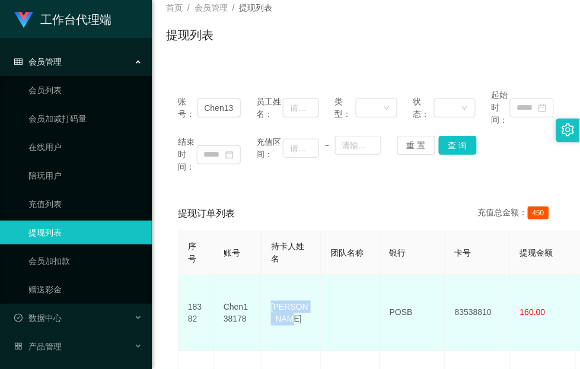
drag, startPoint x: 306, startPoint y: 318, endPoint x: 273, endPoint y: 300, distance: 37.4
click at [273, 300] on td "Chen haigui" at bounding box center [290, 313] width 59 height 76
drag, startPoint x: 182, startPoint y: 335, endPoint x: 261, endPoint y: 332, distance: 78.9
click at [182, 335] on td "18382" at bounding box center [196, 313] width 36 height 76
drag, startPoint x: 428, startPoint y: 303, endPoint x: 359, endPoint y: 306, distance: 69.4
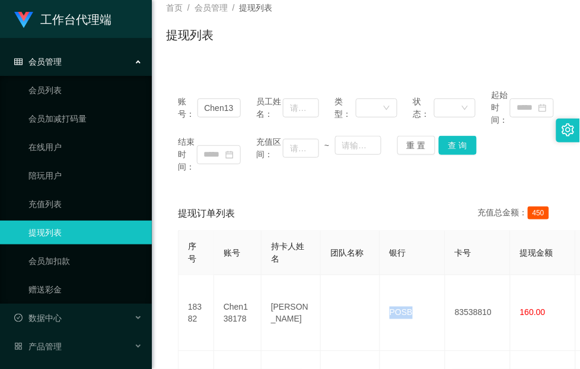
click at [185, 188] on div "账号： Chen138178 员工姓名： 类型： 状态： 起始时间： 结束时间： 充值区间： ~ 重 置 查 询 提现订单列表 充值总金额： 450 序号 账…" at bounding box center [365, 308] width 399 height 463
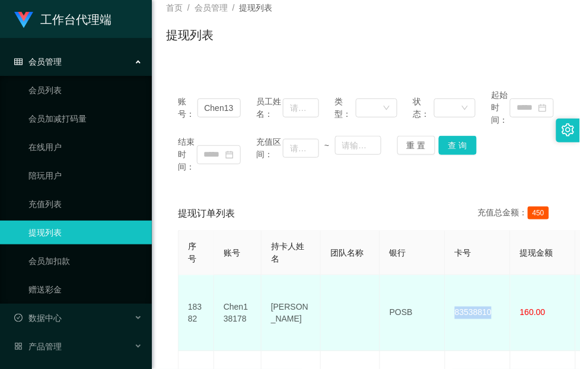
drag, startPoint x: 495, startPoint y: 306, endPoint x: 454, endPoint y: 306, distance: 40.9
click at [454, 306] on td "83538810" at bounding box center [477, 313] width 65 height 76
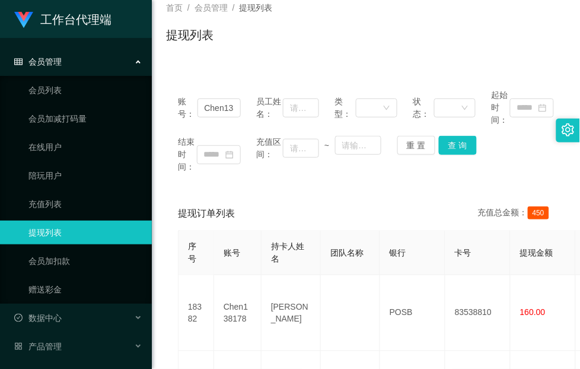
drag, startPoint x: 176, startPoint y: 185, endPoint x: 223, endPoint y: 139, distance: 65.4
click at [175, 185] on div "账号： Chen138178 员工姓名： 类型： 状态： 起始时间： 结束时间： 充值区间： ~ 重 置 查 询 提现订单列表 充值总金额： 450 序号 账…" at bounding box center [365, 308] width 399 height 463
drag, startPoint x: 199, startPoint y: 104, endPoint x: 452, endPoint y: 123, distance: 254.4
click at [452, 123] on div "账号： Chen138178 员工姓名： 类型： 状态： 起始时间：" at bounding box center [366, 107] width 376 height 37
paste input "11228"
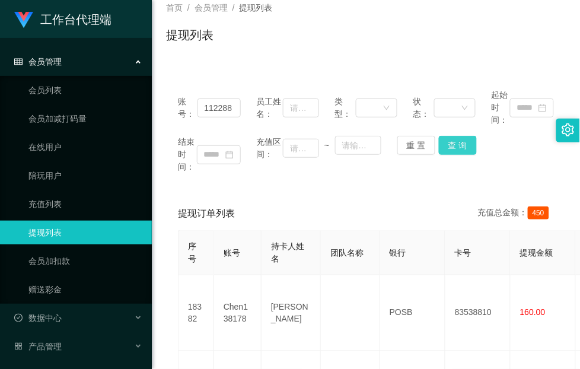
click at [455, 148] on button "查 询" at bounding box center [458, 145] width 38 height 19
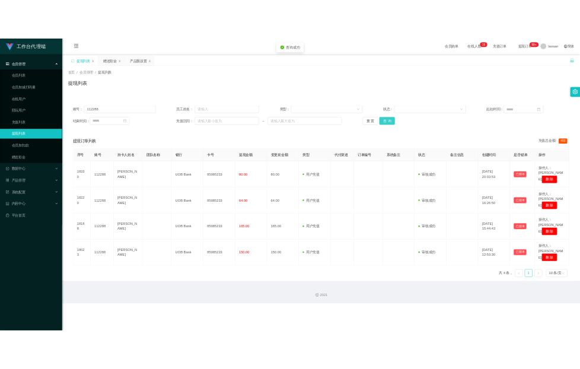
scroll to position [0, 0]
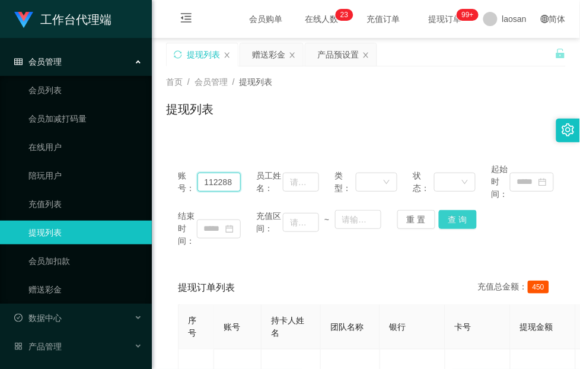
drag, startPoint x: 199, startPoint y: 184, endPoint x: 460, endPoint y: 211, distance: 262.8
click at [461, 209] on div "账号： 112288 员工姓名： 类型： 状态： 起始时间： 结束时间： 充值区间： ~ 重 置 查 询" at bounding box center [365, 205] width 399 height 108
paste input "Singlim97"
type input "Singlim97"
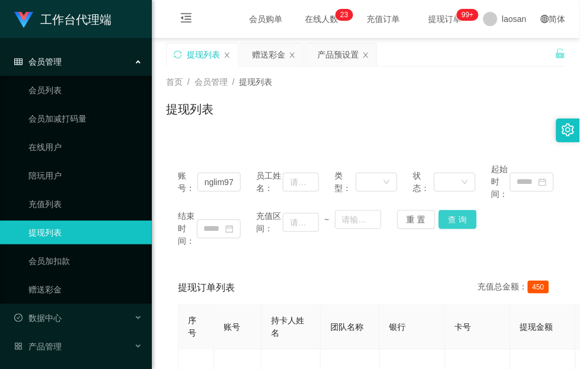
click at [466, 220] on button "查 询" at bounding box center [458, 219] width 38 height 19
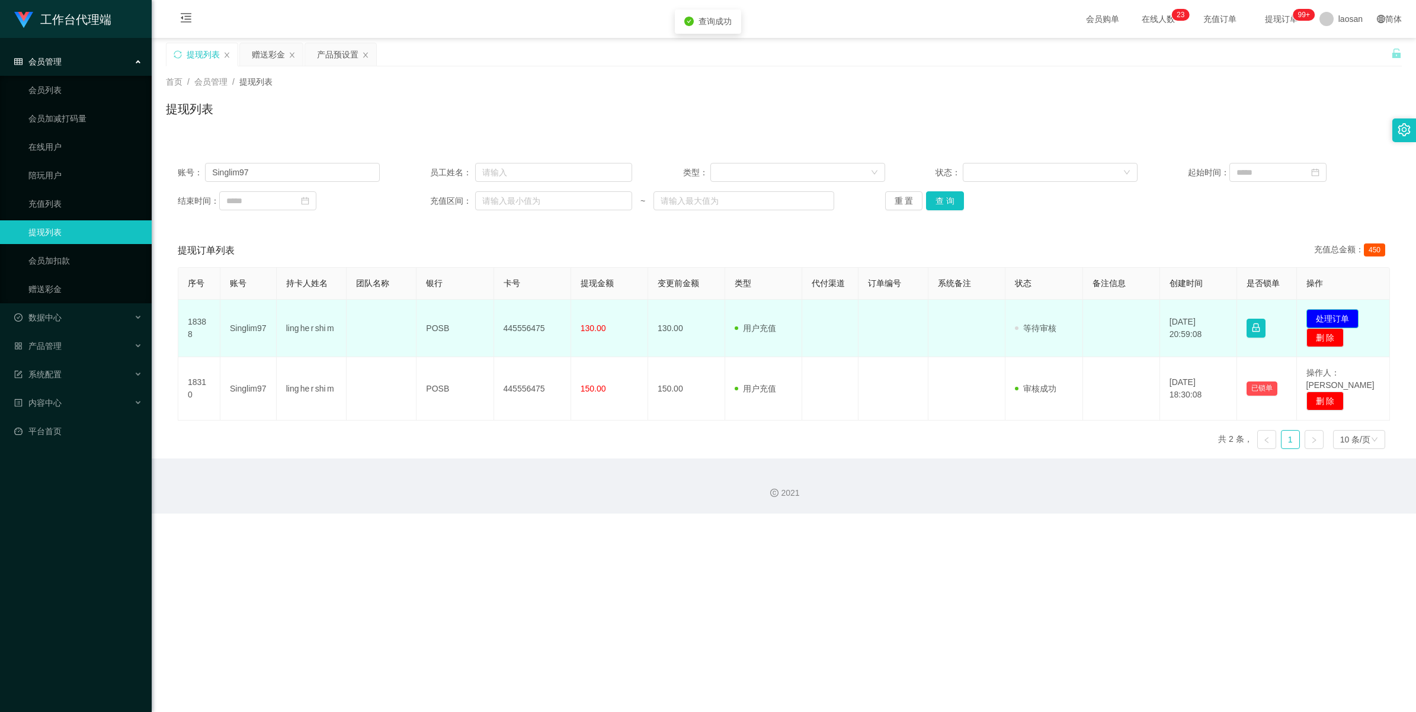
click at [579, 318] on button "处理订单" at bounding box center [1333, 318] width 52 height 19
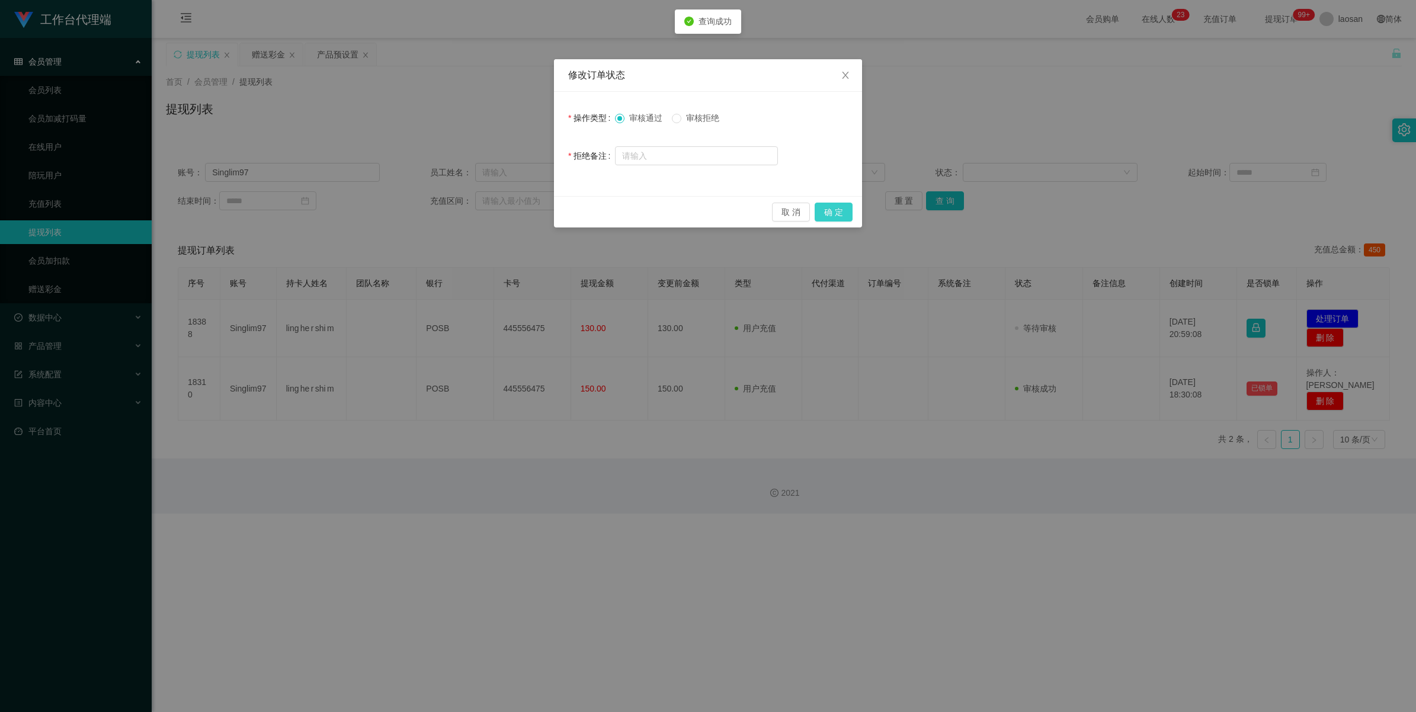
click at [579, 212] on button "确 定" at bounding box center [834, 212] width 38 height 19
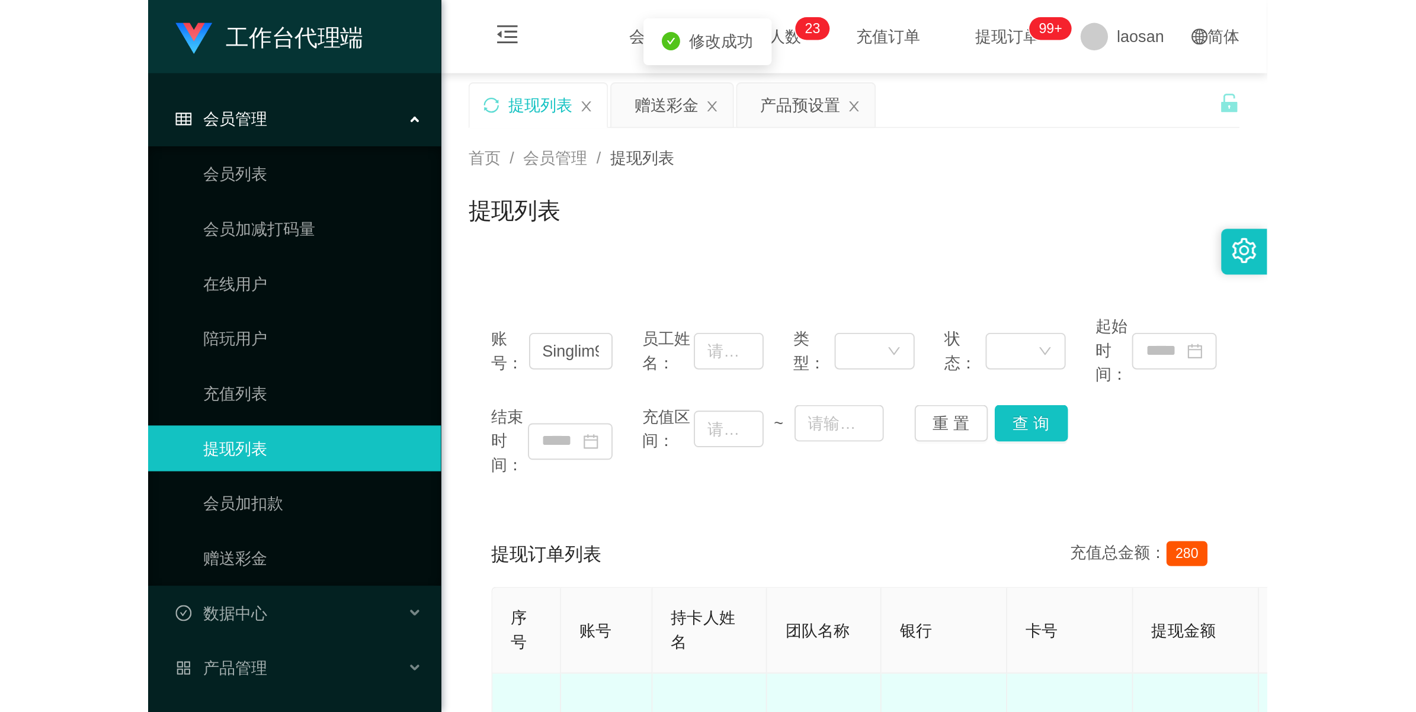
scroll to position [74, 0]
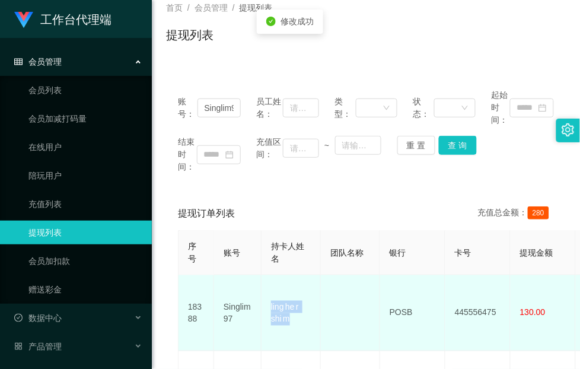
drag, startPoint x: 301, startPoint y: 320, endPoint x: 268, endPoint y: 298, distance: 39.8
click at [268, 298] on td "ling he r shi m" at bounding box center [290, 313] width 59 height 76
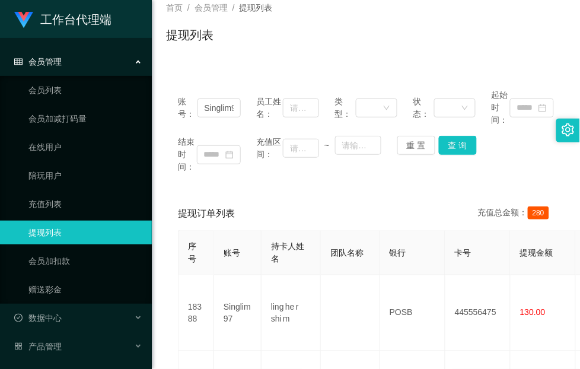
drag, startPoint x: 206, startPoint y: 187, endPoint x: 233, endPoint y: 196, distance: 28.9
click at [206, 187] on div "账号： Singlim97 员工姓名： 类型： 状态： 起始时间： 结束时间： 充值区间： ~ 重 置 查 询 提现订单列表 充值总金额： 280 序号 账号…" at bounding box center [365, 271] width 399 height 388
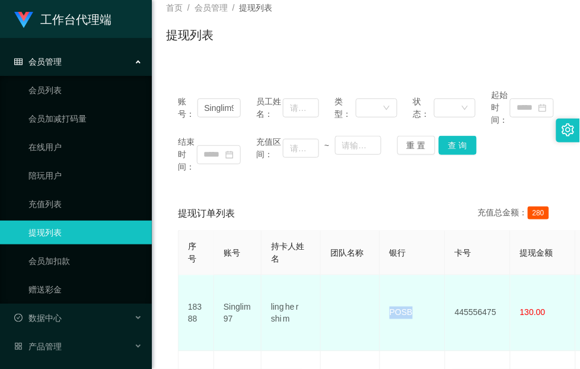
drag, startPoint x: 418, startPoint y: 305, endPoint x: 379, endPoint y: 304, distance: 38.5
click at [380, 304] on td "POSB" at bounding box center [412, 313] width 65 height 76
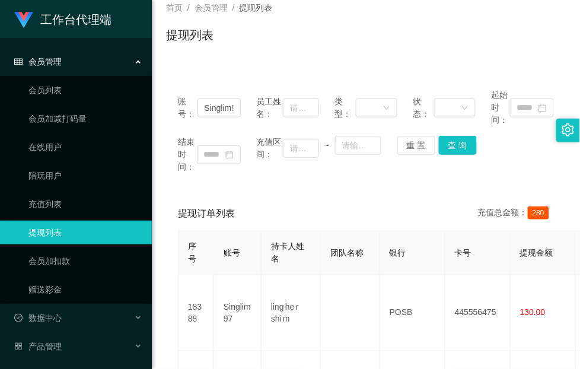
click at [194, 194] on div "账号： Singlim97 员工姓名： 类型： 状态： 起始时间： 结束时间： 充值区间： ~ 重 置 查 询 提现订单列表 充值总金额： 280 序号 账号…" at bounding box center [365, 271] width 399 height 388
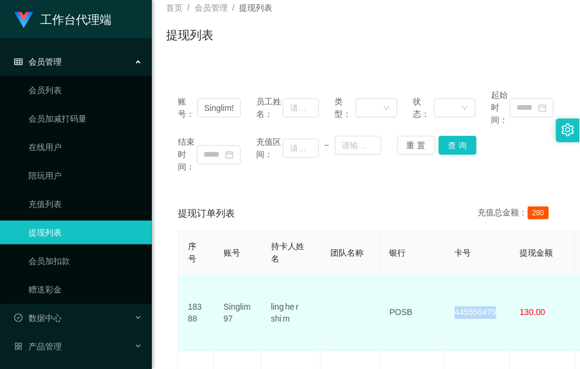
drag, startPoint x: 498, startPoint y: 307, endPoint x: 450, endPoint y: 308, distance: 48.0
click at [450, 308] on td "445556475" at bounding box center [477, 313] width 65 height 76
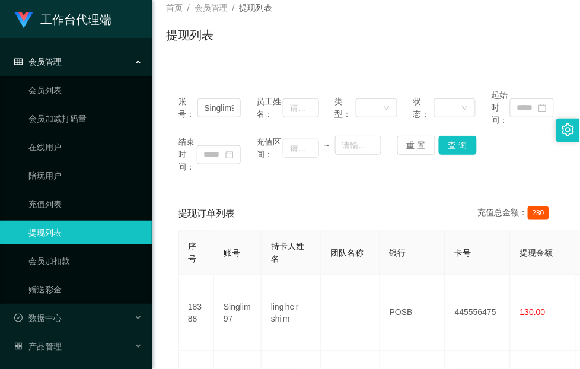
click at [196, 184] on div "账号： Singlim97 员工姓名： 类型： 状态： 起始时间： 结束时间： 充值区间： ~ 重 置 查 询" at bounding box center [365, 131] width 399 height 108
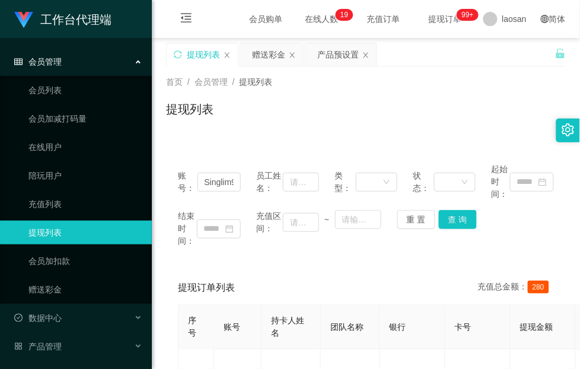
click at [206, 145] on div "账号： Singlim97 员工姓名： 类型： 状态： 起始时间： 结束时间： 充值区间： ~ 重 置 查 询 提现订单列表 充值总金额： 280 序号 账号…" at bounding box center [365, 338] width 399 height 402
drag, startPoint x: 270, startPoint y: 51, endPoint x: 266, endPoint y: 64, distance: 13.7
click at [270, 50] on div "赠送彩金" at bounding box center [268, 54] width 33 height 23
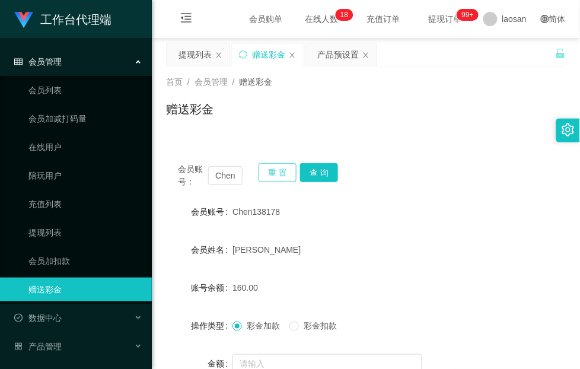
click at [271, 171] on button "重 置" at bounding box center [277, 172] width 38 height 19
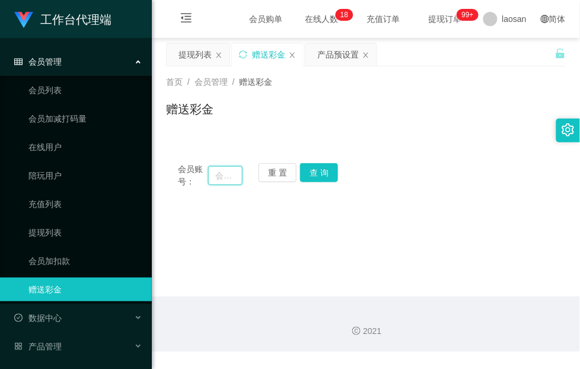
click at [226, 175] on input "text" at bounding box center [225, 175] width 34 height 19
paste input "Singlim97"
type input "Singlim97"
drag, startPoint x: 318, startPoint y: 169, endPoint x: 327, endPoint y: 187, distance: 19.6
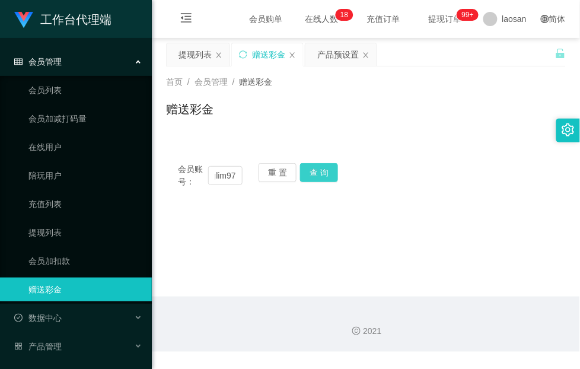
click at [318, 169] on button "查 询" at bounding box center [319, 172] width 38 height 19
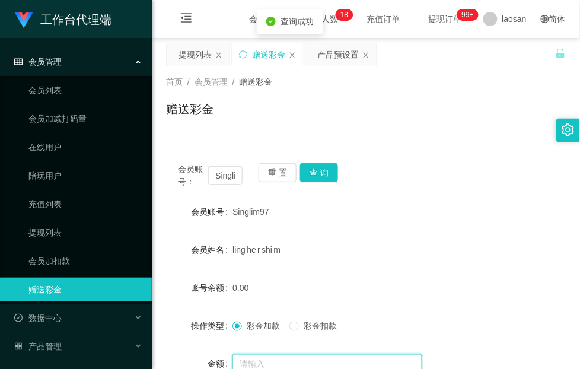
click at [270, 354] on input "text" at bounding box center [327, 363] width 190 height 19
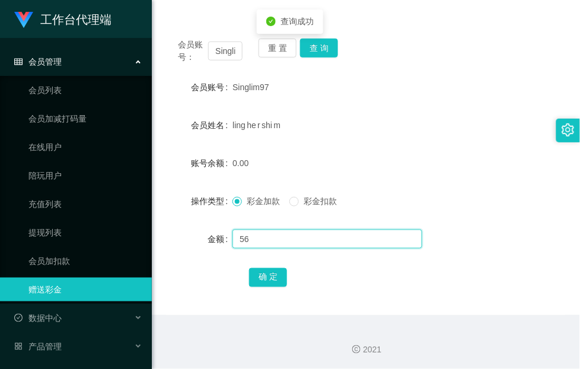
scroll to position [125, 0]
type input "56"
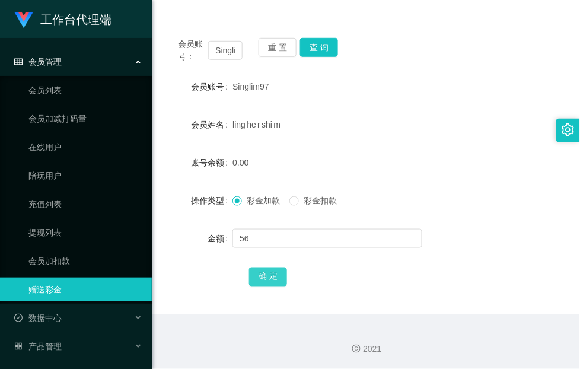
drag, startPoint x: 270, startPoint y: 274, endPoint x: 273, endPoint y: 295, distance: 20.9
click at [270, 274] on button "确 定" at bounding box center [268, 276] width 38 height 19
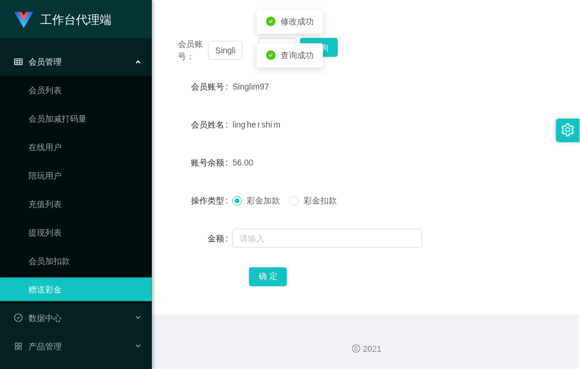
click at [185, 282] on div "确 定" at bounding box center [365, 276] width 399 height 24
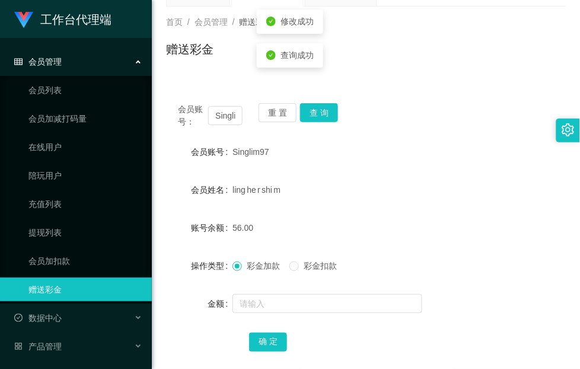
scroll to position [0, 0]
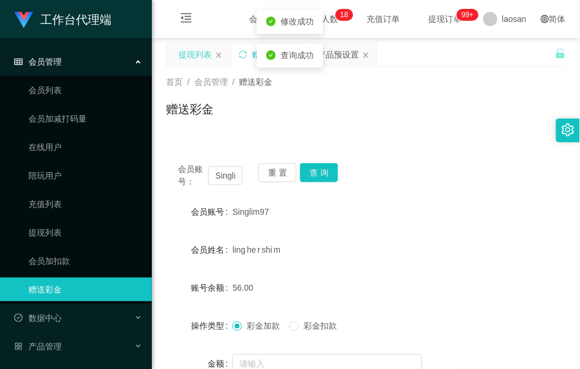
click at [188, 53] on div "提现列表" at bounding box center [194, 54] width 33 height 23
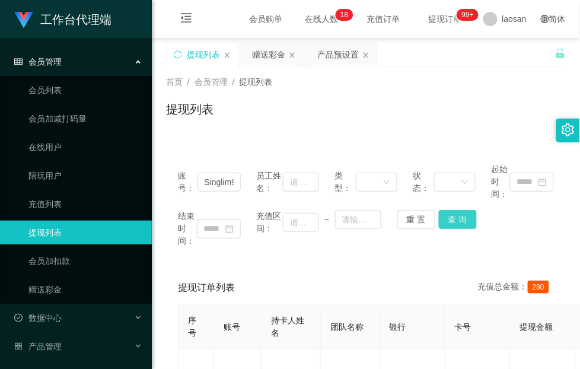
click at [451, 224] on button "查 询" at bounding box center [458, 219] width 38 height 19
click at [222, 143] on div "账号： Singlim97 员工姓名： 类型： 状态： 起始时间： 结束时间： 充值区间： ~ 重 置 查 询 提现订单列表 充值总金额： 280 序号 账号…" at bounding box center [365, 338] width 399 height 402
click at [453, 218] on button "查 询" at bounding box center [458, 219] width 38 height 19
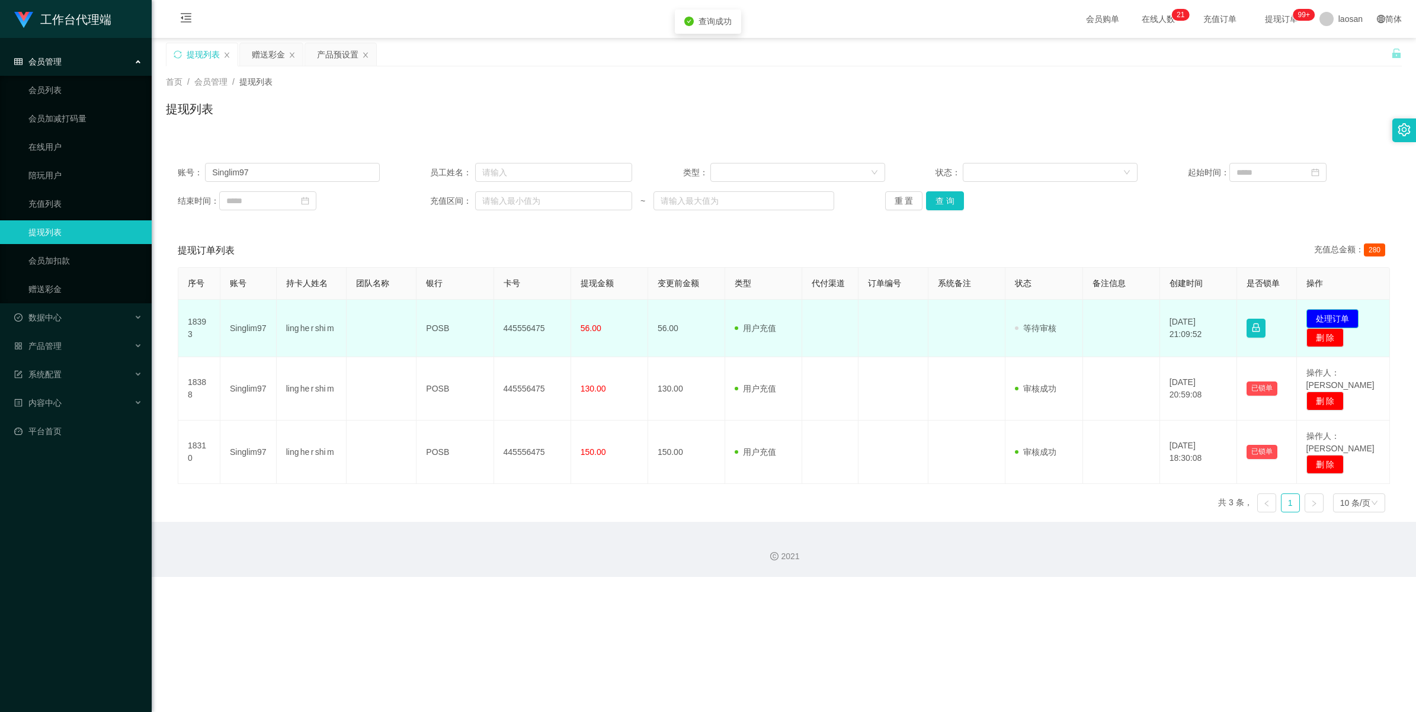
click at [579, 315] on button "处理订单" at bounding box center [1333, 318] width 52 height 19
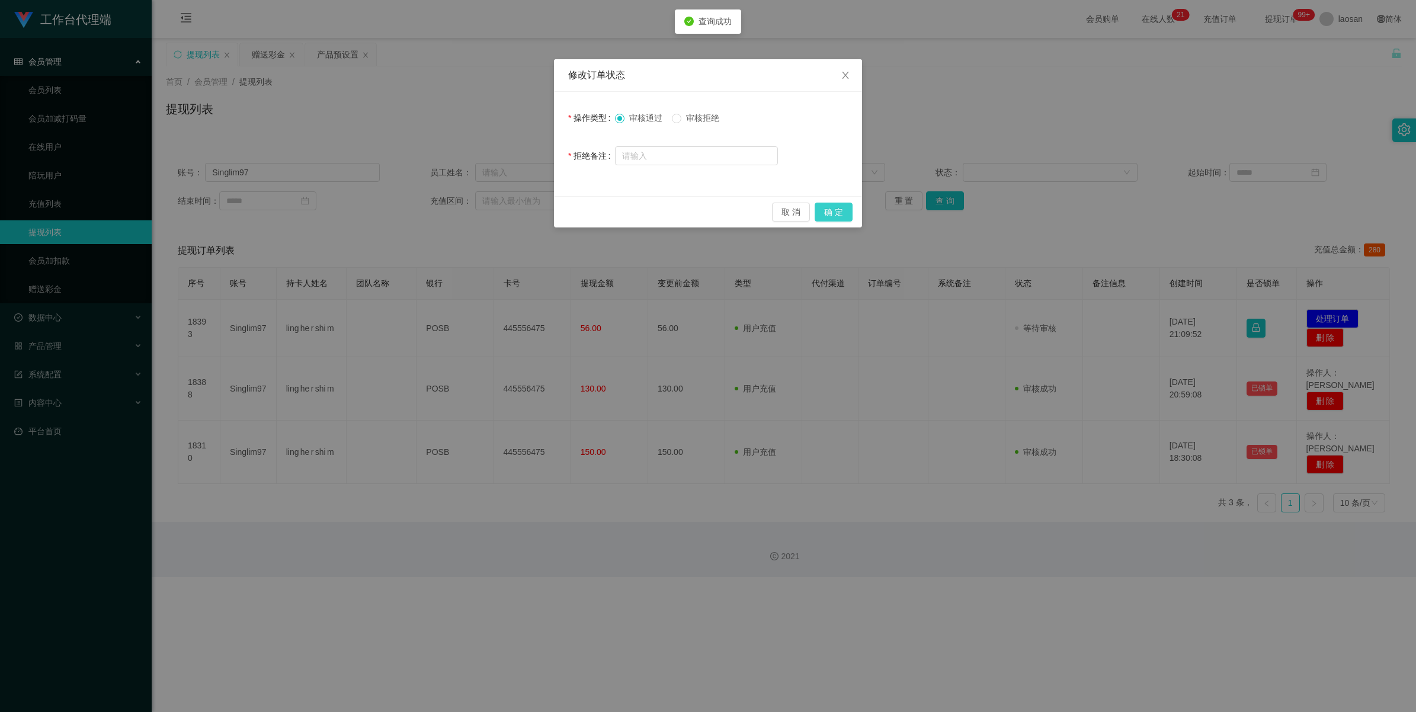
click at [579, 211] on button "确 定" at bounding box center [834, 212] width 38 height 19
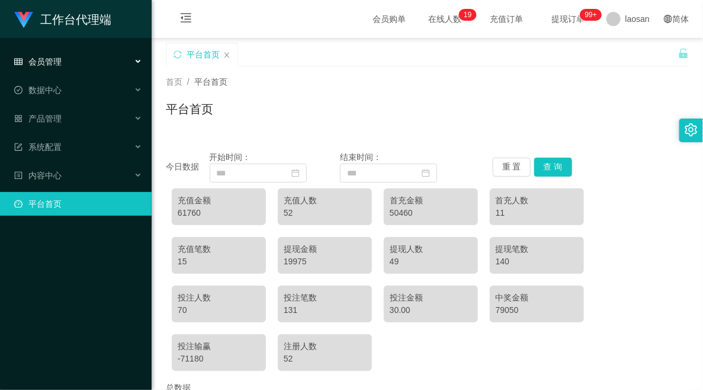
click at [87, 63] on div "会员管理" at bounding box center [76, 62] width 152 height 24
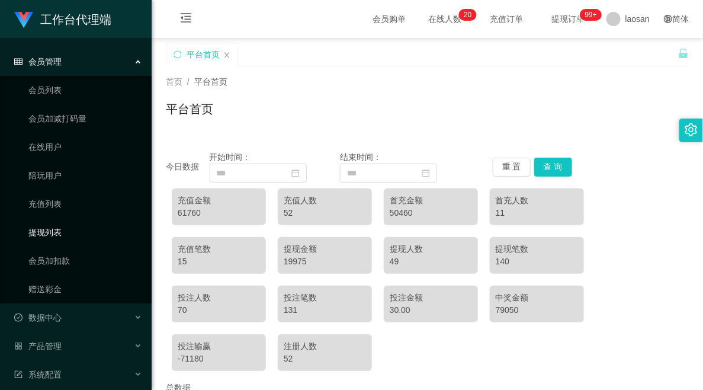
drag, startPoint x: 64, startPoint y: 232, endPoint x: 76, endPoint y: 226, distance: 13.5
click at [64, 232] on link "提现列表" at bounding box center [85, 232] width 114 height 24
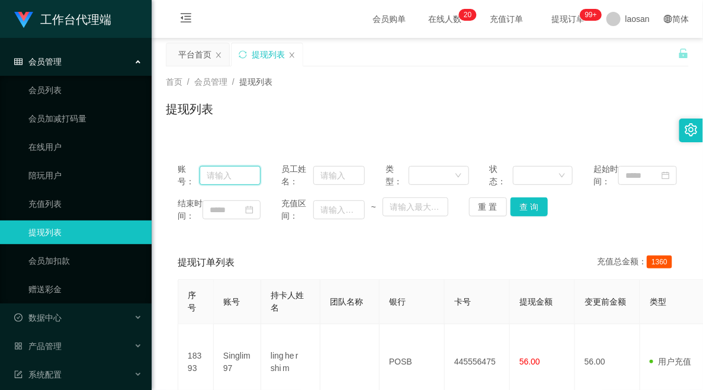
drag, startPoint x: 217, startPoint y: 181, endPoint x: 267, endPoint y: 183, distance: 49.8
click at [218, 181] on input "text" at bounding box center [231, 175] width 62 height 19
paste input "97905713"
click at [328, 178] on input "text" at bounding box center [340, 175] width 52 height 19
drag, startPoint x: 245, startPoint y: 179, endPoint x: 0, endPoint y: 175, distance: 244.8
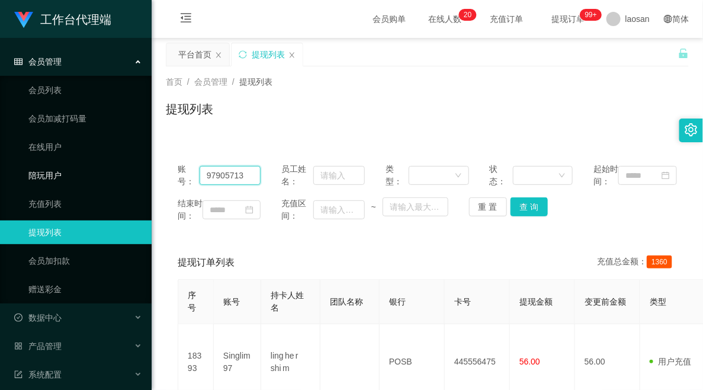
click at [0, 175] on html "工作台代理端 会员管理 会员列表 会员加减打码量 在线用户 陪玩用户 充值列表 提现列表 会员加扣款 赠送彩金 数据中心 产品管理 系统配置 内容中心 平台首…" at bounding box center [351, 195] width 703 height 390
paste input "Singlim97"
type input "Singlim97"
drag, startPoint x: 527, startPoint y: 211, endPoint x: 547, endPoint y: 226, distance: 24.9
click at [364, 211] on button "查 询" at bounding box center [530, 206] width 38 height 19
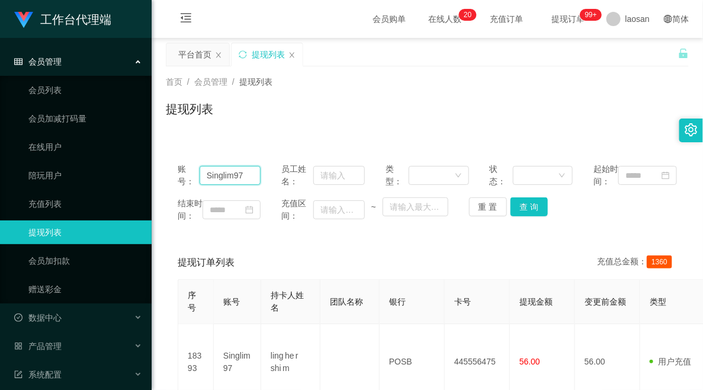
drag, startPoint x: 249, startPoint y: 183, endPoint x: 197, endPoint y: 185, distance: 52.2
click at [197, 183] on div "账号： Singlim97" at bounding box center [219, 175] width 83 height 25
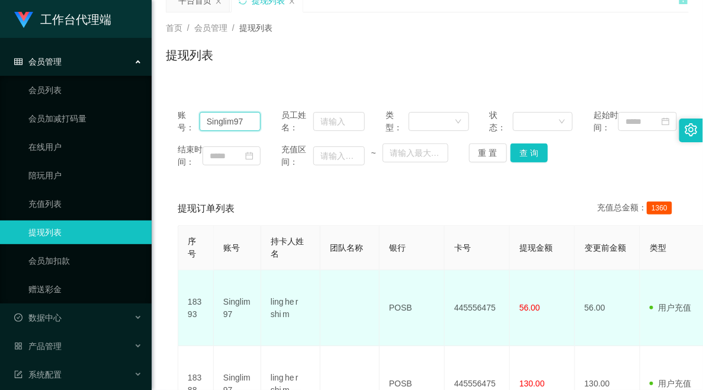
scroll to position [74, 0]
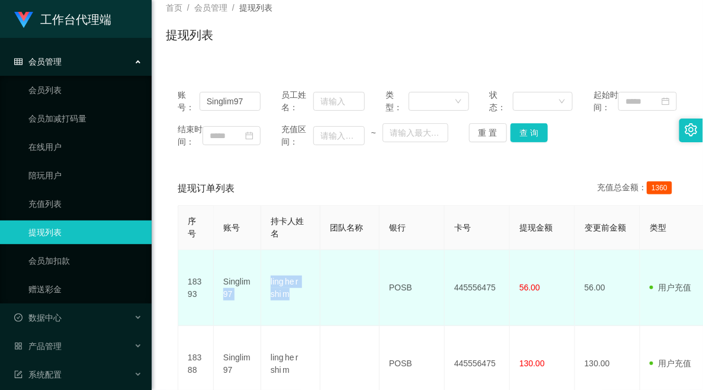
drag, startPoint x: 300, startPoint y: 307, endPoint x: 255, endPoint y: 297, distance: 46.2
click at [255, 235] on tr "18393 Singlim97 ling he r shi m POSB 445556475 56.00 56.00 用户充值 人工扣款 审核驳回 审核成功 …" at bounding box center [686, 288] width 1016 height 76
click at [321, 235] on td at bounding box center [350, 288] width 59 height 76
drag, startPoint x: 295, startPoint y: 318, endPoint x: 271, endPoint y: 293, distance: 33.5
click at [271, 235] on td "ling he r shi m" at bounding box center [290, 288] width 59 height 76
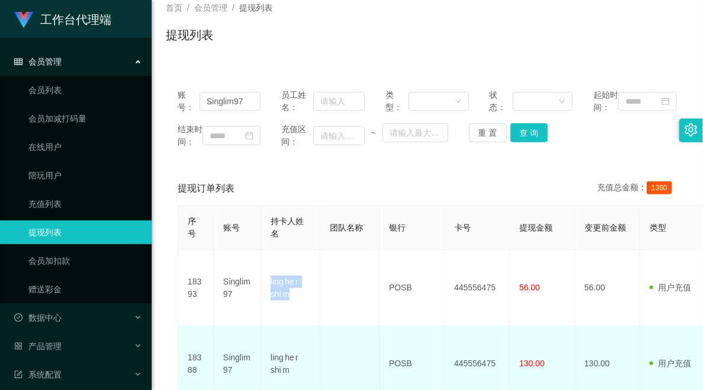
copy td "ling he r shi m"
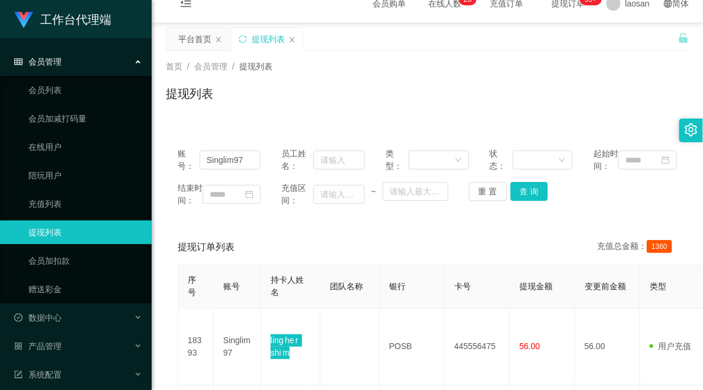
scroll to position [0, 0]
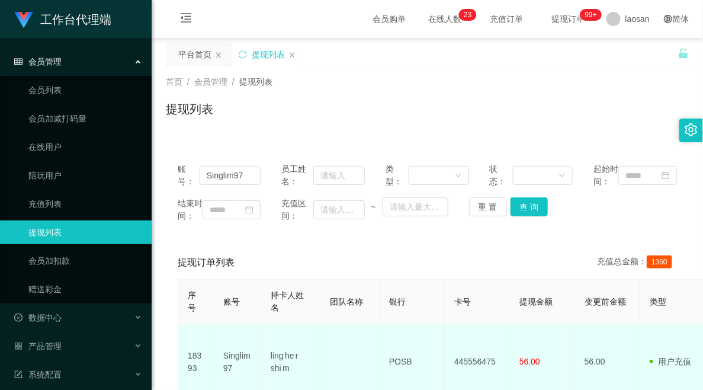
drag, startPoint x: 350, startPoint y: 333, endPoint x: 360, endPoint y: 348, distance: 18.4
click at [350, 235] on th "团队名称" at bounding box center [350, 302] width 59 height 44
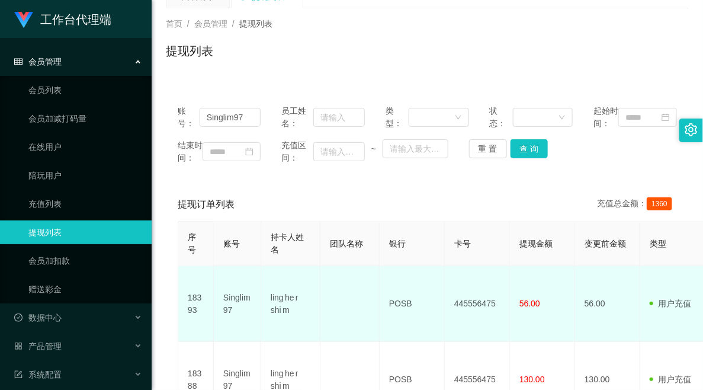
scroll to position [74, 0]
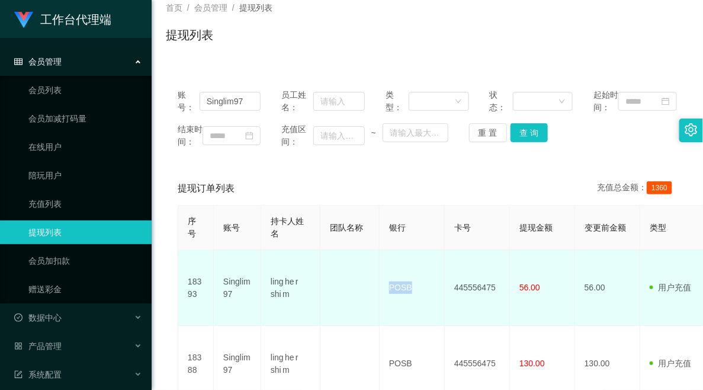
drag, startPoint x: 415, startPoint y: 306, endPoint x: 373, endPoint y: 304, distance: 41.6
click at [364, 235] on tr "18393 Singlim97 ling he r shi m POSB 445556475 56.00 56.00 用户充值 人工扣款 审核驳回 审核成功 …" at bounding box center [686, 288] width 1016 height 76
copy tr "POSB"
click at [325, 235] on td at bounding box center [350, 288] width 59 height 76
drag, startPoint x: 497, startPoint y: 304, endPoint x: 447, endPoint y: 301, distance: 49.3
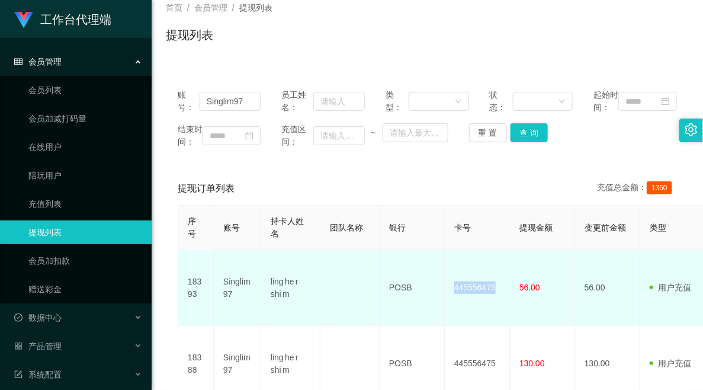
click at [364, 235] on td "445556475" at bounding box center [477, 288] width 65 height 76
copy td "445556475"
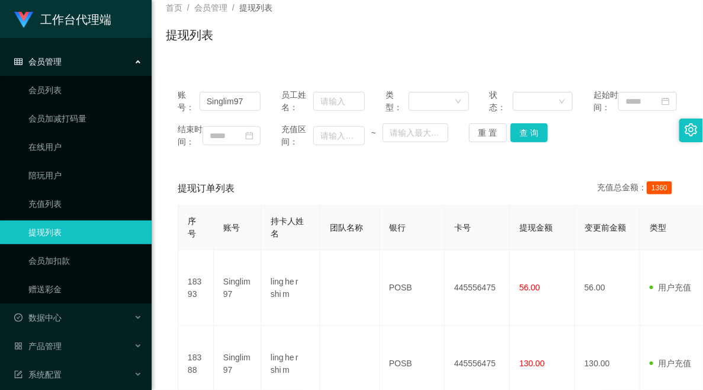
click at [348, 190] on div "账号： Singlim97 员工姓名： 类型： 状态： 起始时间： 结束时间： 充值区间： ~ 重 置 查 询 提现订单列表 充值总金额： 1360 序号 账…" at bounding box center [427, 296] width 523 height 439
click at [309, 205] on div "提现订单列表 充值总金额： 1360" at bounding box center [428, 188] width 500 height 33
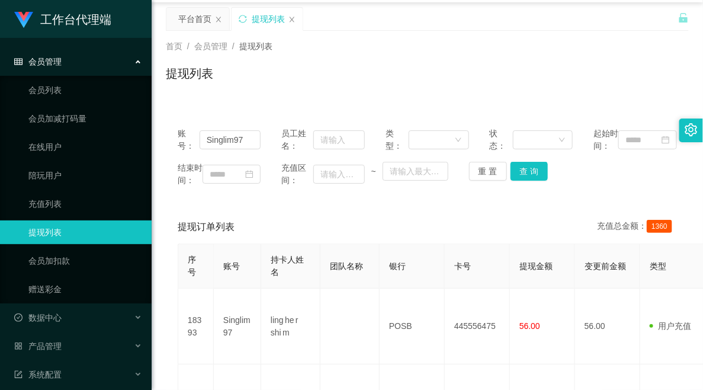
scroll to position [0, 0]
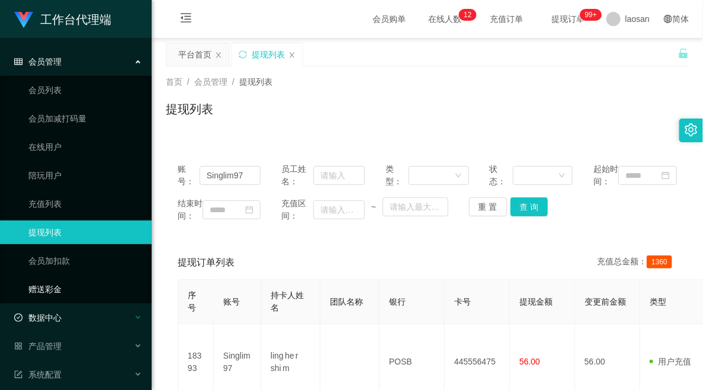
drag, startPoint x: 72, startPoint y: 291, endPoint x: 47, endPoint y: 311, distance: 31.6
click at [72, 235] on link "赠送彩金" at bounding box center [85, 289] width 114 height 24
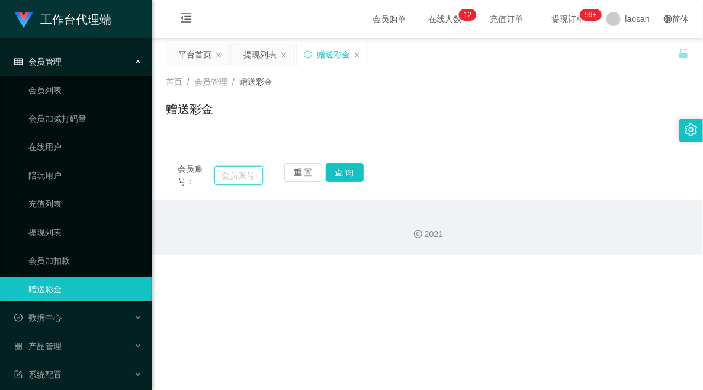
click at [245, 178] on input "text" at bounding box center [239, 175] width 48 height 19
paste input "515559037001"
type input "515559037001"
click at [347, 174] on button "查 询" at bounding box center [345, 172] width 38 height 19
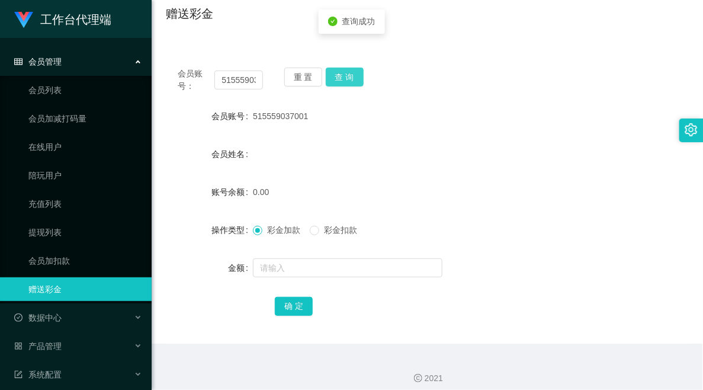
scroll to position [104, 0]
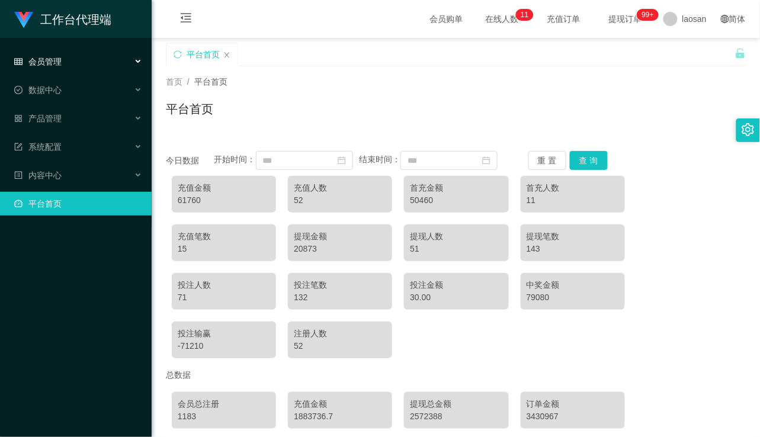
click at [45, 68] on div "会员管理" at bounding box center [76, 62] width 152 height 24
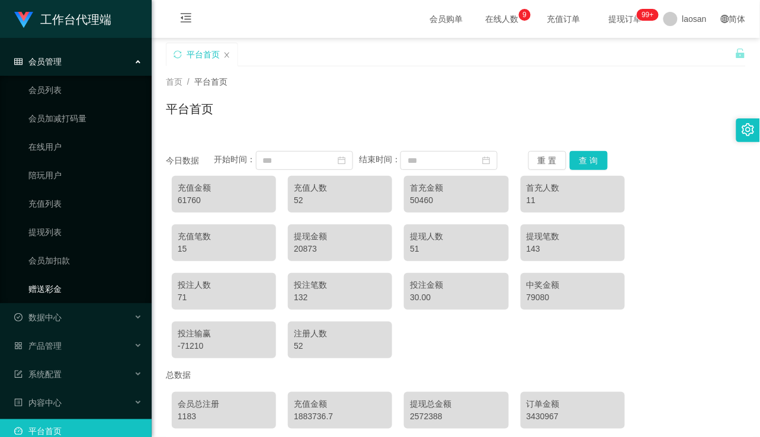
click at [55, 234] on link "赠送彩金" at bounding box center [85, 289] width 114 height 24
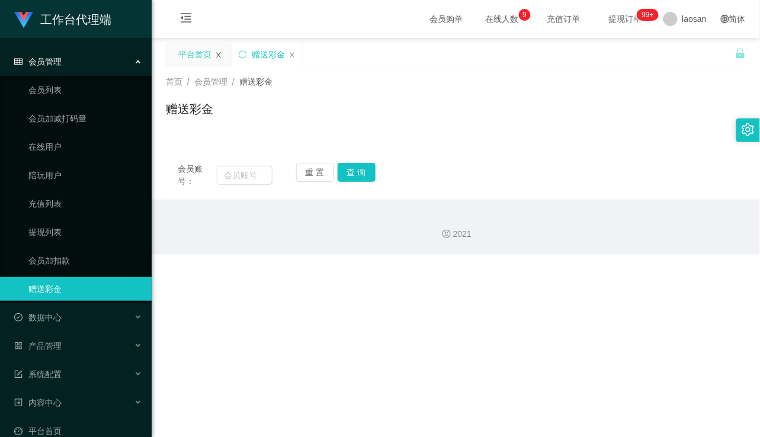
click at [215, 55] on icon "图标: close" at bounding box center [218, 55] width 7 height 7
click at [59, 232] on link "提现列表" at bounding box center [85, 232] width 114 height 24
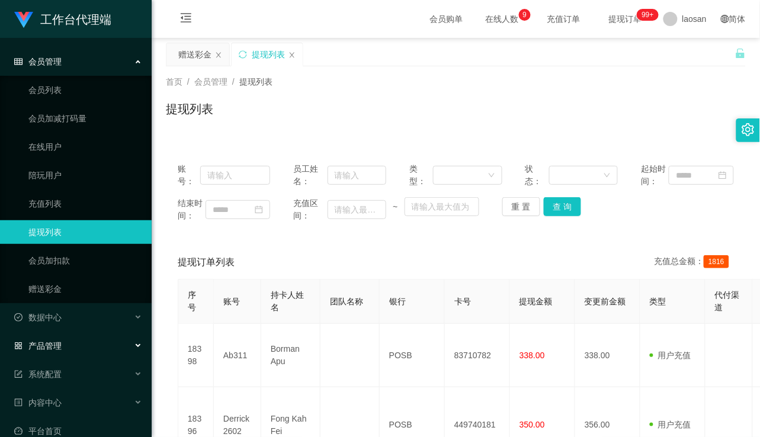
click at [68, 234] on div "产品管理" at bounding box center [76, 346] width 152 height 24
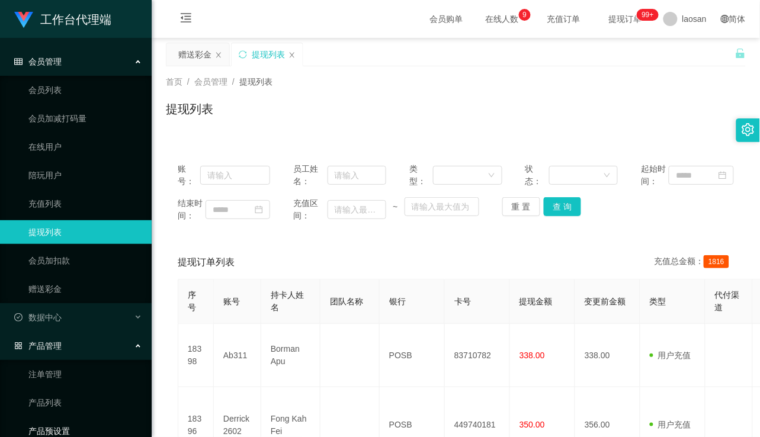
scroll to position [74, 0]
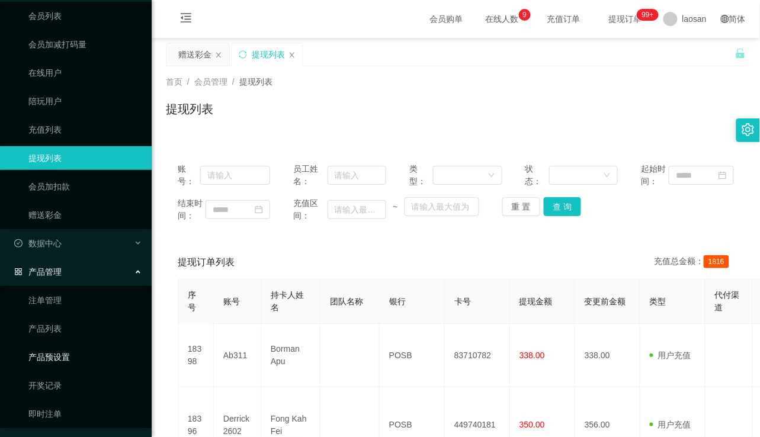
click at [68, 234] on link "产品预设置" at bounding box center [85, 358] width 114 height 24
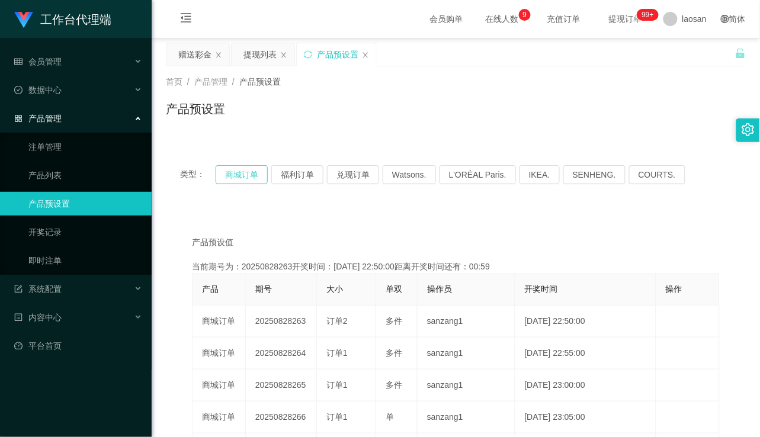
click at [242, 175] on button "商城订单" at bounding box center [242, 174] width 52 height 19
click at [392, 108] on div "产品预设置" at bounding box center [456, 113] width 580 height 27
click at [263, 63] on div "提现列表" at bounding box center [260, 54] width 33 height 23
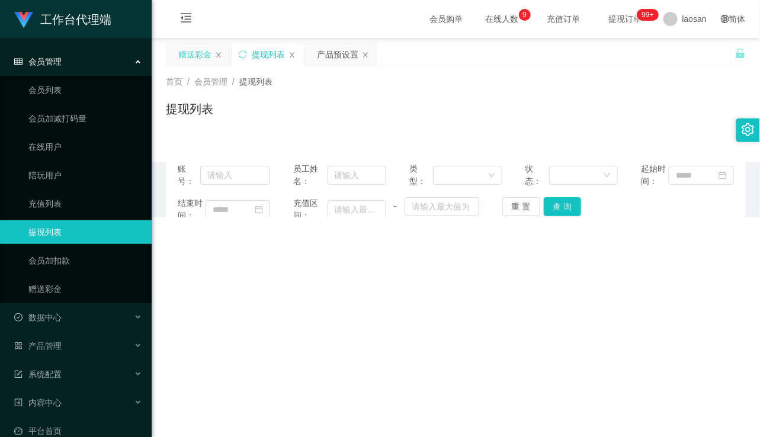
click at [188, 53] on div "赠送彩金" at bounding box center [194, 54] width 33 height 23
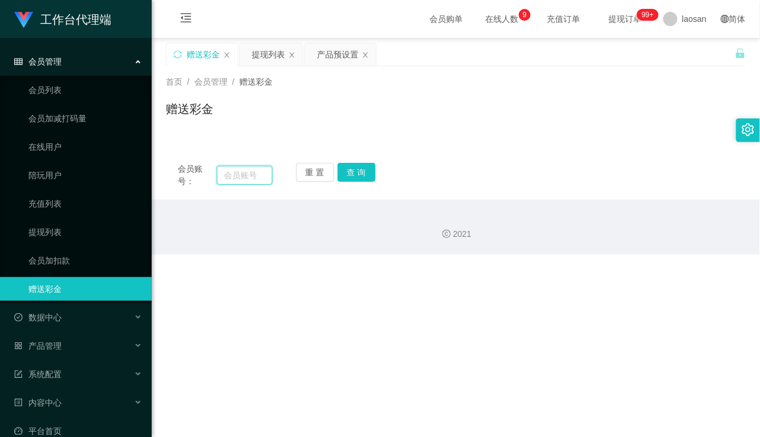
click at [242, 175] on input "text" at bounding box center [244, 175] width 55 height 19
type input "cs"
click at [359, 168] on button "查 询" at bounding box center [357, 172] width 38 height 19
click at [241, 172] on input "text" at bounding box center [244, 175] width 55 height 19
type input "cs"
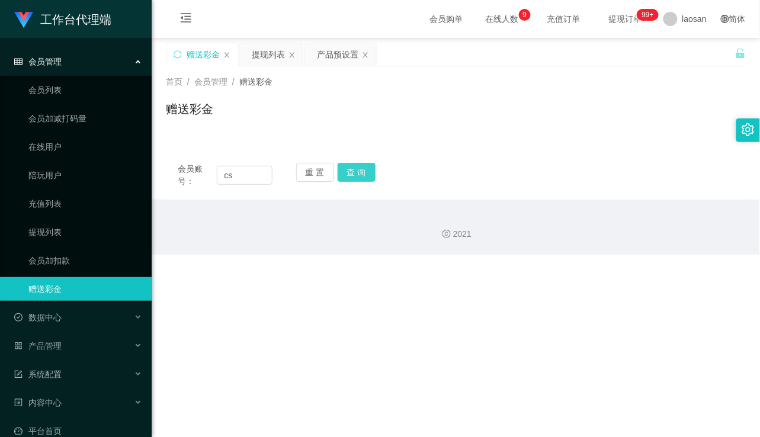
click at [351, 167] on button "查 询" at bounding box center [357, 172] width 38 height 19
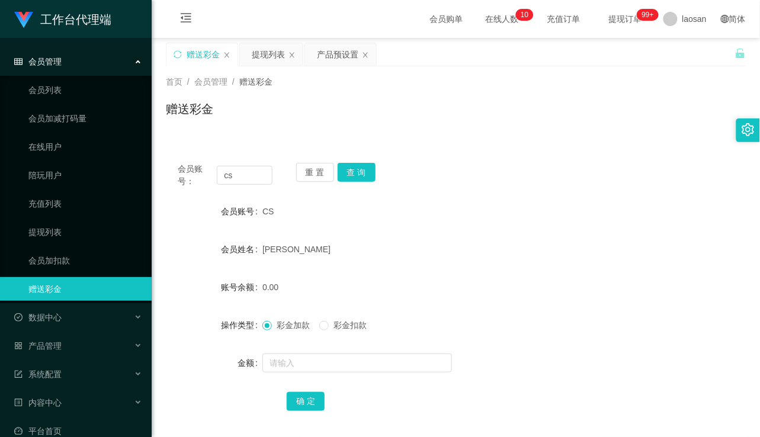
click at [282, 135] on div "首页 / 会员管理 / 赠送彩金 / 赠送彩金" at bounding box center [456, 101] width 609 height 71
drag, startPoint x: 253, startPoint y: 174, endPoint x: 181, endPoint y: 178, distance: 71.9
click at [181, 178] on div "会员账号： cs" at bounding box center [225, 175] width 95 height 25
drag, startPoint x: 317, startPoint y: 172, endPoint x: 313, endPoint y: 177, distance: 6.3
click at [317, 172] on button "重 置" at bounding box center [315, 172] width 38 height 19
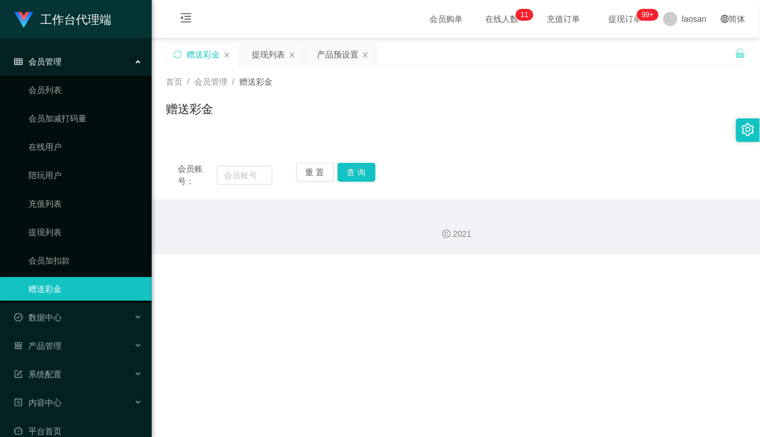
click at [392, 135] on div "首页 / 会员管理 / 赠送彩金 / 赠送彩金" at bounding box center [456, 101] width 609 height 71
